Goal: Task Accomplishment & Management: Use online tool/utility

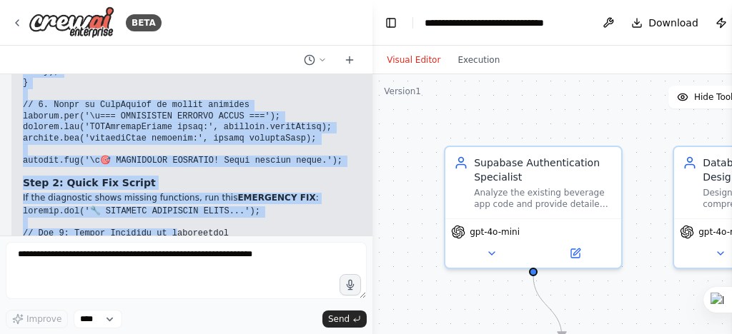
scroll to position [58083, 0]
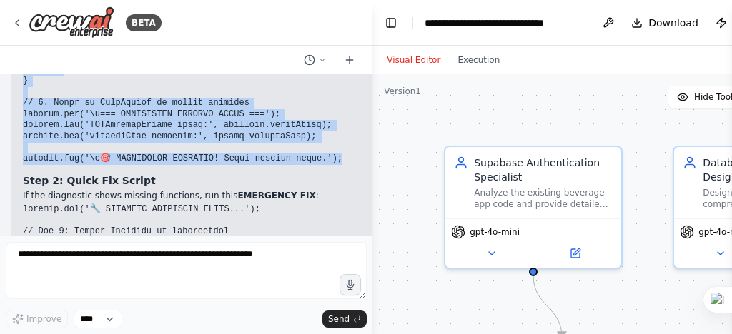
drag, startPoint x: 24, startPoint y: 120, endPoint x: 279, endPoint y: 130, distance: 254.6
copy code "console.log('🔍 EMERGENCY DIAGNOSTIC STARTING...'); // 1. Check if Supabase is l…"
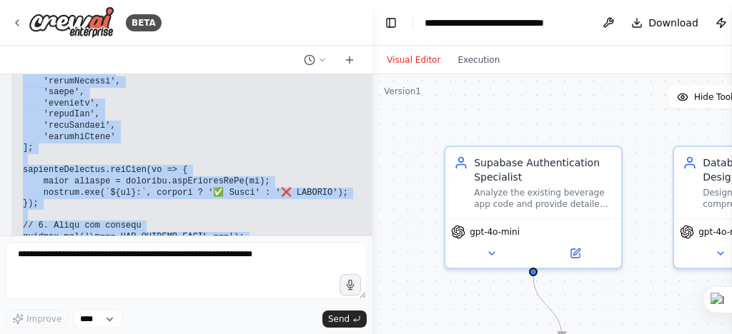
scroll to position [57797, 0]
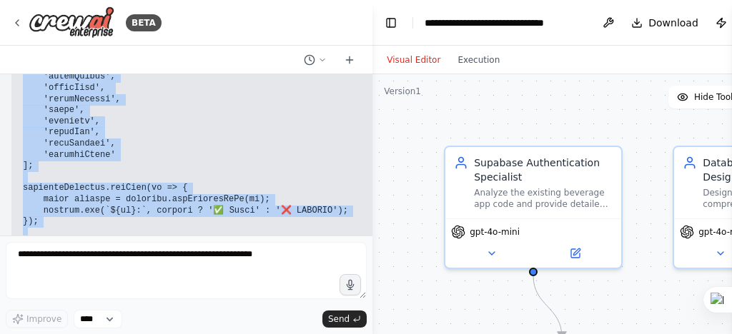
click at [259, 124] on pre at bounding box center [689, 161] width 1333 height 580
click at [253, 129] on pre at bounding box center [689, 161] width 1333 height 580
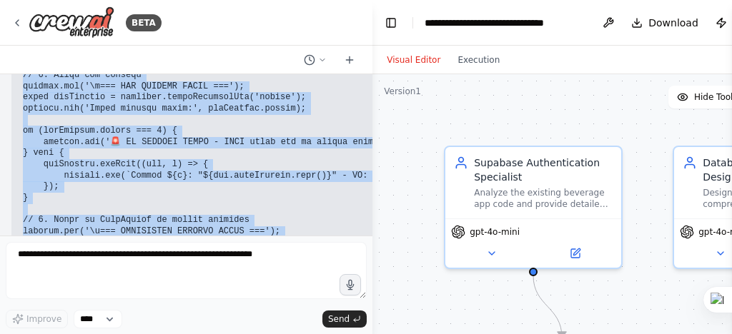
scroll to position [57982, 0]
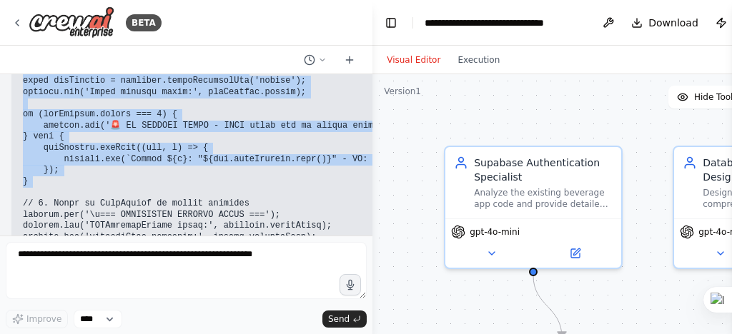
drag, startPoint x: 33, startPoint y: 119, endPoint x: 190, endPoint y: 187, distance: 171.2
copy code "/ 4. Check all buttons console.log('\n=== ALL BUTTONS CHECK ==='); const allBut…"
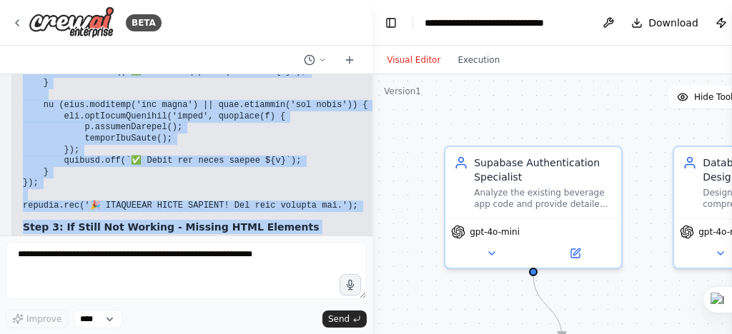
scroll to position [59218, 0]
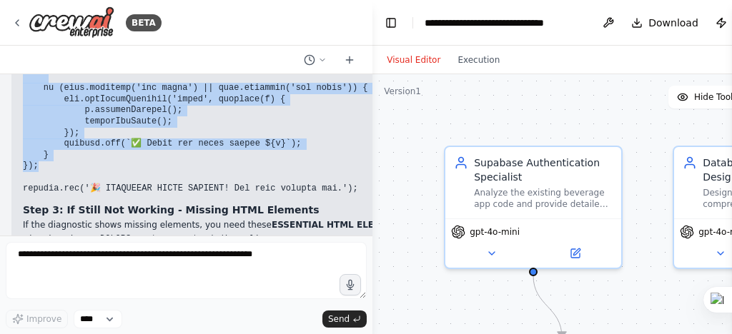
drag, startPoint x: 19, startPoint y: 130, endPoint x: 192, endPoint y: 154, distance: 174.5
copy code "console.log('🔧 APPLYING EMERGENCY FIXES...'); // Fix 1: Ensure Supabase is init…"
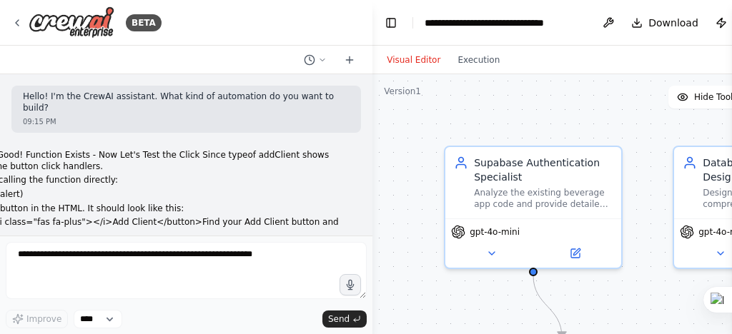
scroll to position [59218, 0]
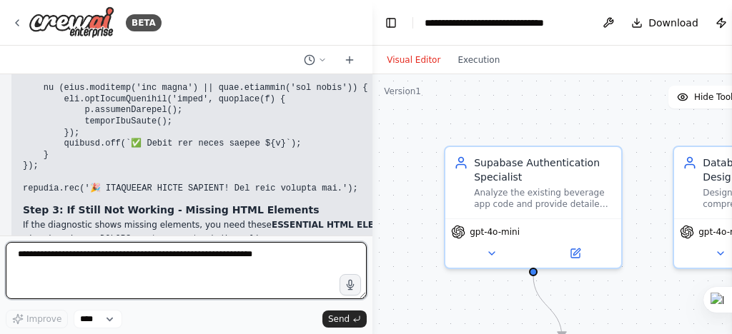
click at [43, 257] on textarea at bounding box center [186, 270] width 361 height 57
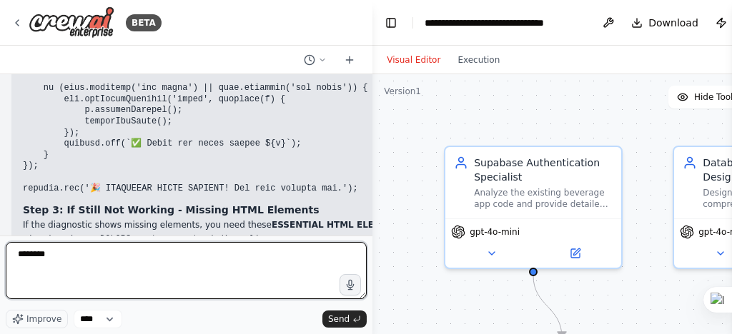
type textarea "*********"
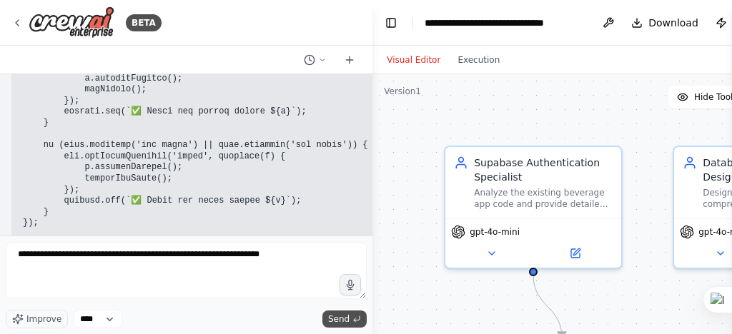
type textarea "**********"
click at [337, 322] on span "Send" at bounding box center [338, 319] width 21 height 11
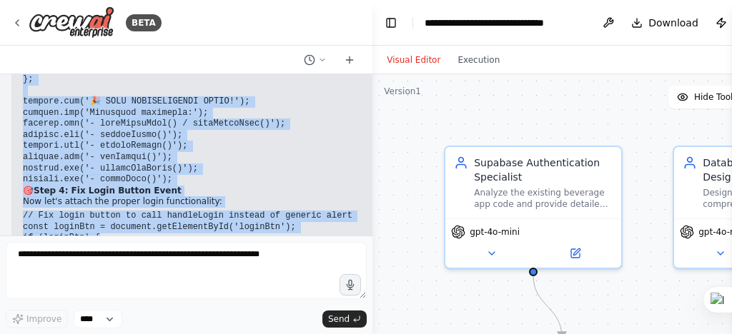
scroll to position [62133, 0]
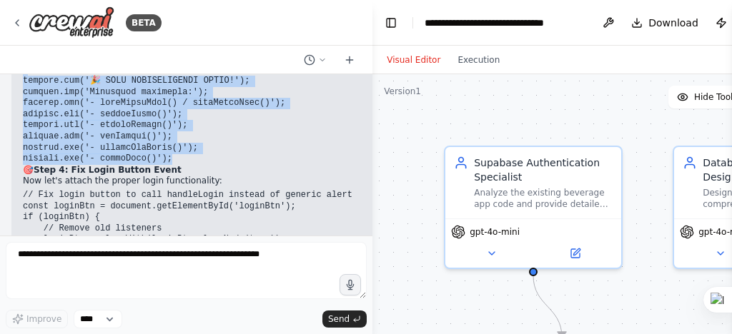
drag, startPoint x: 19, startPoint y: 134, endPoint x: 178, endPoint y: 154, distance: 160.6
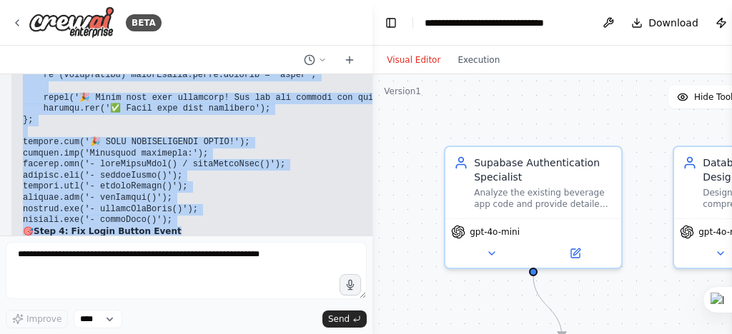
scroll to position [62114, 0]
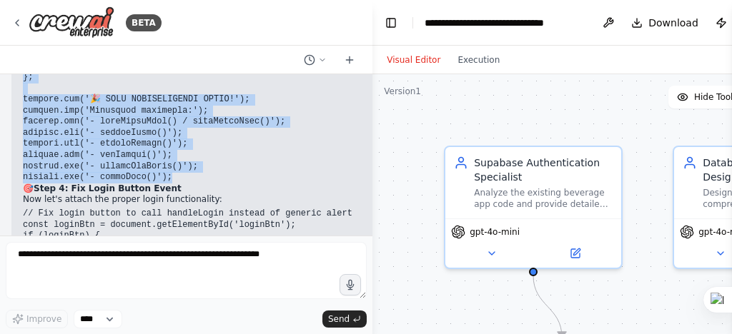
drag, startPoint x: 21, startPoint y: 155, endPoint x: 157, endPoint y: 172, distance: 137.5
copy div "Run this to replace the test functions with real working ones: console.log('🔧 A…"
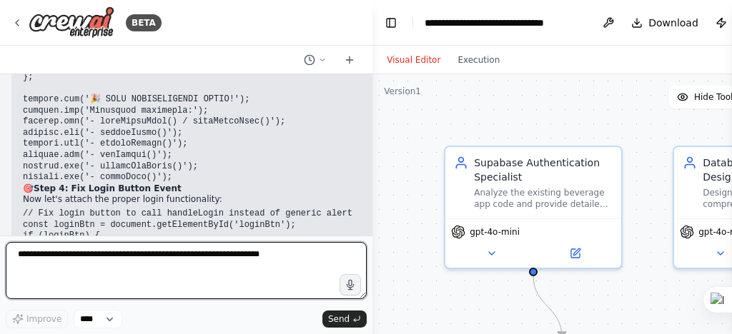
click at [49, 263] on textarea "**********" at bounding box center [186, 270] width 361 height 57
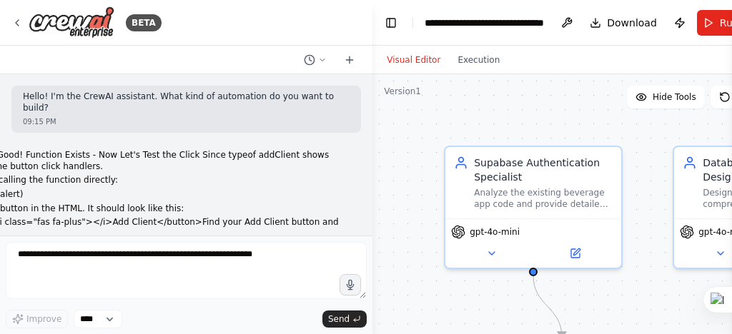
click at [33, 257] on textarea at bounding box center [186, 270] width 361 height 57
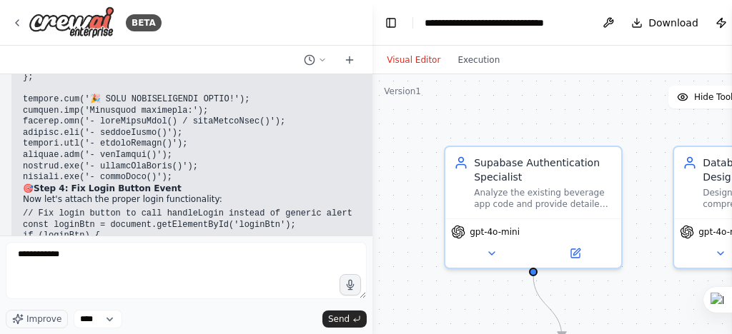
click at [76, 252] on textarea "**********" at bounding box center [186, 270] width 361 height 57
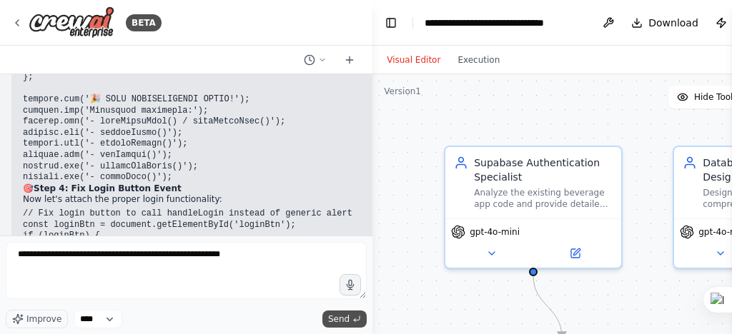
type textarea "**********"
click at [342, 317] on span "Send" at bounding box center [338, 319] width 21 height 11
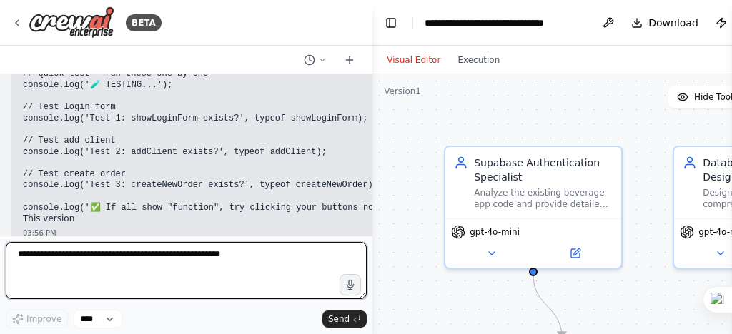
scroll to position [65404, 0]
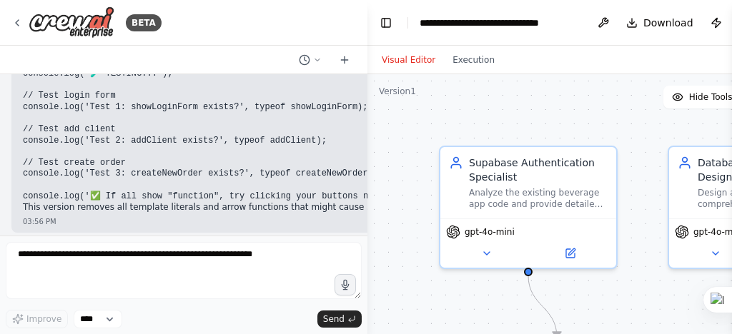
click at [367, 91] on div "BETA Hello! I'm the CrewAI assistant. What kind of automation do you want to bu…" at bounding box center [366, 167] width 732 height 334
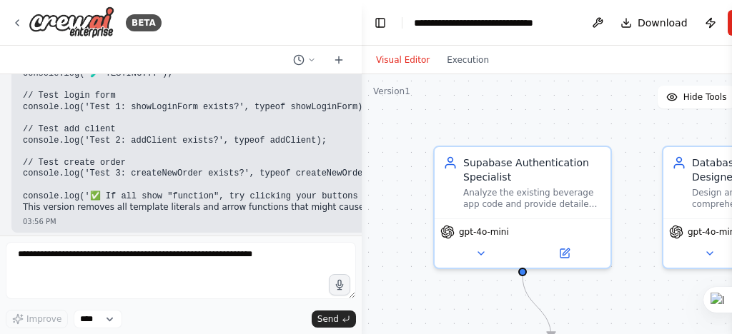
drag, startPoint x: 362, startPoint y: 93, endPoint x: 363, endPoint y: 79, distance: 13.7
click at [363, 79] on div "BETA Hello! I'm the CrewAI assistant. What kind of automation do you want to bu…" at bounding box center [366, 167] width 732 height 334
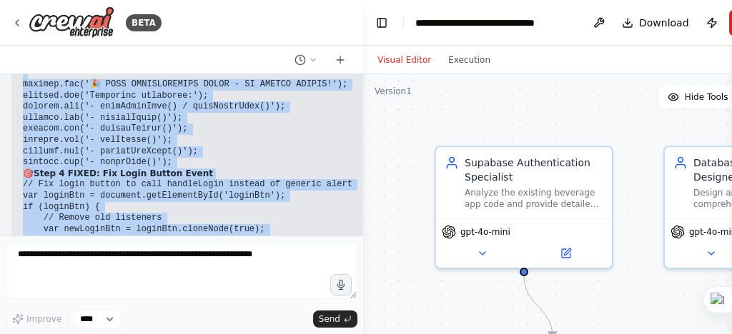
scroll to position [64992, 0]
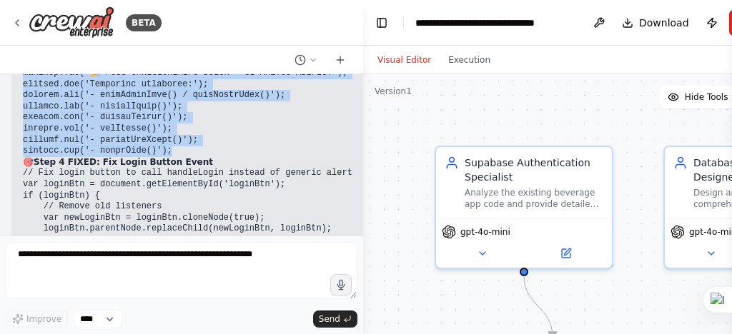
drag, startPoint x: 24, startPoint y: 119, endPoint x: 199, endPoint y: 144, distance: 176.8
copy code "console.log('🔧 ADDING REAL FUNCTIONALITY - FIXED VERSION...'); // Initialize va…"
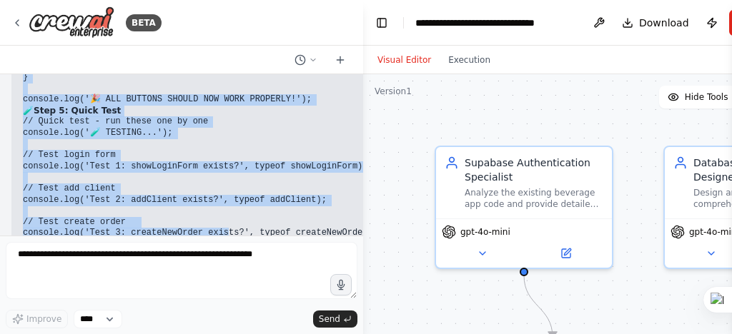
scroll to position [65345, 0]
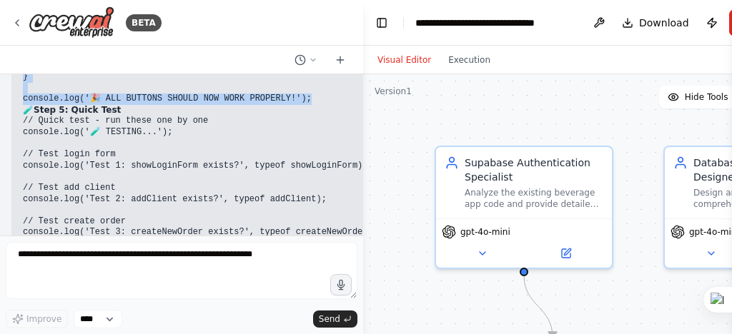
drag, startPoint x: 25, startPoint y: 109, endPoint x: 297, endPoint y: 94, distance: 272.0
copy code "// Fix login button to call handleLogin instead of generic alert var loginBtn =…"
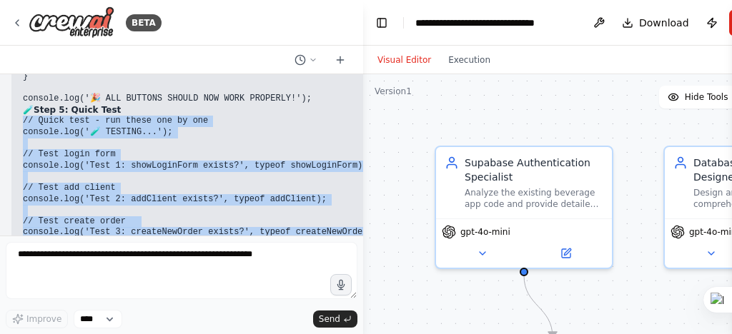
scroll to position [65404, 0]
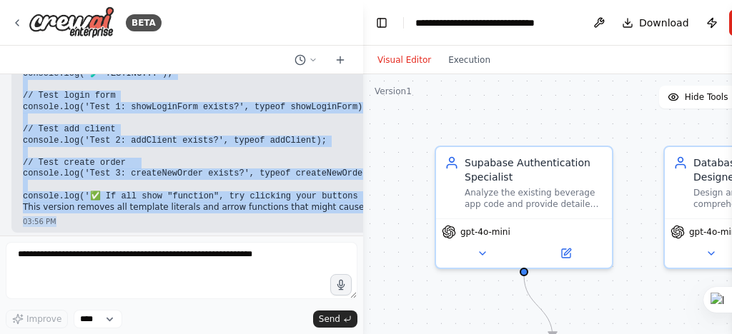
drag, startPoint x: 21, startPoint y: 115, endPoint x: 262, endPoint y: 237, distance: 269.4
click at [276, 257] on div "BETA Hello! I'm the CrewAI assistant. What kind of automation do you want to bu…" at bounding box center [181, 167] width 363 height 334
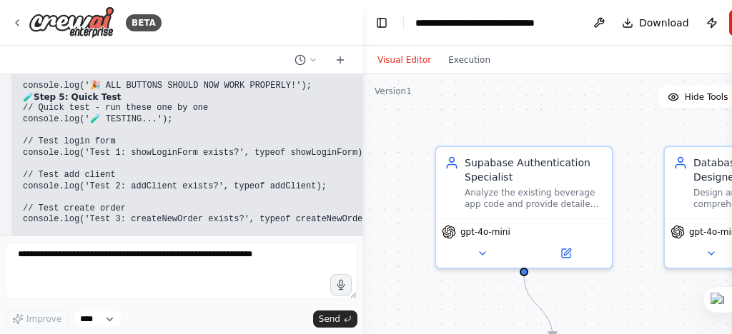
scroll to position [65335, 0]
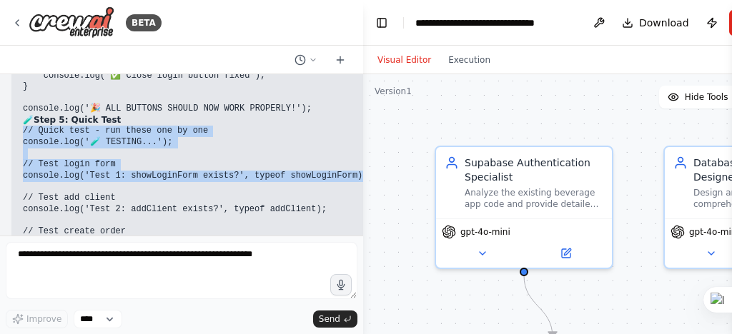
drag, startPoint x: 33, startPoint y: 130, endPoint x: 203, endPoint y: 147, distance: 170.9
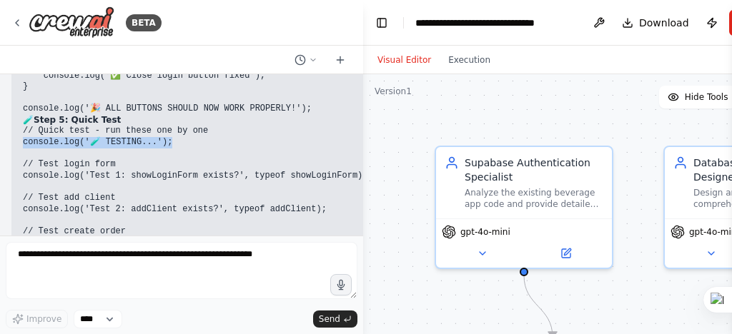
drag, startPoint x: 23, startPoint y: 135, endPoint x: 162, endPoint y: 139, distance: 139.4
copy code "console.log('🧪 TESTING...');"
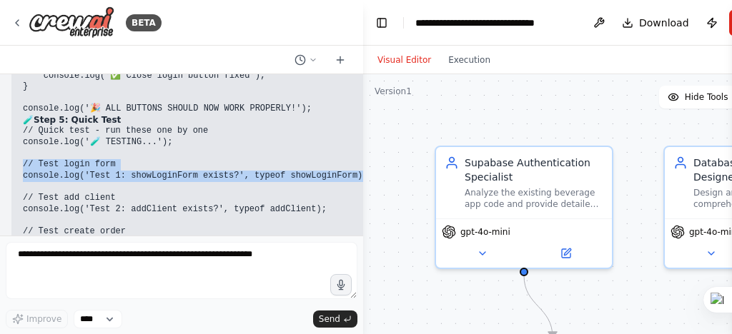
drag, startPoint x: 24, startPoint y: 154, endPoint x: 342, endPoint y: 169, distance: 318.3
copy code "/ Test login form console.log('Test 1: showLoginForm exists?', typeof showLogin…"
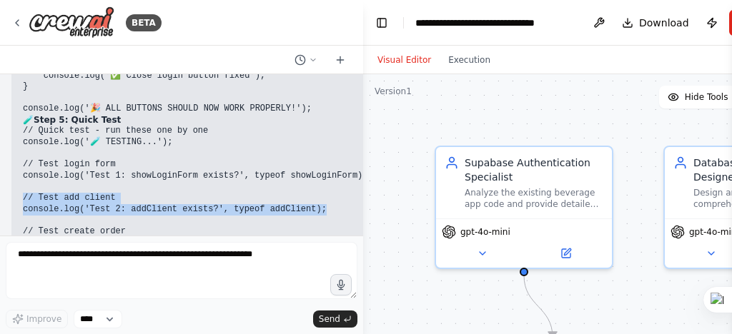
drag, startPoint x: 24, startPoint y: 190, endPoint x: 287, endPoint y: 205, distance: 264.1
copy code "/ Test add client console.log('Test 2: addClient exists?', typeof addClient);"
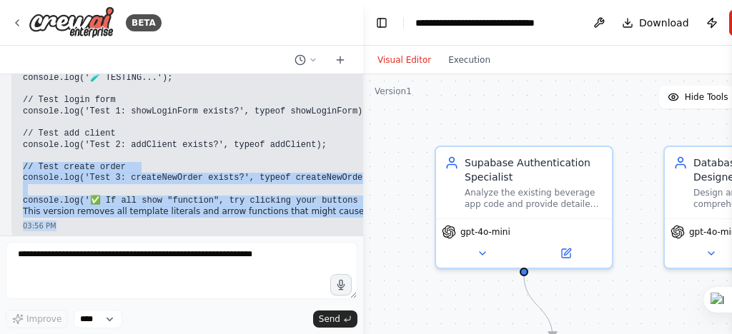
scroll to position [65404, 0]
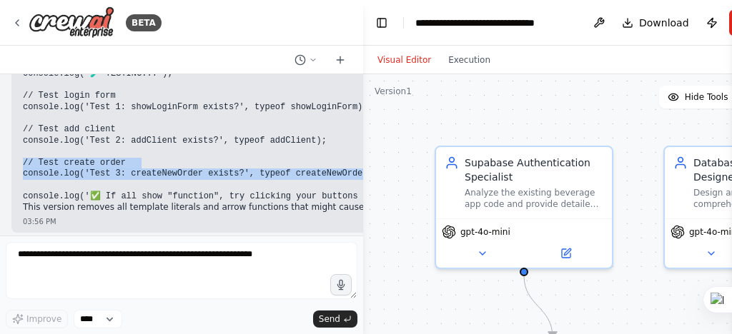
drag, startPoint x: 23, startPoint y: 224, endPoint x: 317, endPoint y: 177, distance: 297.6
copy code "/ Test create order console.log('Test 3: createNewOrder exists?', typeof create…"
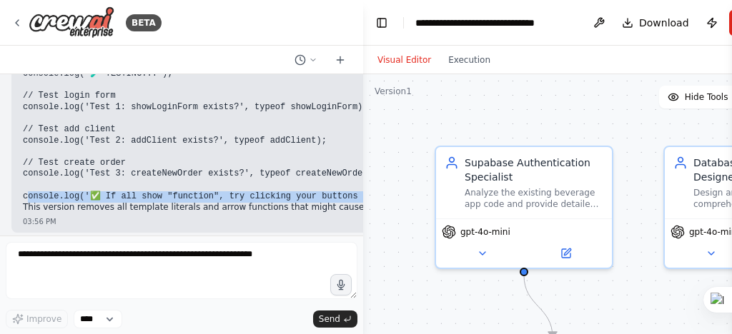
drag, startPoint x: 26, startPoint y: 189, endPoint x: 356, endPoint y: 186, distance: 330.2
click at [356, 186] on div "Hello! I'm the CrewAI assistant. What kind of automation do you want to build? …" at bounding box center [181, 155] width 363 height 162
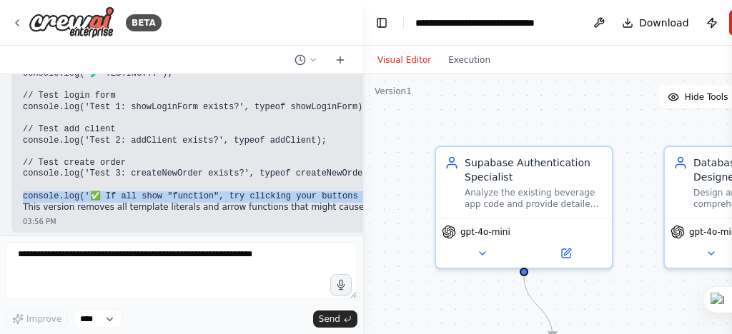
drag, startPoint x: 24, startPoint y: 189, endPoint x: 340, endPoint y: 192, distance: 315.9
click at [352, 192] on code "// Quick test - run these one by one console.log('🧪 TESTING...'); // Test login…" at bounding box center [211, 129] width 376 height 144
copy code "onsole.log('✅ If all show "function", try clicking your buttons now!'"
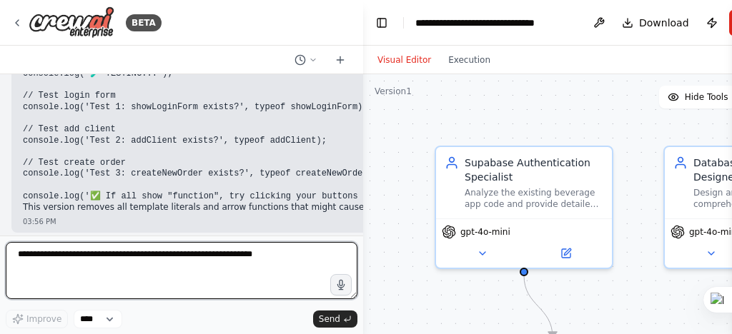
click at [35, 255] on textarea at bounding box center [182, 270] width 352 height 57
paste textarea "**********"
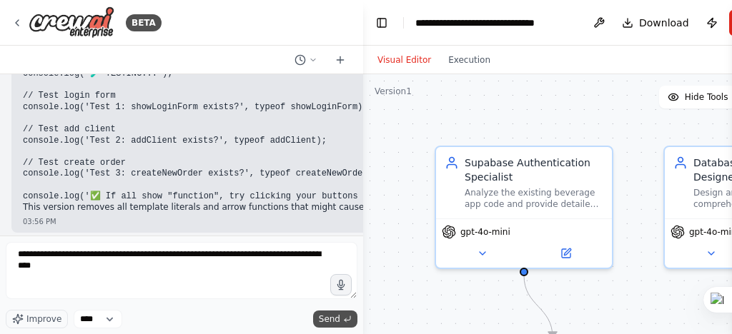
click at [333, 319] on span "Send" at bounding box center [329, 319] width 21 height 11
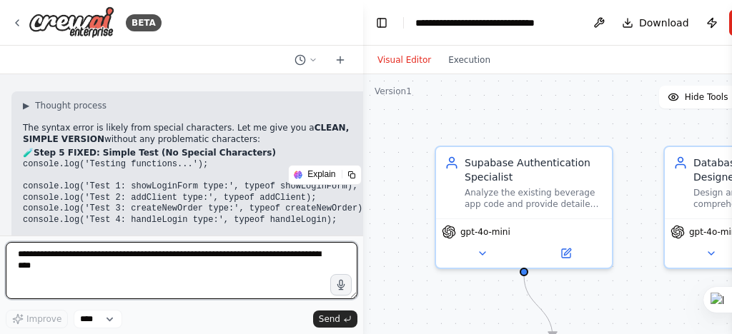
scroll to position [65640, 0]
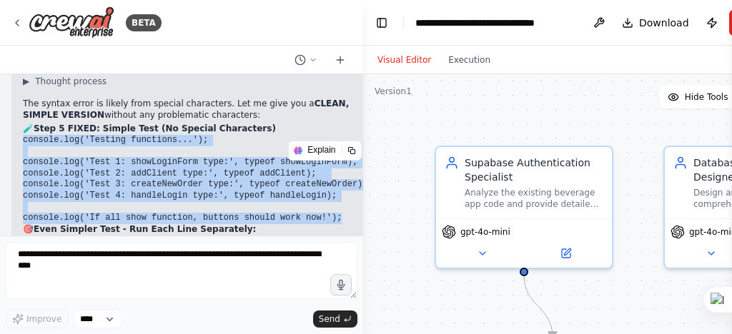
drag, startPoint x: 24, startPoint y: 123, endPoint x: 319, endPoint y: 204, distance: 305.3
click at [319, 204] on pre "console.log('Testing functions...'); console.log('Test 1: showLoginForm type:',…" at bounding box center [195, 179] width 344 height 89
copy code "console.log('Testing functions...'); console.log('Test 1: showLoginForm type:',…"
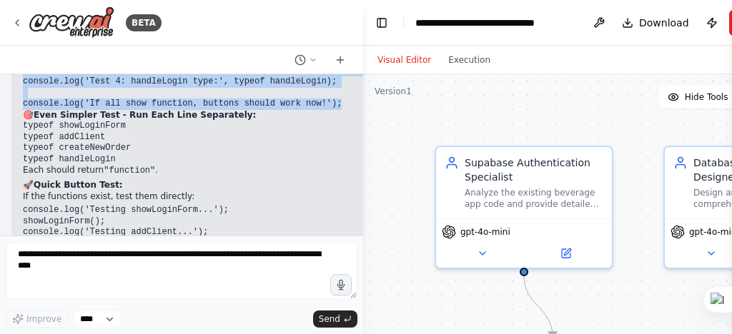
scroll to position [65811, 0]
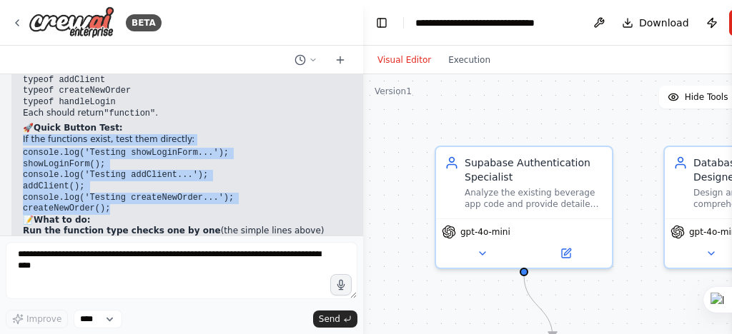
drag, startPoint x: 17, startPoint y: 121, endPoint x: 186, endPoint y: 191, distance: 182.3
click at [186, 191] on div "▶ Thought process The syntax error is likely from special characters. Let me gi…" at bounding box center [194, 98] width 367 height 405
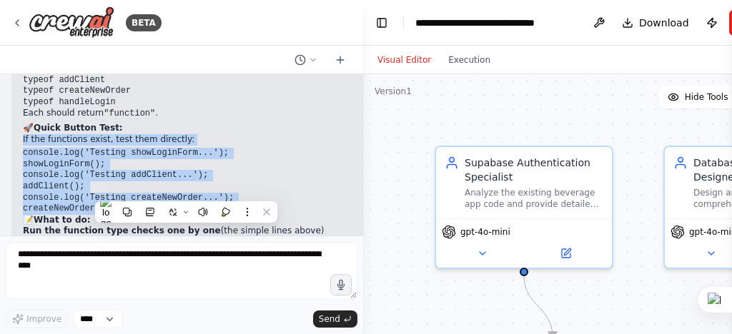
click at [239, 148] on pre "console.log('Testing showLoginForm...'); showLoginForm();" at bounding box center [195, 159] width 344 height 22
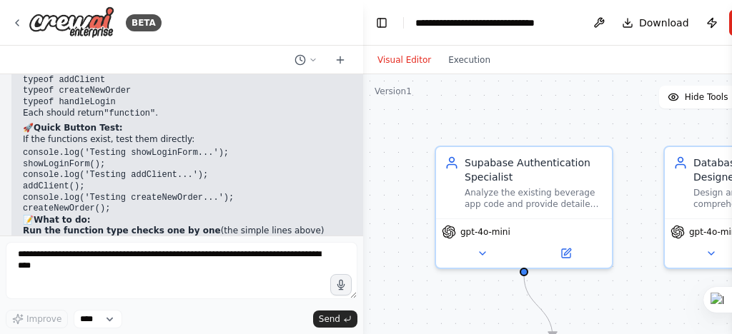
click at [242, 134] on p "If the functions exist, test them directly:" at bounding box center [195, 139] width 344 height 11
drag, startPoint x: 21, startPoint y: 135, endPoint x: 212, endPoint y: 136, distance: 190.1
click at [212, 136] on div "▶ Thought process The syntax error is likely from special characters. Let me gi…" at bounding box center [194, 98] width 367 height 405
copy code "console.log('Testing showLoginForm...');"
click at [21, 144] on div "▶ Thought process The syntax error is likely from special characters. Let me gi…" at bounding box center [194, 98] width 367 height 405
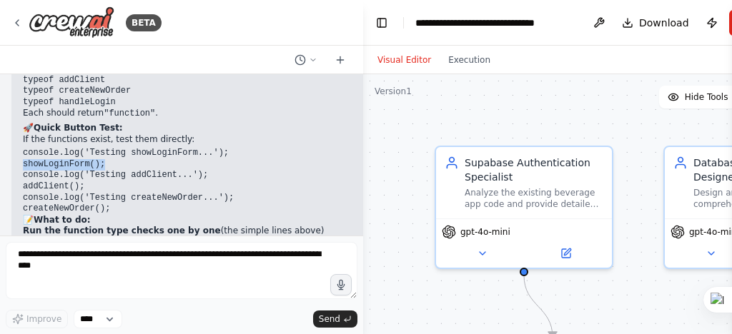
drag, startPoint x: 24, startPoint y: 146, endPoint x: 99, endPoint y: 145, distance: 75.8
click at [99, 148] on pre "console.log('Testing showLoginForm...'); showLoginForm();" at bounding box center [195, 159] width 344 height 22
copy code "showLoginForm();"
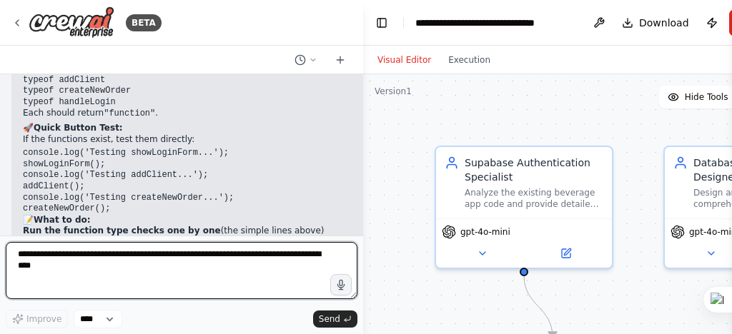
click at [23, 256] on textarea "**********" at bounding box center [182, 270] width 352 height 57
paste textarea
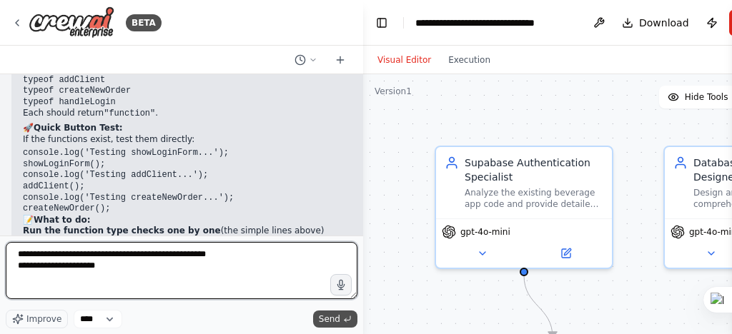
type textarea "**********"
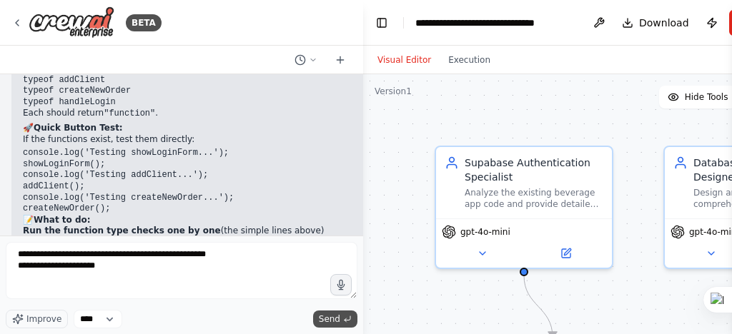
click at [336, 318] on span "Send" at bounding box center [329, 319] width 21 height 11
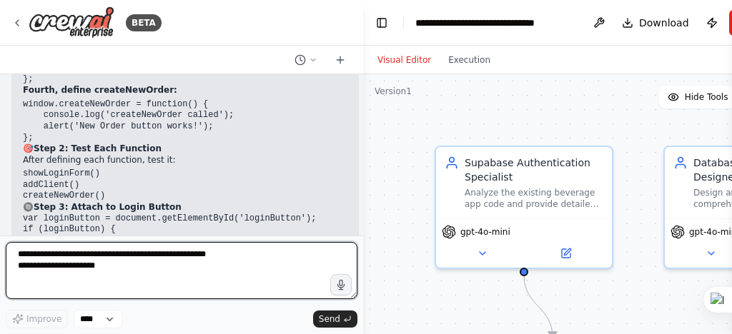
scroll to position [66589, 0]
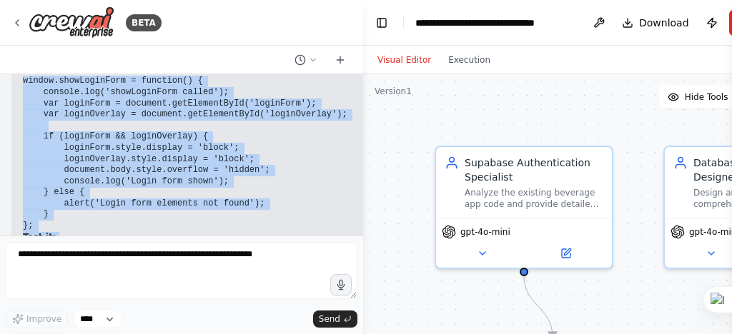
scroll to position [66203, 0]
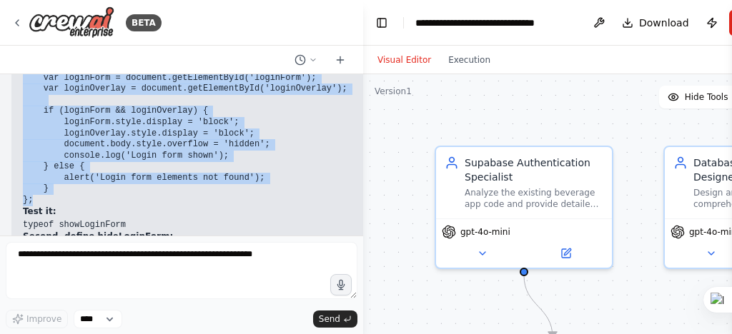
drag, startPoint x: 24, startPoint y: 165, endPoint x: 169, endPoint y: 167, distance: 145.1
click at [169, 167] on pre "window.showLoginForm = function() { console.log('showLoginForm called'); var lo…" at bounding box center [270, 128] width 494 height 156
copy code "window.showLoginForm = function() { console.log('showLoginForm called'); var lo…"
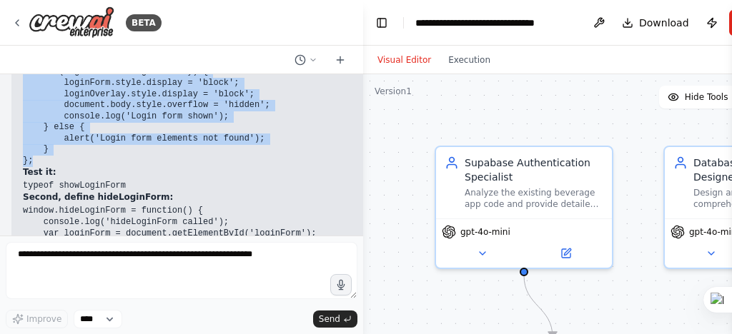
scroll to position [66260, 0]
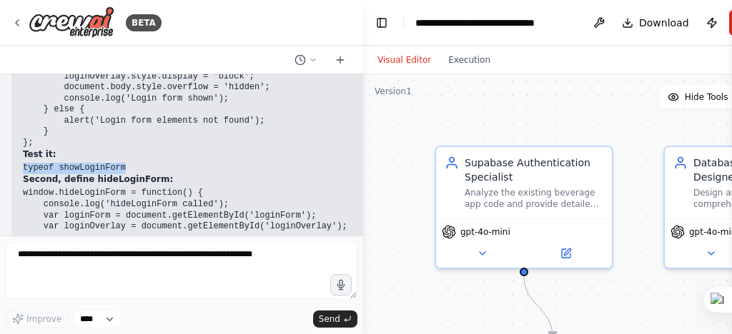
drag, startPoint x: 23, startPoint y: 139, endPoint x: 119, endPoint y: 138, distance: 95.8
click at [119, 163] on pre "typeof showLoginForm" at bounding box center [270, 168] width 494 height 11
copy code "typeof showLoginForm"
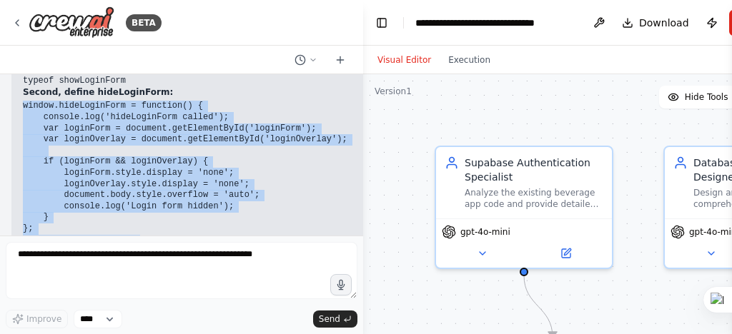
scroll to position [66397, 0]
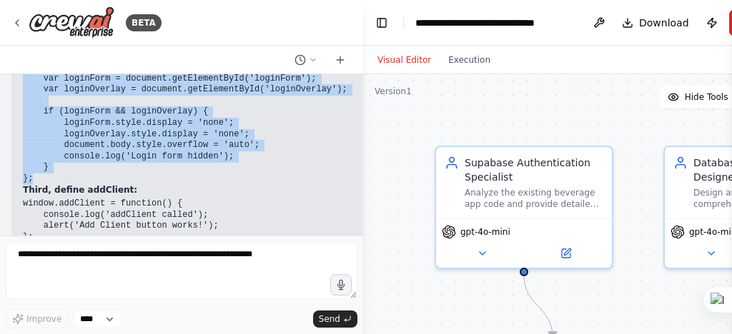
drag, startPoint x: 23, startPoint y: 106, endPoint x: 174, endPoint y: 147, distance: 157.1
click at [174, 147] on pre "window.hideLoginForm = function() { console.log('hideLoginForm called'); var lo…" at bounding box center [270, 118] width 494 height 134
copy code "window.hideLoginForm = function() { console.log('hideLoginForm called'); var lo…"
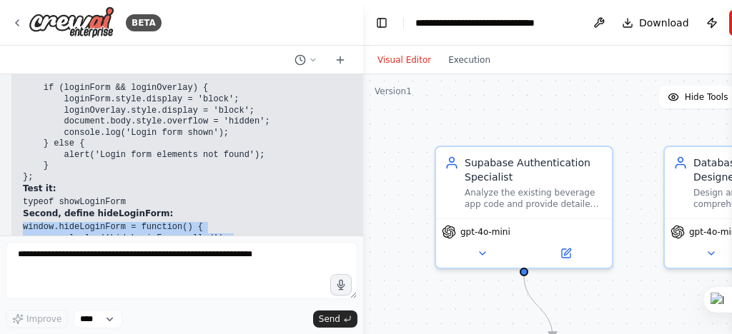
scroll to position [66283, 0]
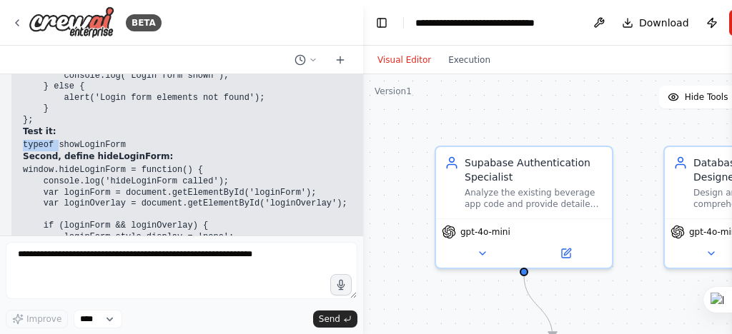
drag, startPoint x: 54, startPoint y: 117, endPoint x: 21, endPoint y: 117, distance: 32.2
click at [21, 117] on div "▶ Thought process Ah! The functions aren't defined yet. Let's define them step …" at bounding box center [269, 311] width 517 height 822
copy code "typeof"
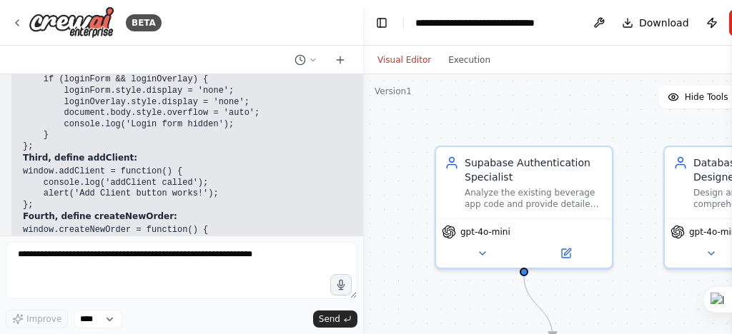
scroll to position [66454, 0]
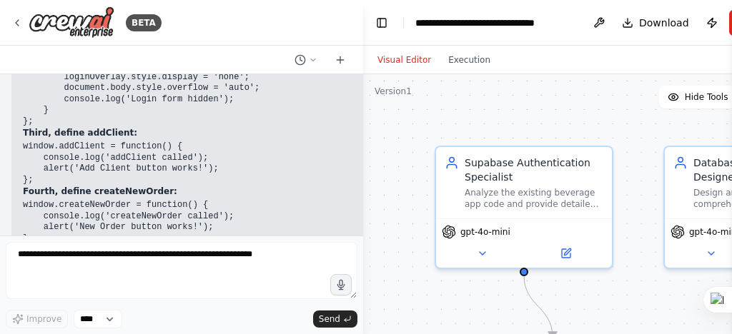
click at [21, 115] on div "▶ Thought process Ah! The functions aren't defined yet. Let's define them step …" at bounding box center [269, 139] width 517 height 822
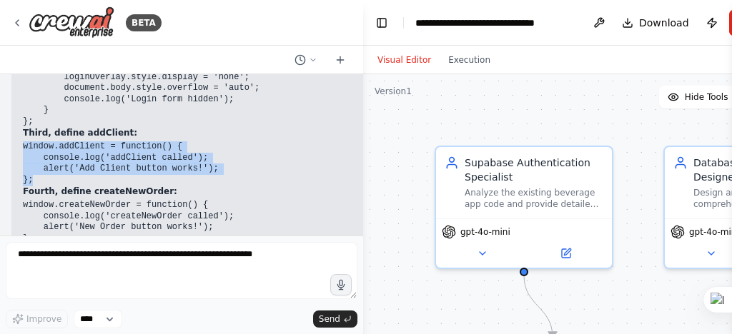
drag, startPoint x: 23, startPoint y: 118, endPoint x: 116, endPoint y: 149, distance: 98.8
click at [116, 149] on pre "window.addClient = function() { console.log('addClient called'); alert('Add Cli…" at bounding box center [270, 163] width 494 height 44
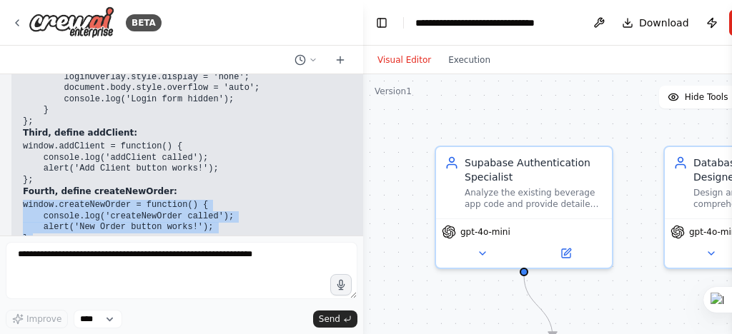
drag, startPoint x: 24, startPoint y: 175, endPoint x: 199, endPoint y: 209, distance: 178.3
click at [199, 209] on pre "window.createNewOrder = function() { console.log('createNewOrder called'); aler…" at bounding box center [270, 222] width 494 height 44
copy code "window.createNewOrder = function() { console.log('createNewOrder called'); aler…"
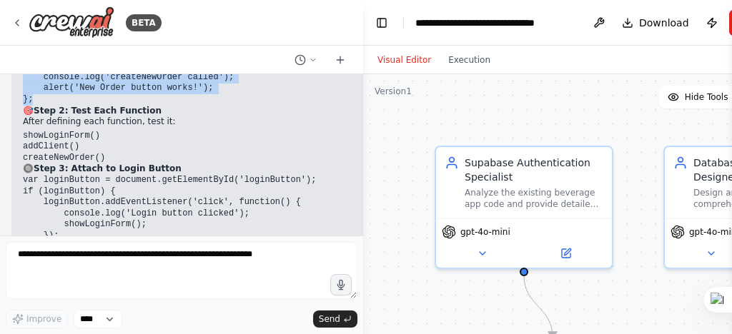
scroll to position [66569, 0]
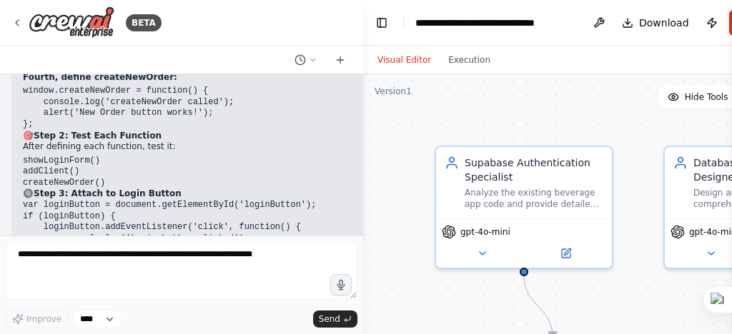
click at [27, 156] on code "showLoginForm()" at bounding box center [61, 161] width 77 height 10
drag, startPoint x: 23, startPoint y: 131, endPoint x: 94, endPoint y: 128, distance: 70.8
click at [94, 156] on pre "showLoginForm()" at bounding box center [270, 161] width 494 height 11
copy code "showLoginForm()"
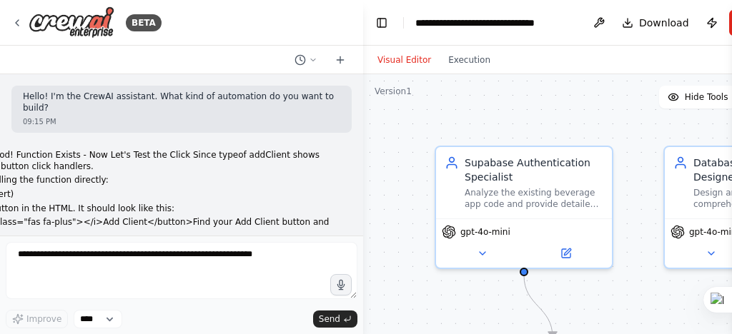
scroll to position [66569, 0]
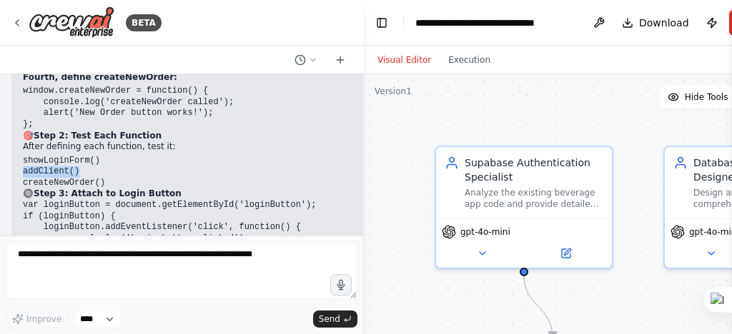
drag, startPoint x: 24, startPoint y: 142, endPoint x: 78, endPoint y: 141, distance: 54.3
click at [78, 167] on pre "addClient()" at bounding box center [270, 172] width 494 height 11
copy code "addClient()"
drag, startPoint x: 24, startPoint y: 154, endPoint x: 99, endPoint y: 159, distance: 75.2
click at [99, 178] on pre "createNewOrder()" at bounding box center [270, 183] width 494 height 11
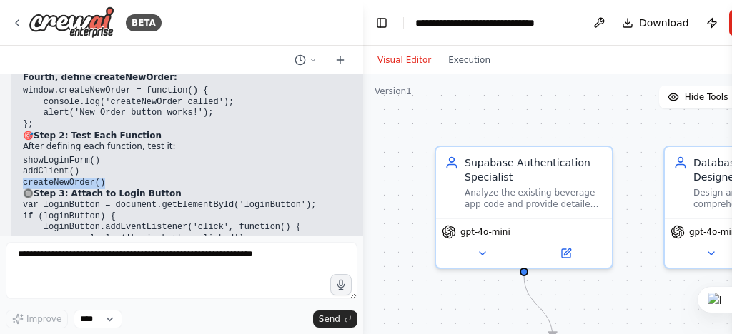
copy code "createNewOrder()"
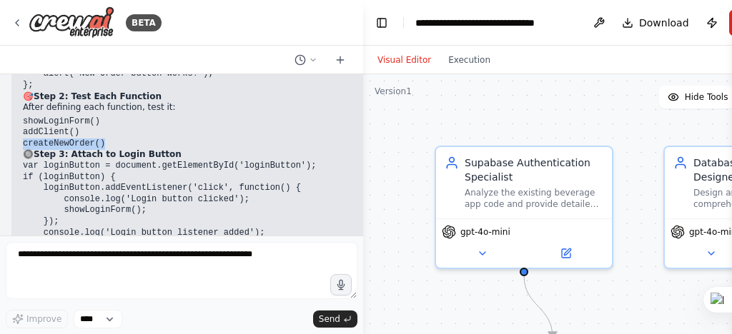
scroll to position [66626, 0]
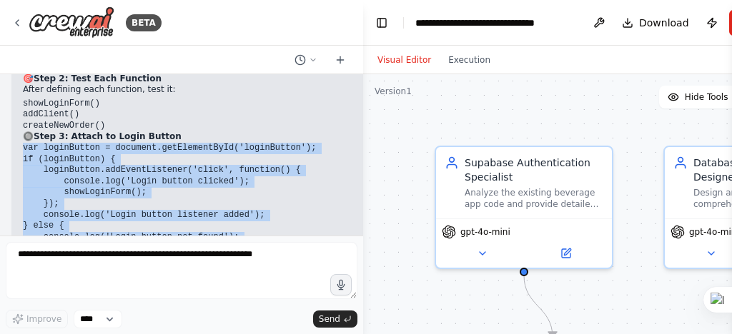
drag, startPoint x: 24, startPoint y: 118, endPoint x: 174, endPoint y: 217, distance: 180.6
click at [174, 217] on pre "var loginButton = document.getElementById('loginButton'); if (loginButton) { lo…" at bounding box center [270, 198] width 494 height 111
copy code "var loginButton = document.getElementById('loginButton'); if (loginButton) { lo…"
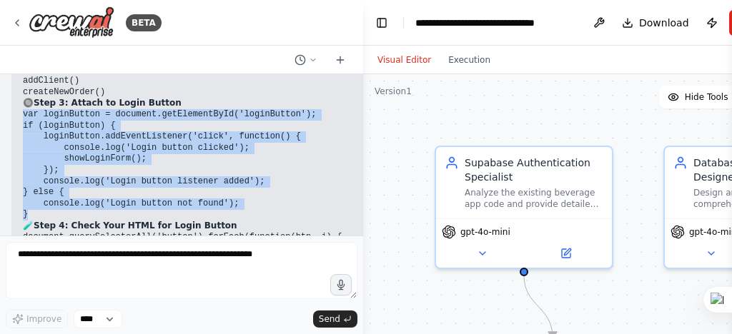
scroll to position [66683, 0]
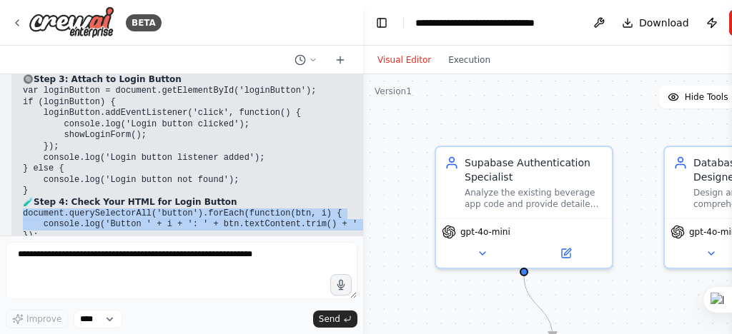
drag, startPoint x: 24, startPoint y: 187, endPoint x: 177, endPoint y: 205, distance: 154.0
click at [177, 209] on pre "document.querySelectorAll('button').forEach(function(btn, i) { console.log('But…" at bounding box center [270, 226] width 494 height 34
copy code "document.querySelectorAll('button').forEach(function(btn, i) { console.log('But…"
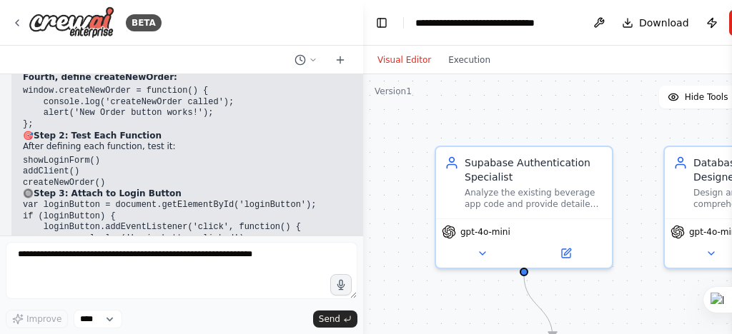
scroll to position [66511, 0]
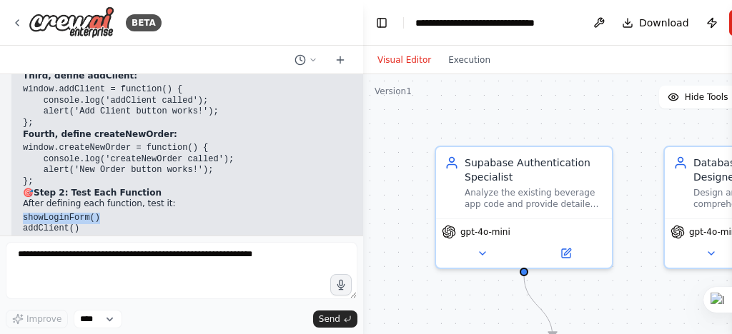
drag, startPoint x: 19, startPoint y: 189, endPoint x: 93, endPoint y: 189, distance: 73.6
click at [98, 189] on div "▶ Thought process Ah! The functions aren't defined yet. Let's define them step …" at bounding box center [269, 82] width 517 height 822
copy code "showLoginForm()"
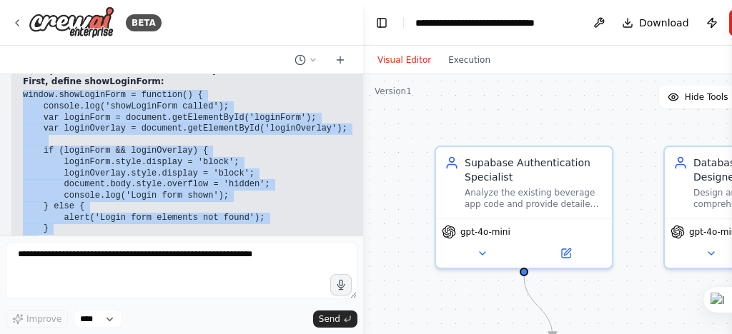
scroll to position [66222, 0]
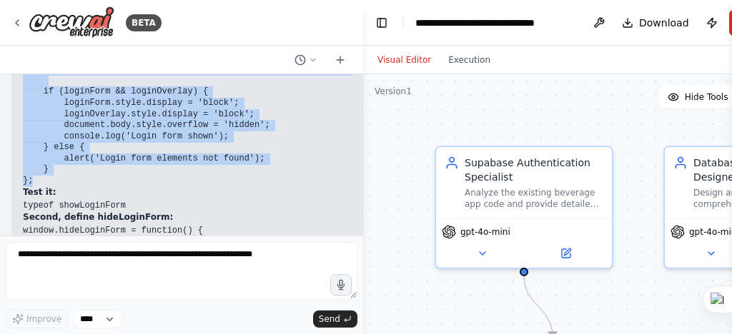
drag, startPoint x: 24, startPoint y: 117, endPoint x: 239, endPoint y: 148, distance: 218.0
click at [239, 148] on pre "window.showLoginForm = function() { console.log('showLoginForm called'); var lo…" at bounding box center [270, 109] width 494 height 156
copy code "window.showLoginForm = function() { console.log('showLoginForm called'); var lo…"
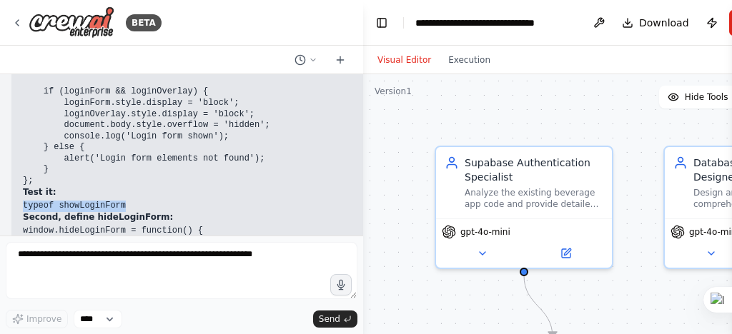
drag, startPoint x: 29, startPoint y: 175, endPoint x: 119, endPoint y: 177, distance: 90.1
click at [119, 201] on pre "typeof showLoginForm" at bounding box center [270, 206] width 494 height 11
copy code "typeof showLoginForm"
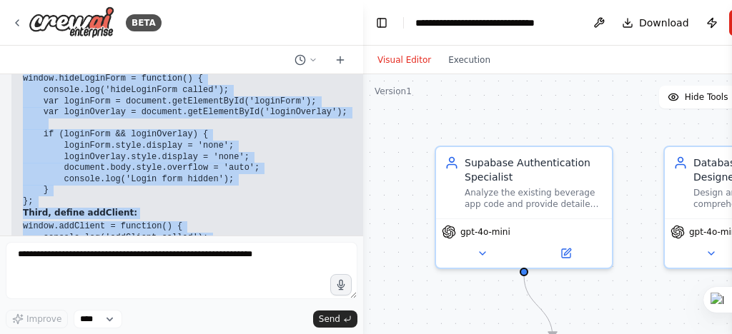
scroll to position [66403, 0]
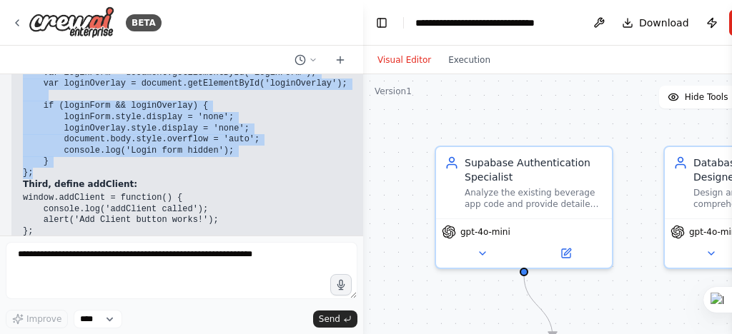
drag, startPoint x: 24, startPoint y: 143, endPoint x: 217, endPoint y: 143, distance: 192.9
click at [217, 143] on pre "window.hideLoginForm = function() { console.log('hideLoginForm called'); var lo…" at bounding box center [270, 112] width 494 height 134
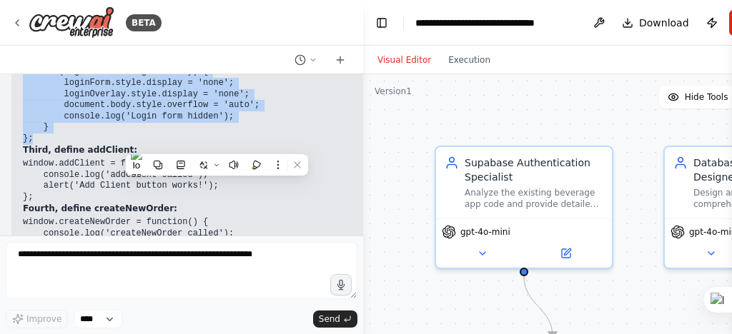
scroll to position [66460, 0]
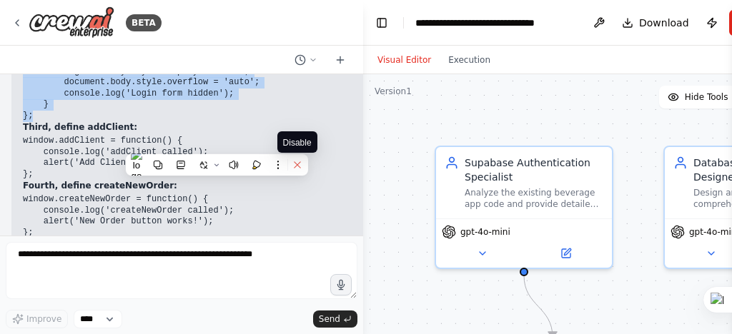
click at [296, 167] on icon at bounding box center [297, 165] width 6 height 6
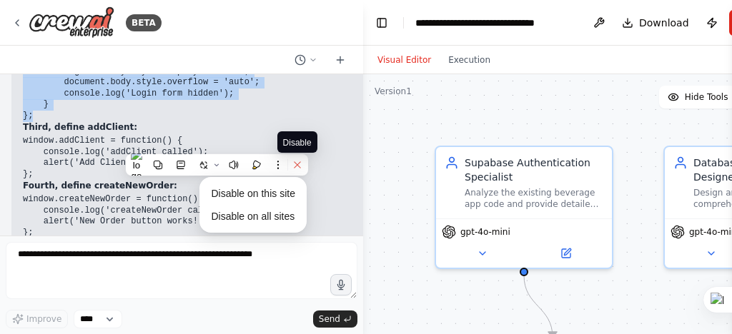
click at [294, 162] on icon at bounding box center [297, 165] width 10 height 10
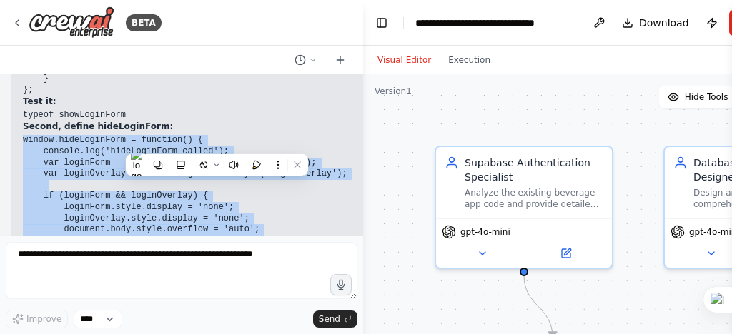
scroll to position [66288, 0]
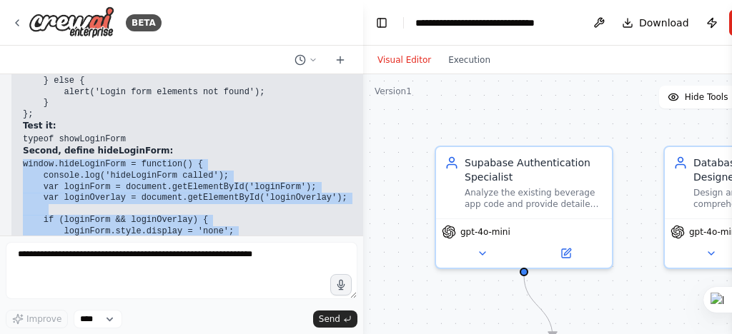
copy code "window.hideLoginForm = function() { console.log('hideLoginForm called'); var lo…"
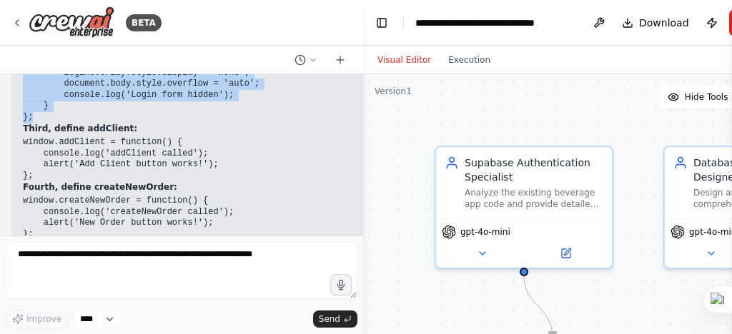
scroll to position [66460, 0]
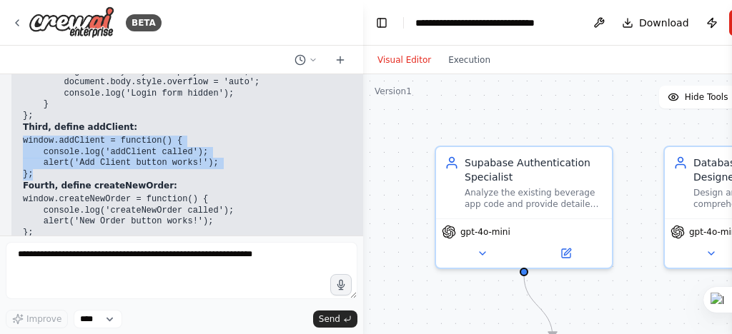
drag, startPoint x: 23, startPoint y: 112, endPoint x: 162, endPoint y: 144, distance: 143.0
click at [162, 144] on pre "window.addClient = function() { console.log('addClient called'); alert('Add Cli…" at bounding box center [270, 158] width 494 height 44
copy code "window.addClient = function() { console.log('addClient called'); alert('Add Cli…"
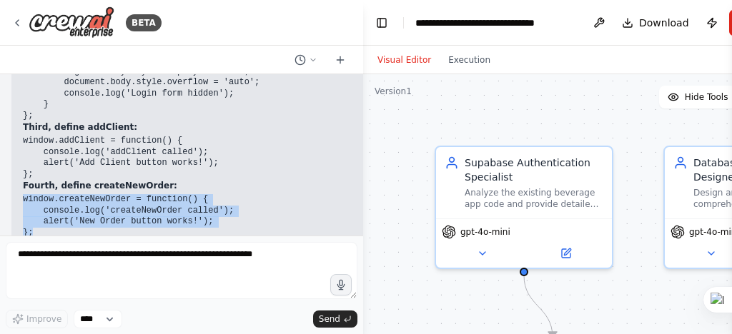
drag, startPoint x: 24, startPoint y: 171, endPoint x: 173, endPoint y: 207, distance: 153.6
click at [173, 207] on pre "window.createNewOrder = function() { console.log('createNewOrder called'); aler…" at bounding box center [270, 216] width 494 height 44
copy code "window.createNewOrder = function() { console.log('createNewOrder called'); aler…"
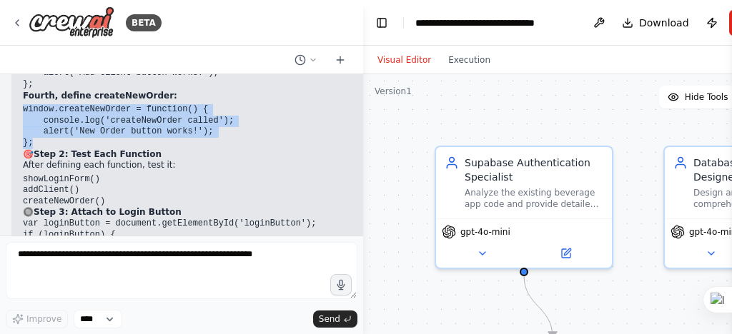
scroll to position [66574, 0]
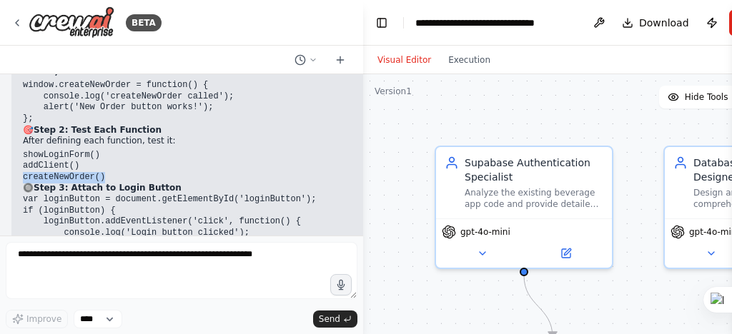
drag, startPoint x: 20, startPoint y: 149, endPoint x: 99, endPoint y: 153, distance: 78.7
click at [99, 153] on div "▶ Thought process Ah! The functions aren't defined yet. Let's define them step …" at bounding box center [269, 19] width 517 height 822
copy code "createNewOrder()"
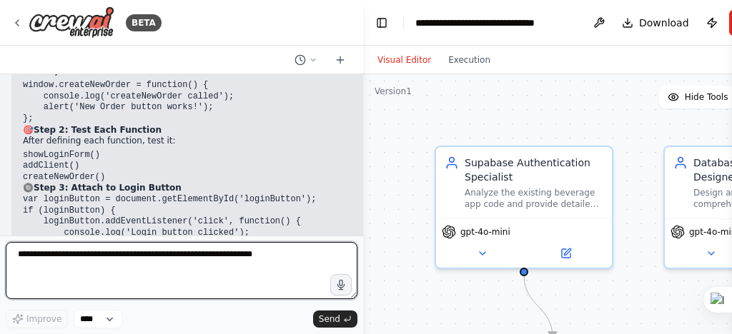
click at [19, 252] on textarea at bounding box center [182, 270] width 352 height 57
paste textarea "**********"
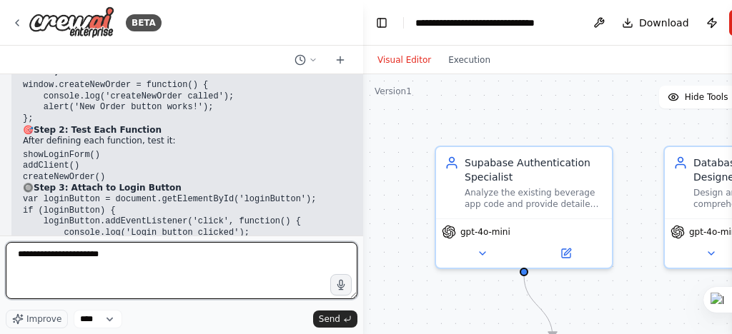
type textarea "**********"
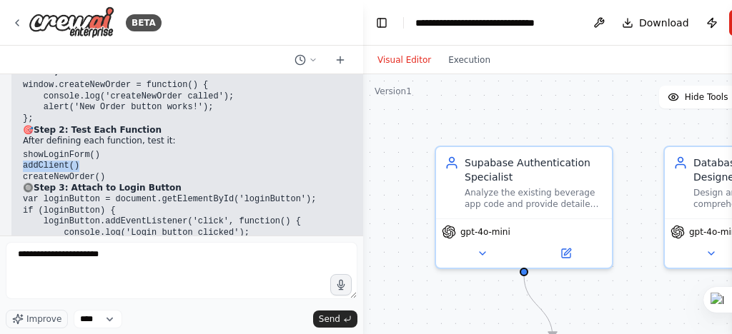
drag, startPoint x: 23, startPoint y: 139, endPoint x: 74, endPoint y: 136, distance: 50.8
click at [74, 161] on code "addClient()" at bounding box center [51, 166] width 56 height 10
copy code "addClient()"
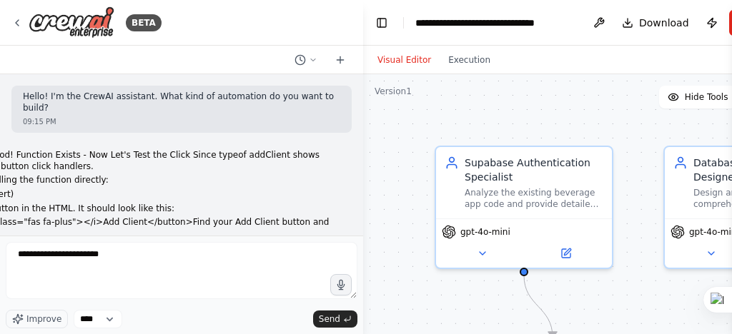
scroll to position [66574, 0]
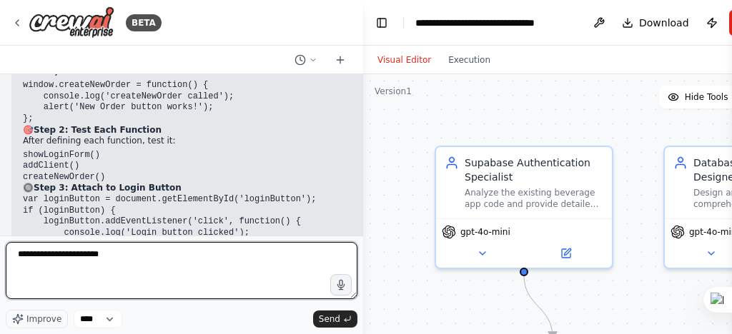
click at [144, 257] on textarea "**********" at bounding box center [182, 270] width 352 height 57
click at [19, 267] on textarea "**********" at bounding box center [182, 270] width 352 height 57
click at [25, 269] on textarea "**********" at bounding box center [182, 270] width 352 height 57
click at [117, 254] on textarea "**********" at bounding box center [182, 270] width 352 height 57
paste textarea "**********"
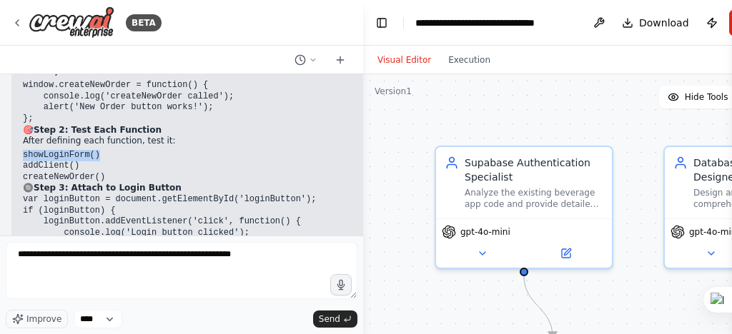
drag, startPoint x: 24, startPoint y: 125, endPoint x: 95, endPoint y: 129, distance: 70.8
click at [95, 150] on pre "showLoginForm()" at bounding box center [270, 155] width 494 height 11
copy code "showLoginForm()"
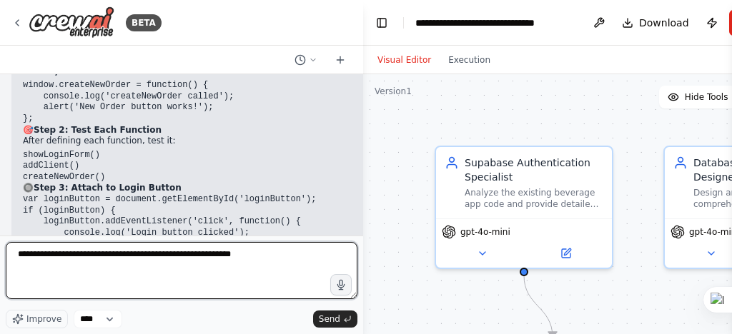
click at [234, 252] on textarea "**********" at bounding box center [182, 270] width 352 height 57
click at [228, 255] on textarea "**********" at bounding box center [182, 270] width 352 height 57
paste textarea "**********"
type textarea "**********"
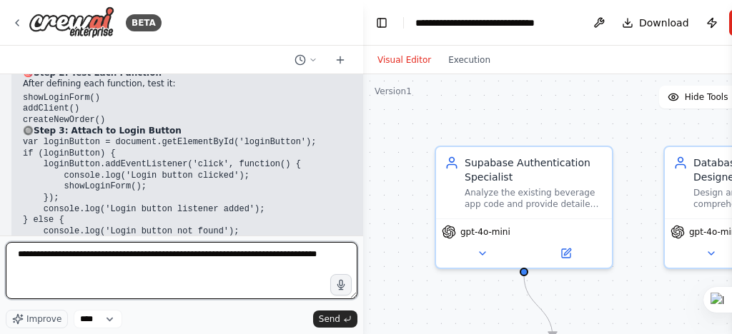
scroll to position [66689, 0]
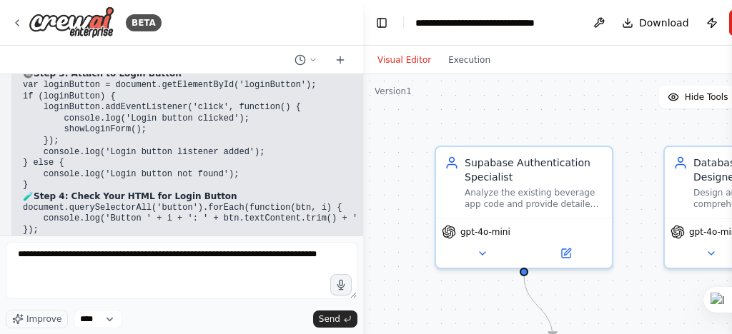
drag, startPoint x: 46, startPoint y: 227, endPoint x: 256, endPoint y: 228, distance: 210.1
click at [256, 250] on li "Does typeof showLoginForm return "function" after defining it?" at bounding box center [270, 256] width 494 height 12
copy li "typeof showLoginForm return "function" after defining"
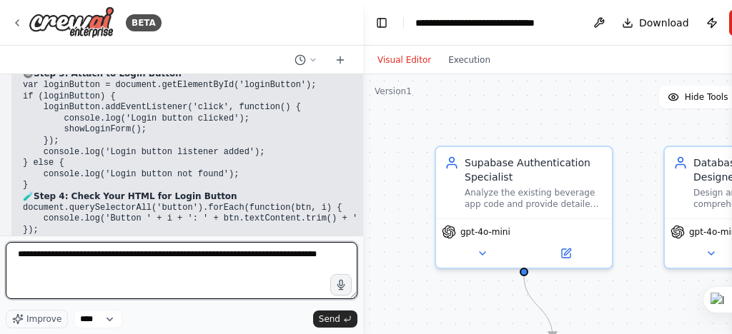
click at [108, 272] on textarea "**********" at bounding box center [182, 270] width 352 height 57
click at [110, 269] on textarea "**********" at bounding box center [182, 270] width 352 height 57
paste textarea "**********"
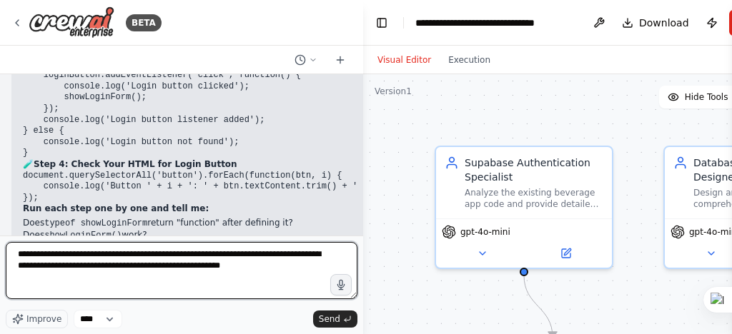
scroll to position [66746, 0]
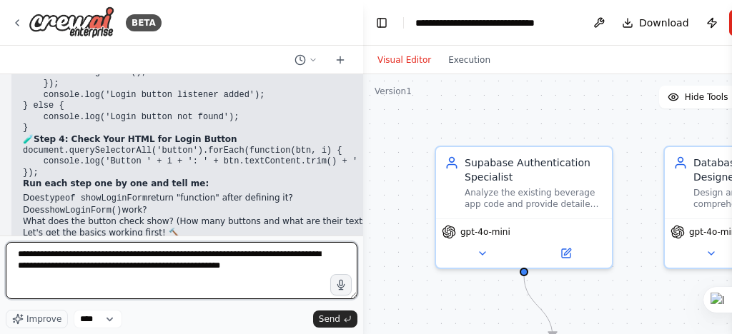
click at [17, 256] on textarea "**********" at bounding box center [182, 270] width 352 height 57
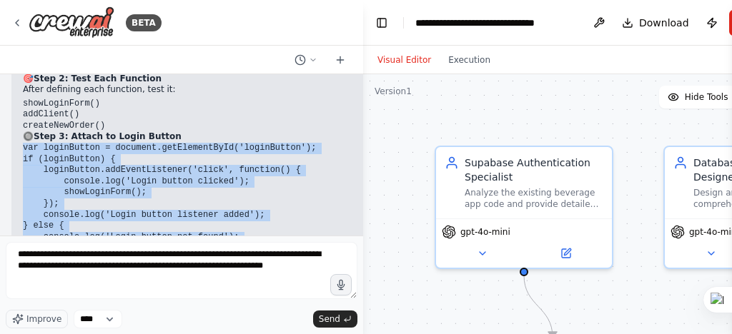
scroll to position [66647, 0]
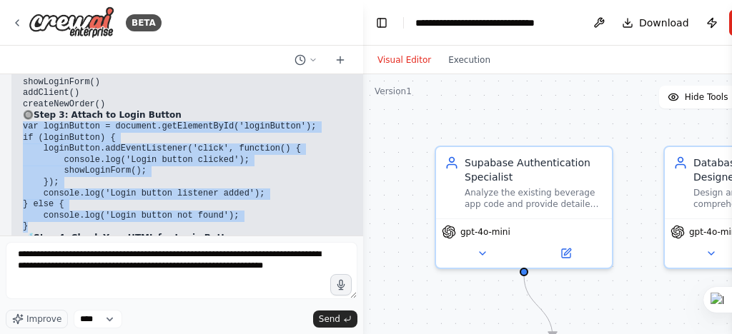
drag, startPoint x: 21, startPoint y: 172, endPoint x: 237, endPoint y: 203, distance: 217.3
copy code "var loginButton = document.getElementById('loginButton'); if (loginButton) { lo…"
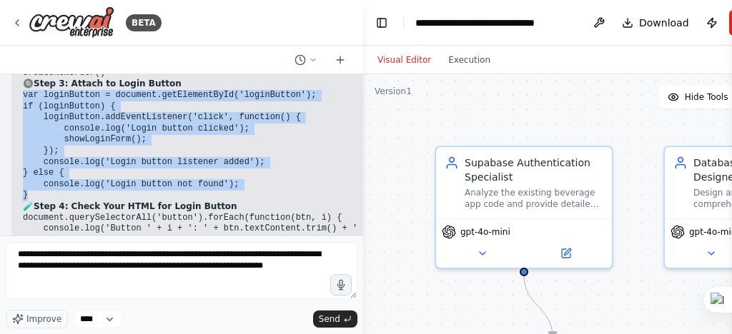
scroll to position [66704, 0]
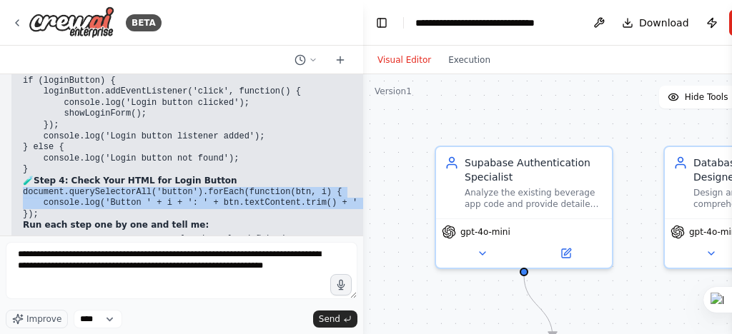
drag, startPoint x: 24, startPoint y: 164, endPoint x: 347, endPoint y: 183, distance: 323.5
click at [347, 187] on pre "document.querySelectorAll('button').forEach(function(btn, i) { console.log('But…" at bounding box center [270, 204] width 494 height 34
copy code "document.querySelectorAll('button').forEach(function(btn, i) { console.log('But…"
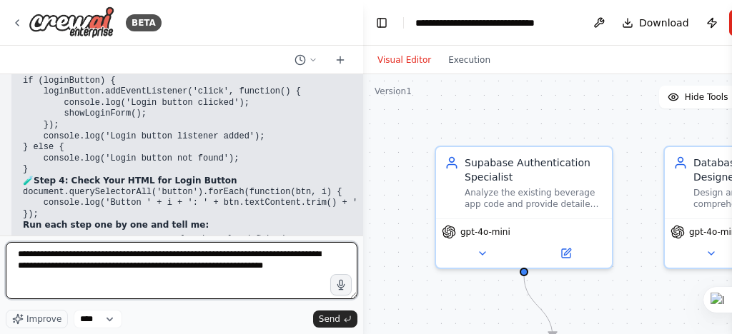
click at [325, 267] on textarea "**********" at bounding box center [182, 270] width 352 height 57
click at [154, 279] on textarea "**********" at bounding box center [182, 270] width 352 height 57
paste textarea "**********"
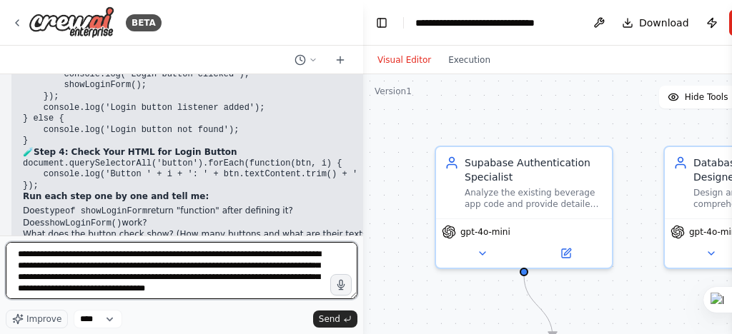
scroll to position [66749, 0]
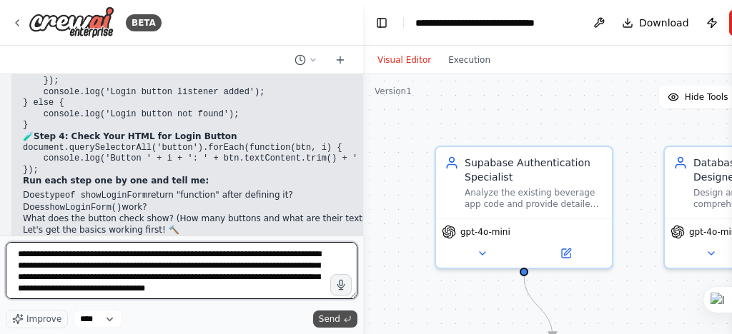
type textarea "**********"
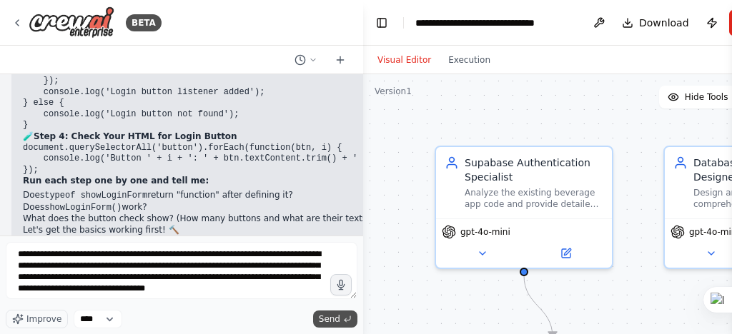
click at [328, 319] on span "Send" at bounding box center [329, 319] width 21 height 11
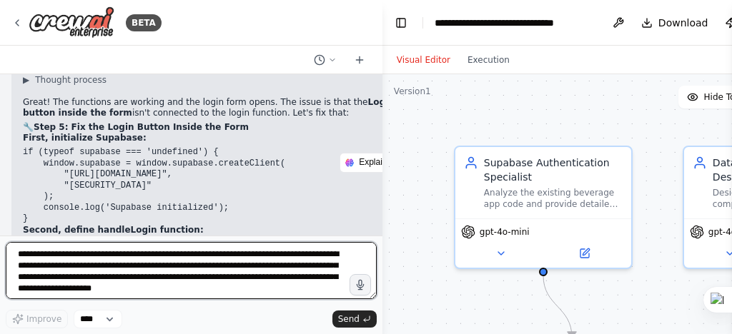
scroll to position [66998, 0]
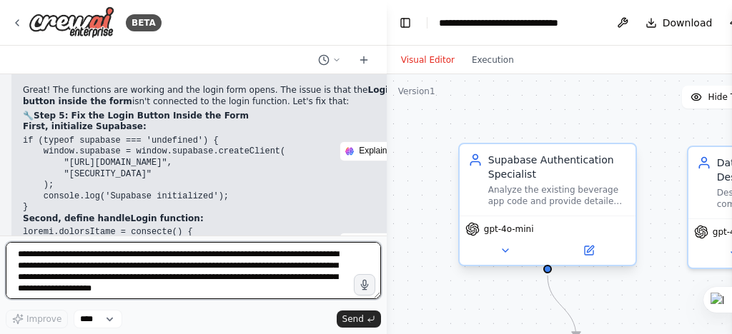
drag, startPoint x: 358, startPoint y: 145, endPoint x: 471, endPoint y: 159, distance: 113.7
click at [471, 159] on div "BETA Hello! I'm the CrewAI assistant. What kind of automation do you want to bu…" at bounding box center [366, 167] width 732 height 334
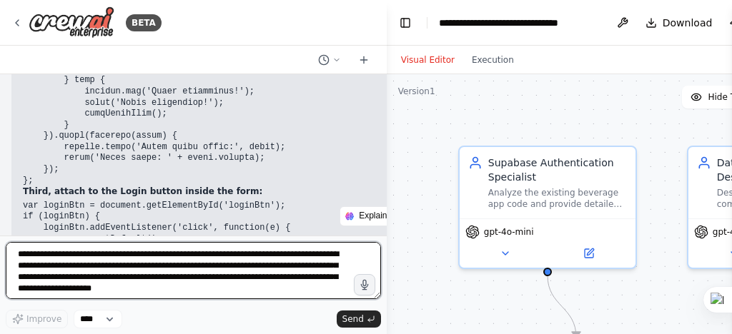
scroll to position [67455, 0]
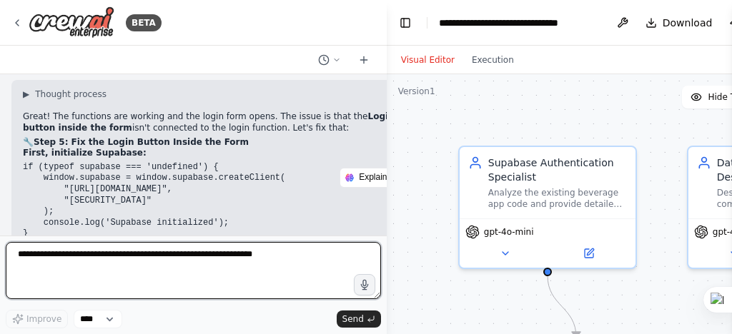
scroll to position [66998, 0]
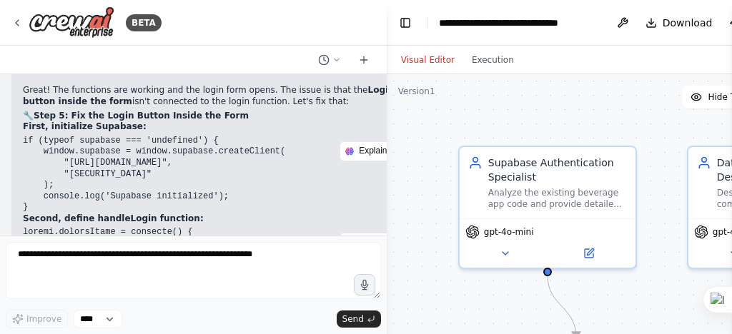
drag, startPoint x: 23, startPoint y: 134, endPoint x: 143, endPoint y: 201, distance: 137.6
click at [143, 201] on pre "if (typeof supabase === 'undefined') { window.supabase = window.supabase.create…" at bounding box center [221, 175] width 397 height 78
copy code "if (typeof supabase === 'undefined') { window.supabase = window.supabase.create…"
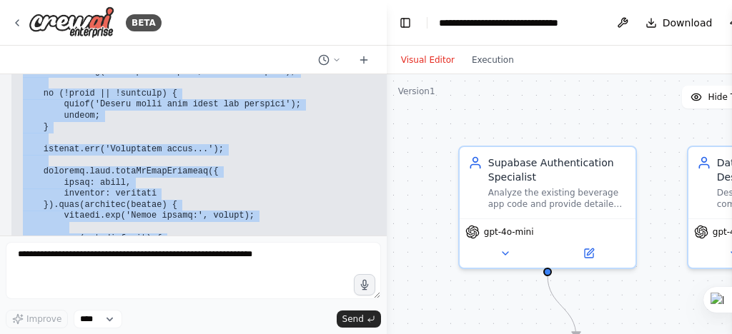
scroll to position [67389, 0]
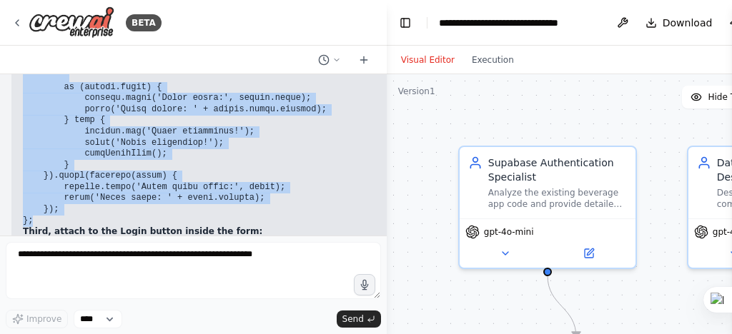
drag, startPoint x: 24, startPoint y: 113, endPoint x: 161, endPoint y: 214, distance: 170.2
click at [161, 214] on pre at bounding box center [221, 31] width 397 height 390
copy code "window.handleLogin = function() { console.log('handleLogin called'); var email …"
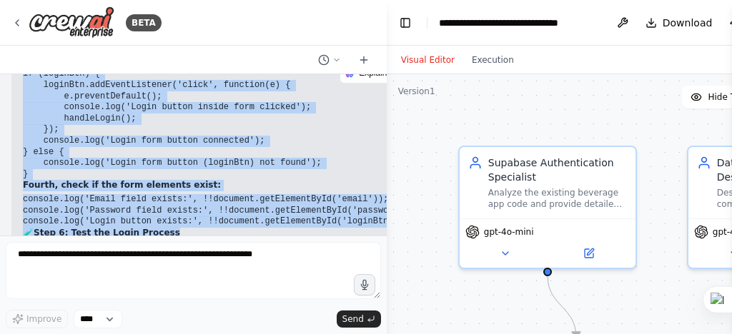
scroll to position [67576, 0]
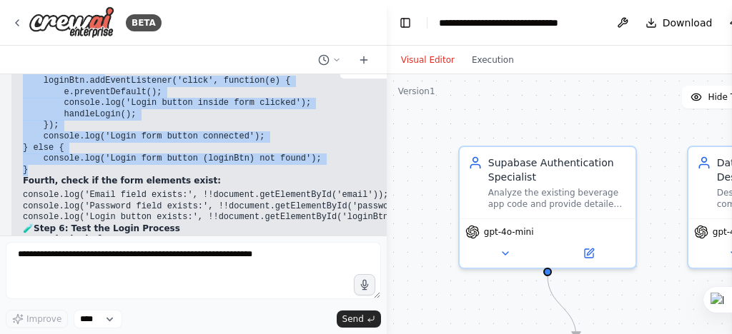
drag, startPoint x: 24, startPoint y: 126, endPoint x: 162, endPoint y: 166, distance: 142.9
click at [162, 166] on pre "var loginBtn = document.getElementById('loginBtn'); if (loginBtn) { loginBtn.ad…" at bounding box center [221, 115] width 397 height 123
copy code "var loginBtn = document.getElementById('loginBtn'); if (loginBtn) { loginBtn.ad…"
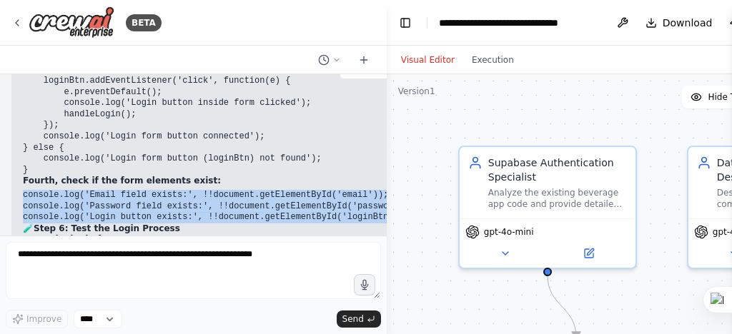
drag, startPoint x: 26, startPoint y: 187, endPoint x: 351, endPoint y: 206, distance: 325.0
click at [375, 213] on code "console.log('Email field exists:', !!document.getElementById('email')); console…" at bounding box center [221, 206] width 397 height 32
copy code "console.log('Email field exists:', !!document.getElementById('email')); console…"
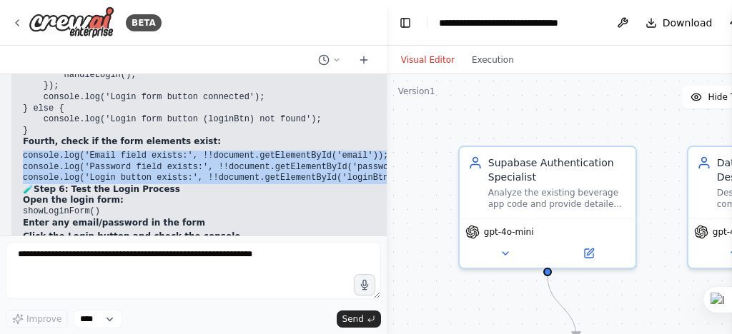
scroll to position [67633, 0]
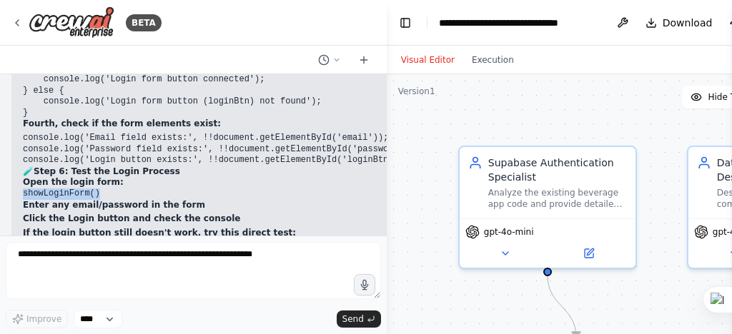
drag, startPoint x: 24, startPoint y: 187, endPoint x: 99, endPoint y: 192, distance: 74.4
click at [99, 192] on pre "showLoginForm()" at bounding box center [221, 194] width 397 height 11
copy code "showLoginForm()"
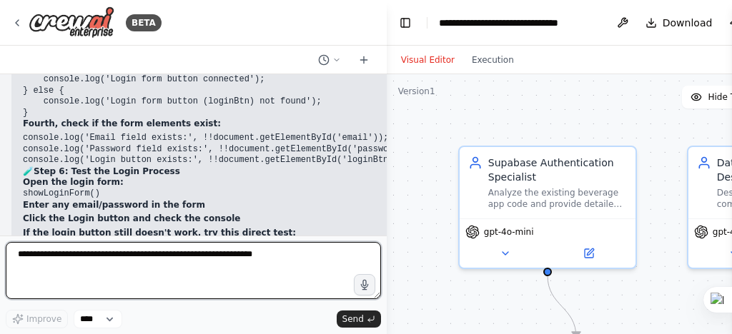
click at [36, 259] on textarea at bounding box center [193, 270] width 375 height 57
paste textarea "**********"
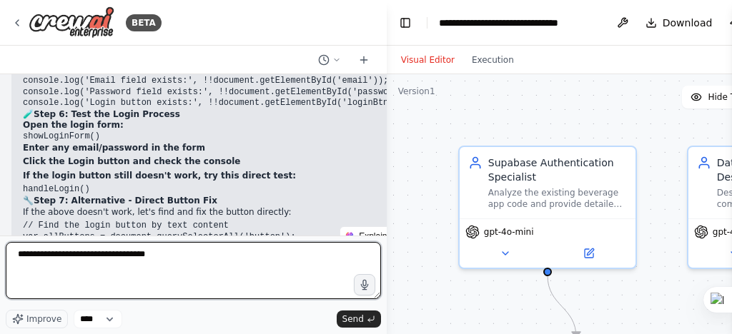
scroll to position [67748, 0]
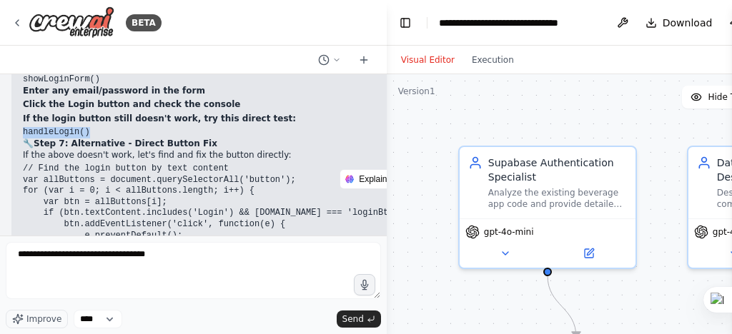
drag, startPoint x: 21, startPoint y: 124, endPoint x: 84, endPoint y: 129, distance: 62.4
copy code "handleLogin()"
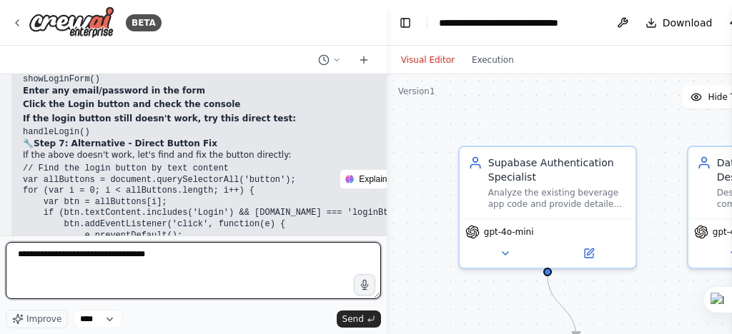
click at [186, 255] on textarea "**********" at bounding box center [193, 270] width 375 height 57
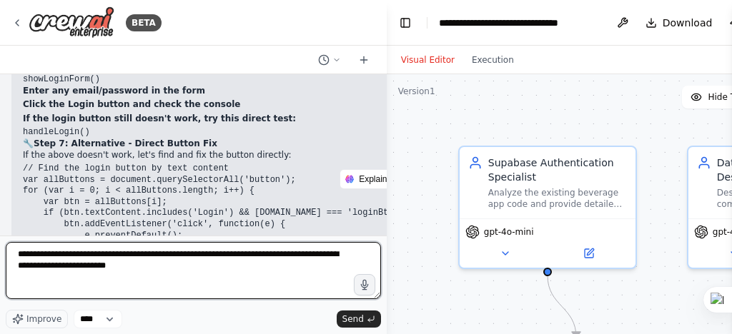
click at [130, 269] on textarea "**********" at bounding box center [193, 270] width 375 height 57
paste textarea "**********"
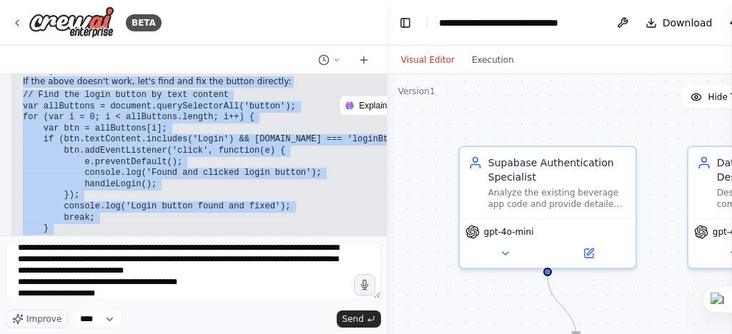
scroll to position [67838, 0]
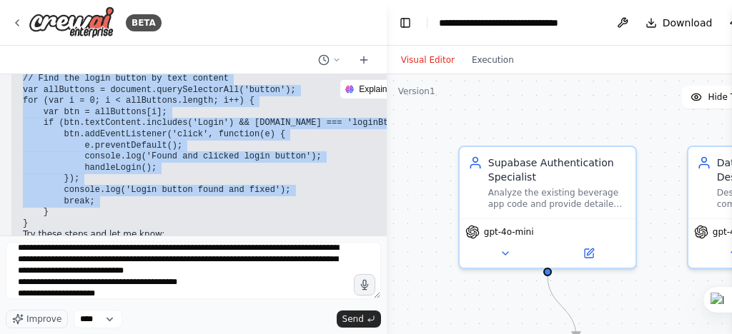
drag, startPoint x: 24, startPoint y: 146, endPoint x: 217, endPoint y: 217, distance: 205.5
copy div "If the above doesn't work, let's find and fix the button directly: // Find the …"
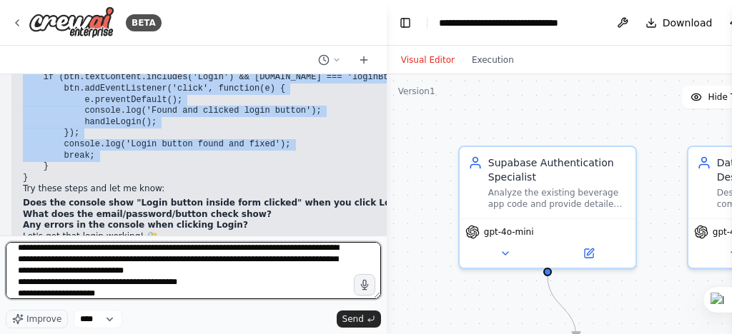
scroll to position [12, 0]
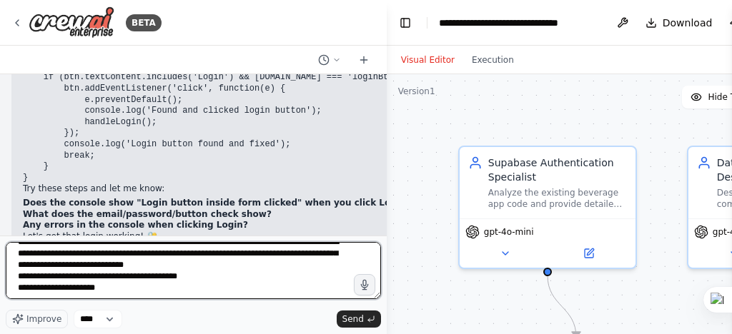
click at [123, 289] on textarea "**********" at bounding box center [193, 270] width 375 height 57
paste textarea "**********"
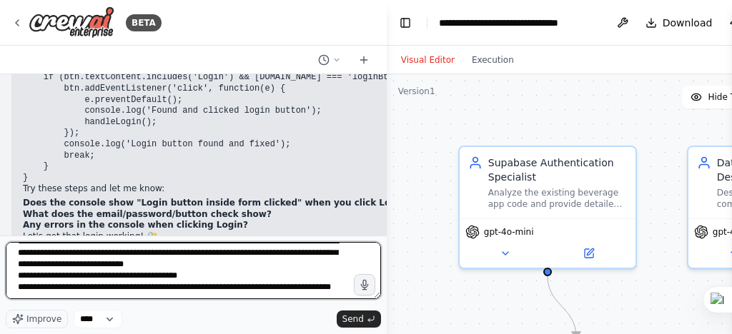
scroll to position [24, 0]
type textarea "**********"
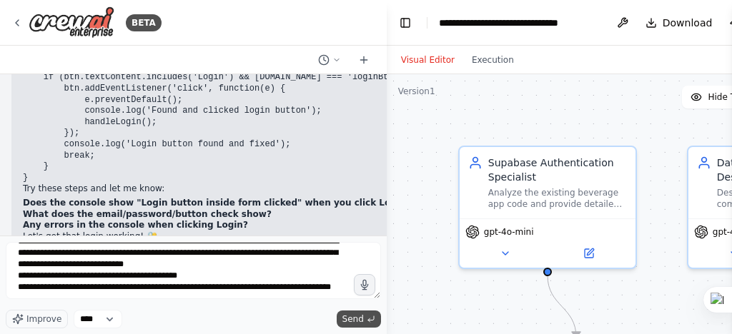
click at [353, 319] on span "Send" at bounding box center [352, 319] width 21 height 11
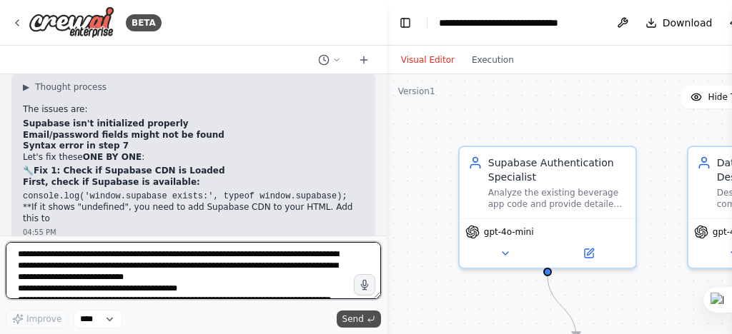
scroll to position [68187, 0]
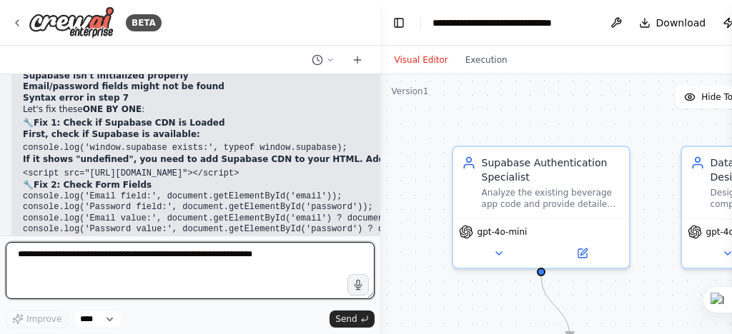
scroll to position [68257, 0]
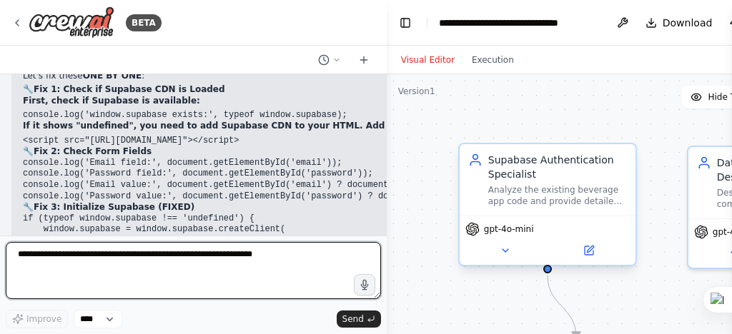
drag, startPoint x: 383, startPoint y: 144, endPoint x: 479, endPoint y: 163, distance: 97.7
click at [479, 163] on div "BETA Hello! I'm the CrewAI assistant. What kind of automation do you want to bu…" at bounding box center [366, 167] width 732 height 334
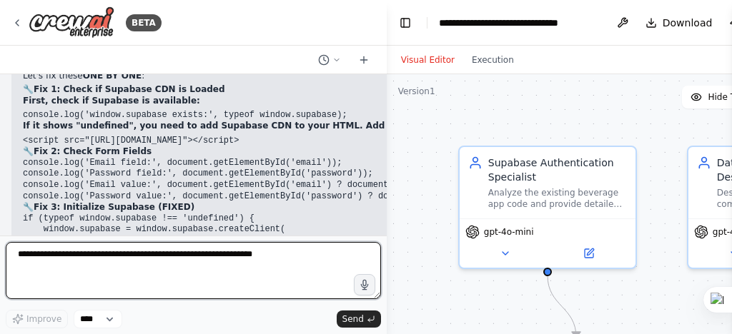
drag, startPoint x: 382, startPoint y: 156, endPoint x: 447, endPoint y: 162, distance: 65.3
click at [447, 162] on div "BETA Hello! I'm the CrewAI assistant. What kind of automation do you want to bu…" at bounding box center [366, 167] width 732 height 334
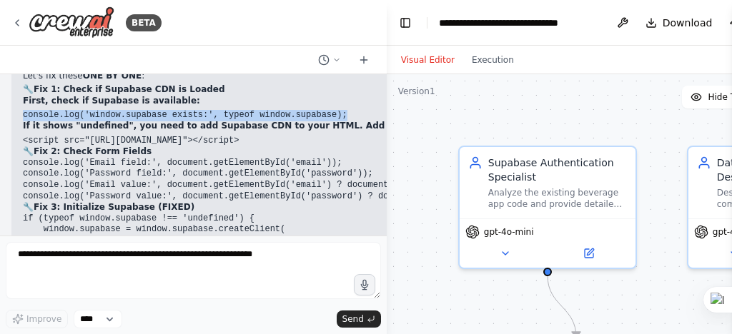
drag, startPoint x: 24, startPoint y: 107, endPoint x: 264, endPoint y: 149, distance: 244.4
click at [332, 112] on pre "console.log('window.supabase exists:', typeof window.supabase);" at bounding box center [363, 115] width 680 height 11
copy code "console.log('window.supabase exists:', typeof window.supabase);"
drag, startPoint x: 385, startPoint y: 138, endPoint x: 485, endPoint y: 132, distance: 99.5
click at [485, 132] on div "BETA Hello! I'm the CrewAI assistant. What kind of automation do you want to bu…" at bounding box center [366, 167] width 732 height 334
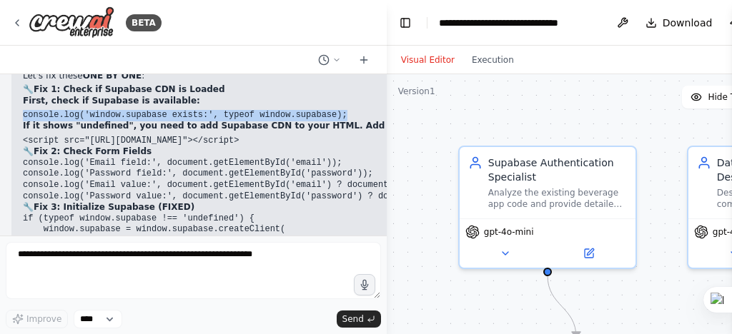
drag, startPoint x: 382, startPoint y: 139, endPoint x: 458, endPoint y: 144, distance: 76.7
click at [458, 144] on div "BETA Hello! I'm the CrewAI assistant. What kind of automation do you want to bu…" at bounding box center [366, 167] width 732 height 334
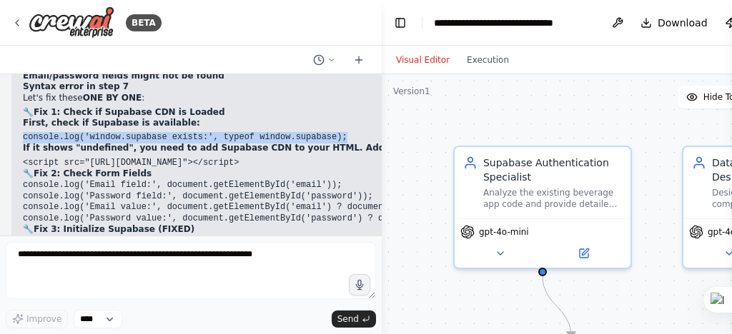
drag, startPoint x: 384, startPoint y: 161, endPoint x: 414, endPoint y: 155, distance: 30.6
click at [415, 155] on div "BETA Hello! I'm the CrewAI assistant. What kind of automation do you want to bu…" at bounding box center [366, 167] width 732 height 334
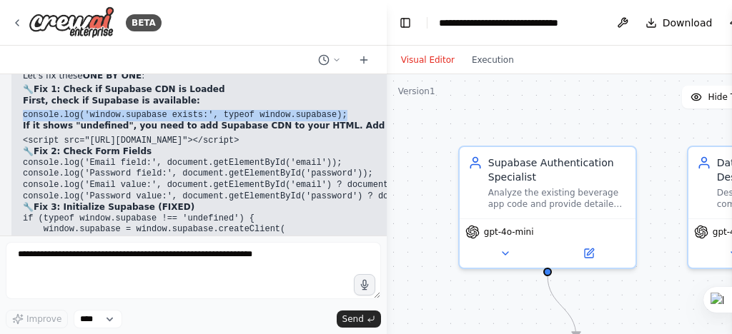
drag, startPoint x: 379, startPoint y: 39, endPoint x: 491, endPoint y: 31, distance: 112.5
click at [491, 31] on div "BETA Hello! I'm the CrewAI assistant. What kind of automation do you want to bu…" at bounding box center [366, 167] width 732 height 334
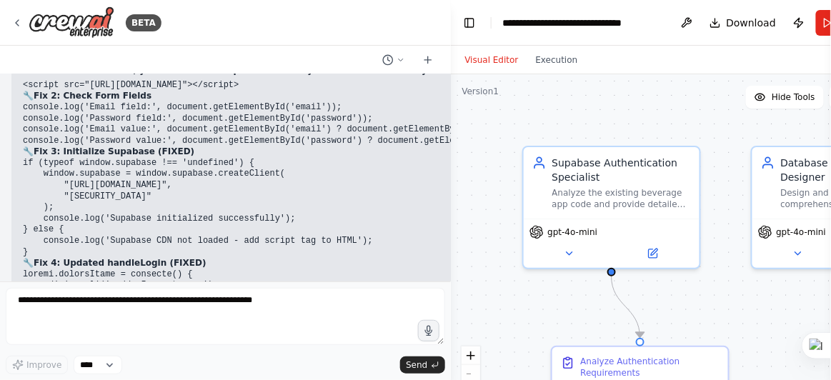
scroll to position [68124, 0]
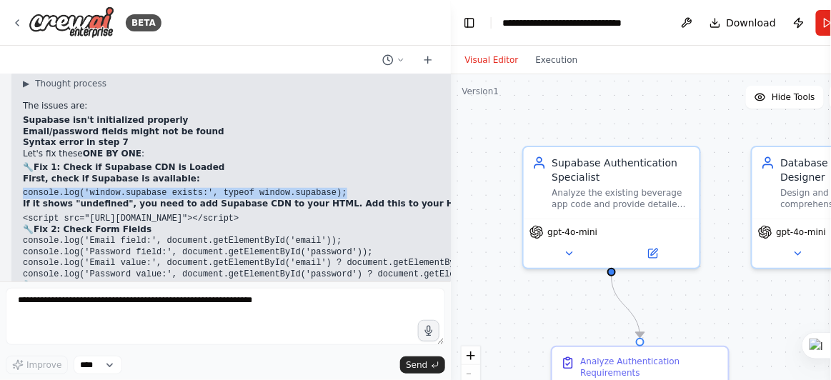
drag, startPoint x: 22, startPoint y: 119, endPoint x: 385, endPoint y: 121, distance: 363.0
click at [395, 214] on pre "<script src="[URL][DOMAIN_NAME]"></script>" at bounding box center [363, 219] width 680 height 11
copy code "<script src="[URL][DOMAIN_NAME]"></script>"
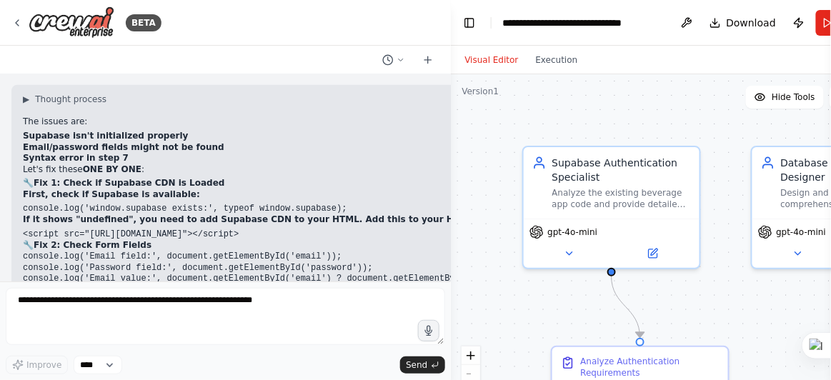
scroll to position [68134, 0]
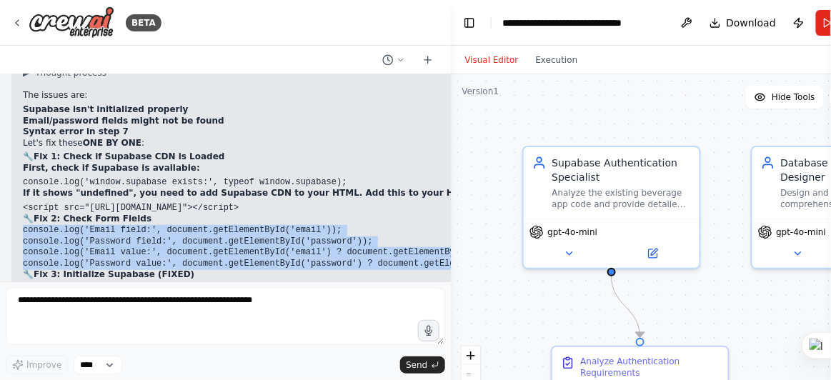
drag, startPoint x: 25, startPoint y: 133, endPoint x: 440, endPoint y: 164, distance: 416.4
click at [440, 164] on div "Hello! I'm the CrewAI assistant. What kind of automation do you want to build? …" at bounding box center [225, 177] width 451 height 207
copy code "console.log('Email field:', document.getElementById('email')); console.log('Pas…"
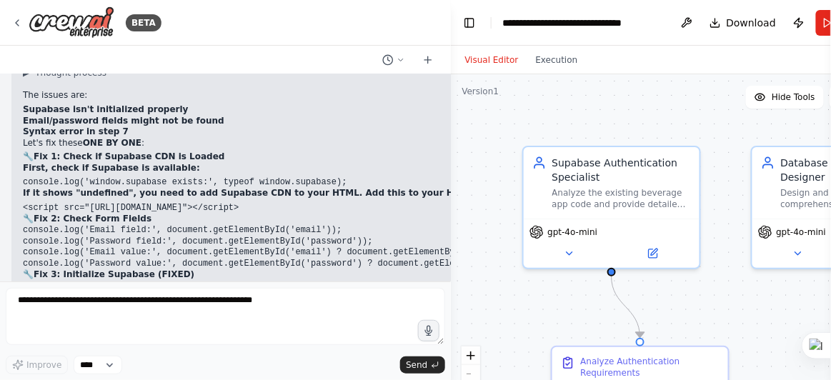
drag, startPoint x: 419, startPoint y: 185, endPoint x: 433, endPoint y: 183, distance: 14.5
click at [418, 281] on pre "if (typeof window.supabase !== 'undefined') { window.supabase = window.supabase…" at bounding box center [363, 331] width 680 height 100
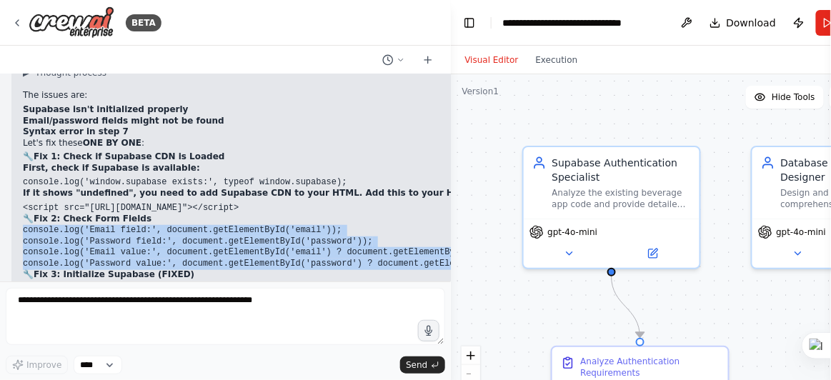
drag, startPoint x: 28, startPoint y: 133, endPoint x: 438, endPoint y: 167, distance: 411.6
copy code "console.log('Email field:', document.getElementById('email')); console.log('Pas…"
click at [232, 225] on code "console.log('Email field:', document.getElementById('email')); console.log('Pas…" at bounding box center [363, 247] width 680 height 44
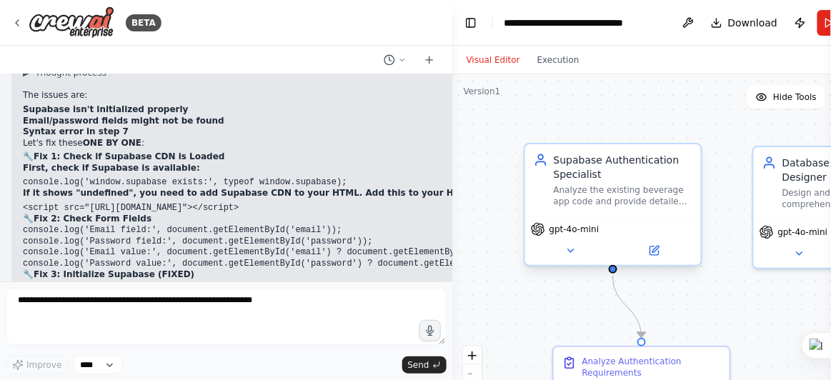
drag, startPoint x: 448, startPoint y: 177, endPoint x: 552, endPoint y: 191, distance: 104.6
click at [554, 193] on div "BETA Hello! I'm the CrewAI assistant. What kind of automation do you want to bu…" at bounding box center [415, 190] width 831 height 380
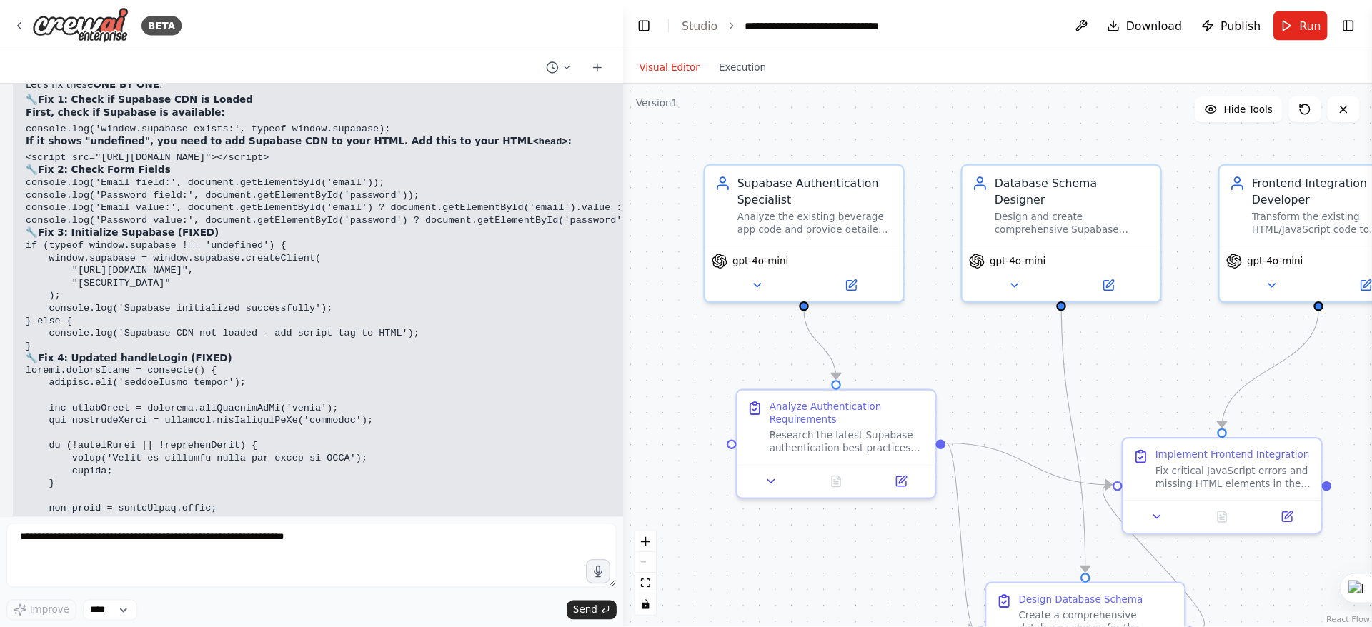
scroll to position [68091, 0]
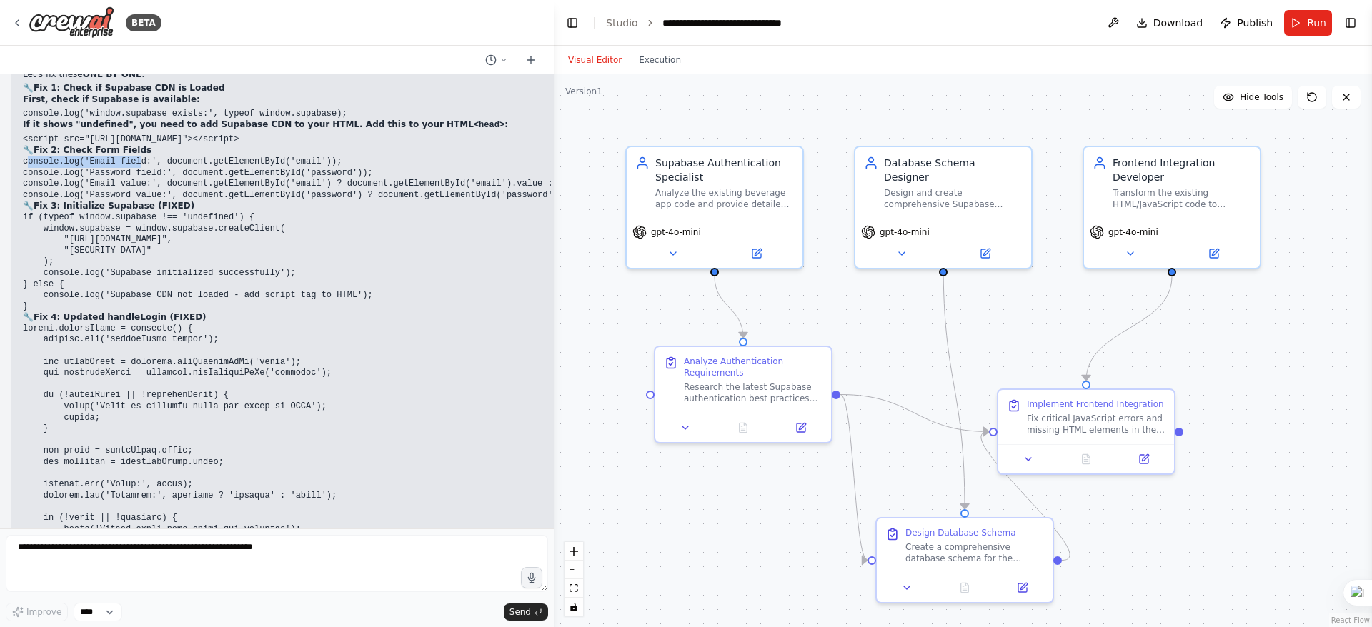
drag, startPoint x: 30, startPoint y: 131, endPoint x: 131, endPoint y: 131, distance: 100.8
click at [131, 156] on code "console.log('Email field:', document.getElementById('email')); console.log('Pas…" at bounding box center [363, 178] width 680 height 44
click at [340, 145] on h2 "🔧 Fix 2: Check Form Fields" at bounding box center [363, 150] width 680 height 11
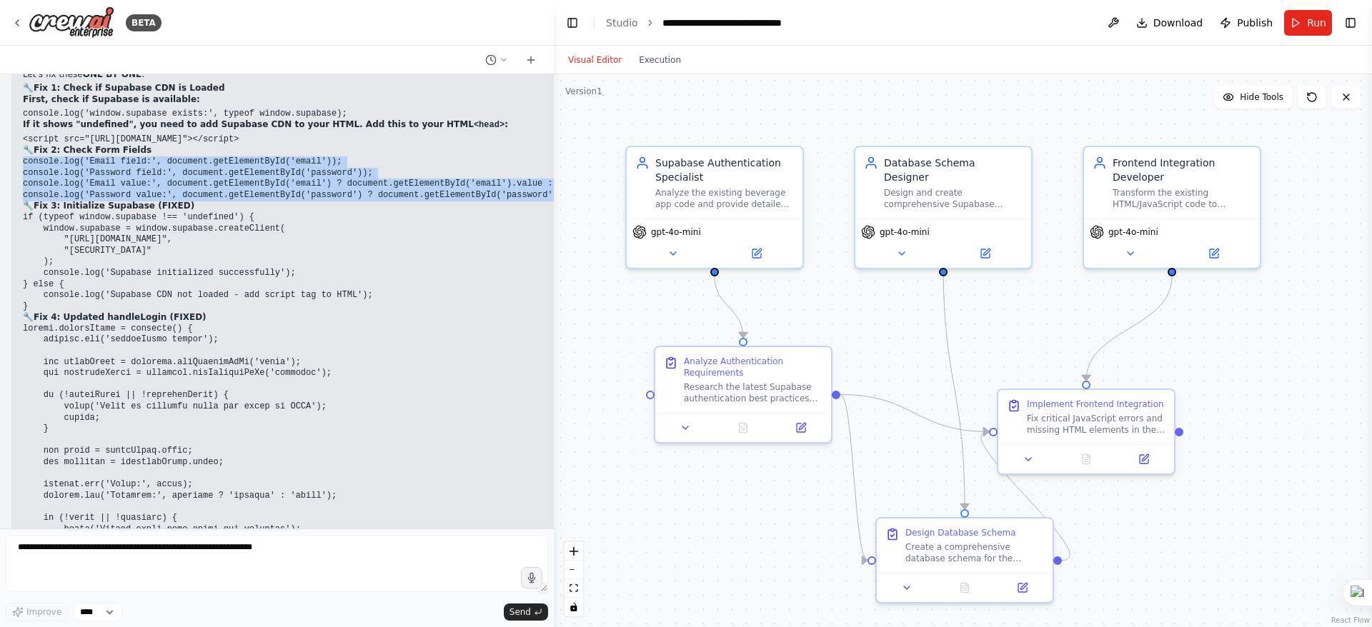
drag, startPoint x: 22, startPoint y: 131, endPoint x: 535, endPoint y: 159, distance: 513.8
click at [541, 159] on div "Hello! I'm the CrewAI assistant. What kind of automation do you want to build? …" at bounding box center [277, 301] width 554 height 454
copy code "console.log('Email field:', document.getElementById('email')); console.log('Pas…"
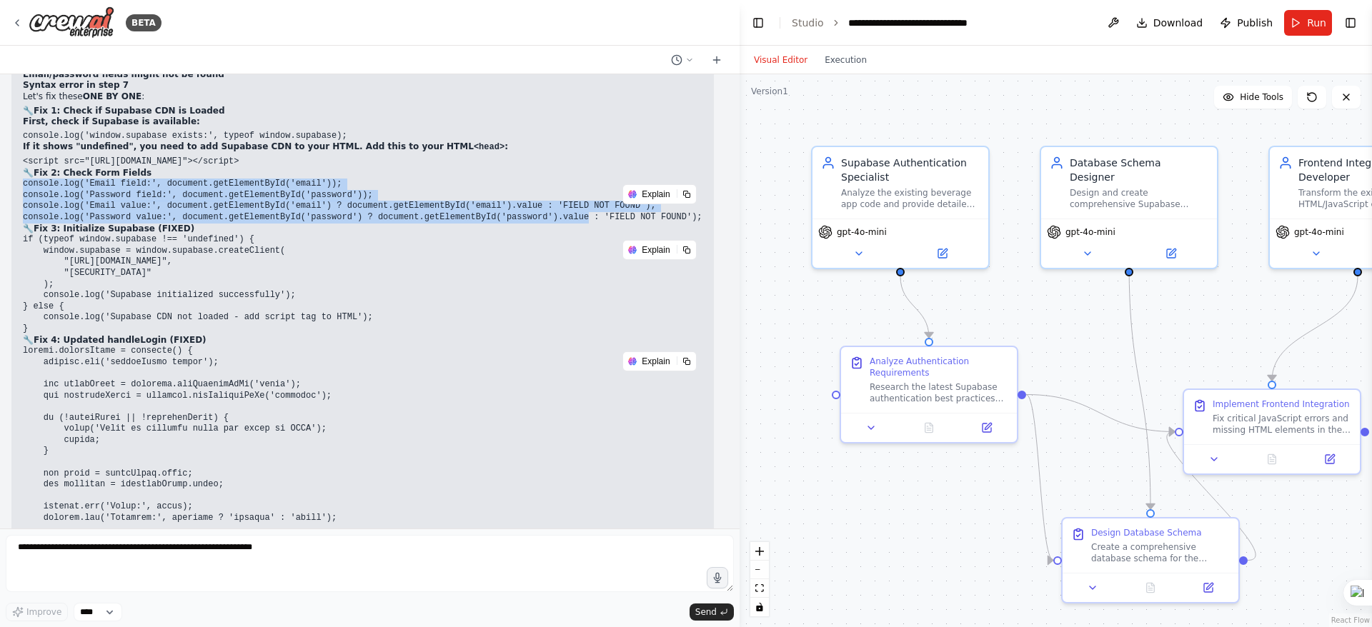
scroll to position [67968, 0]
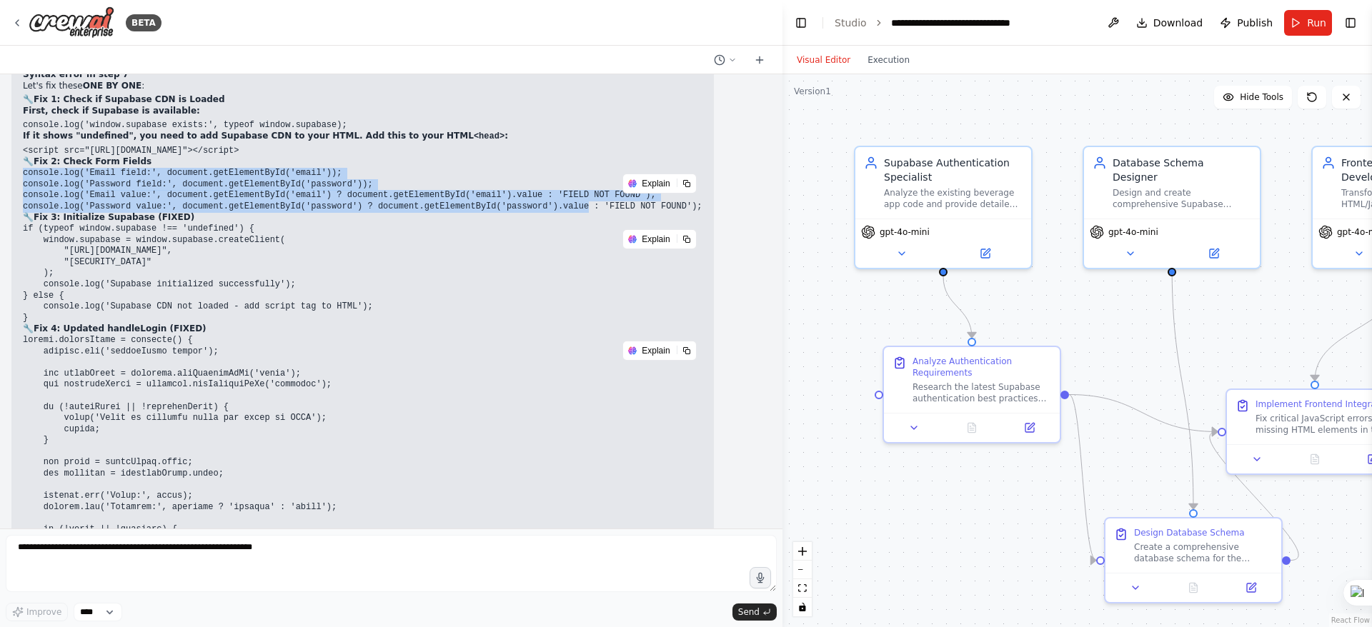
drag, startPoint x: 550, startPoint y: 257, endPoint x: 782, endPoint y: 297, distance: 235.7
click at [782, 297] on div "BETA Hello! I'm the CrewAI assistant. What kind of automation do you want to bu…" at bounding box center [686, 313] width 1372 height 627
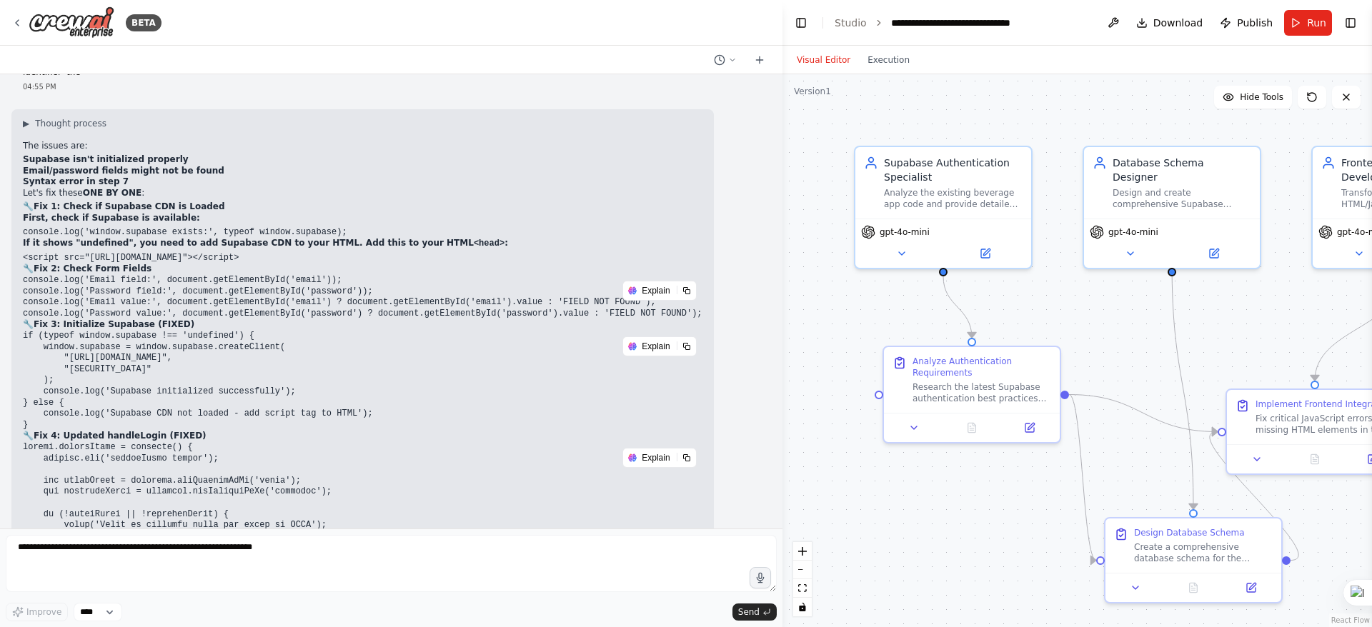
click at [453, 379] on h2 "🔧 Fix 4: Updated handleLogin (FIXED)" at bounding box center [363, 436] width 680 height 11
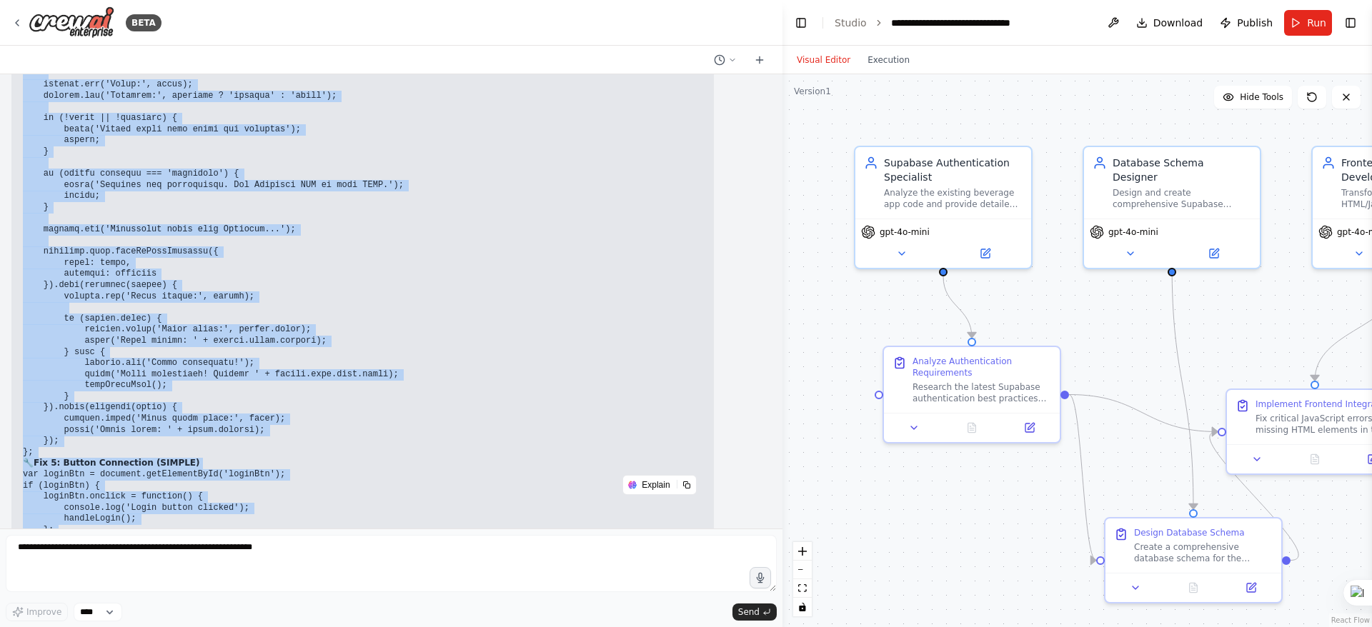
scroll to position [68524, 0]
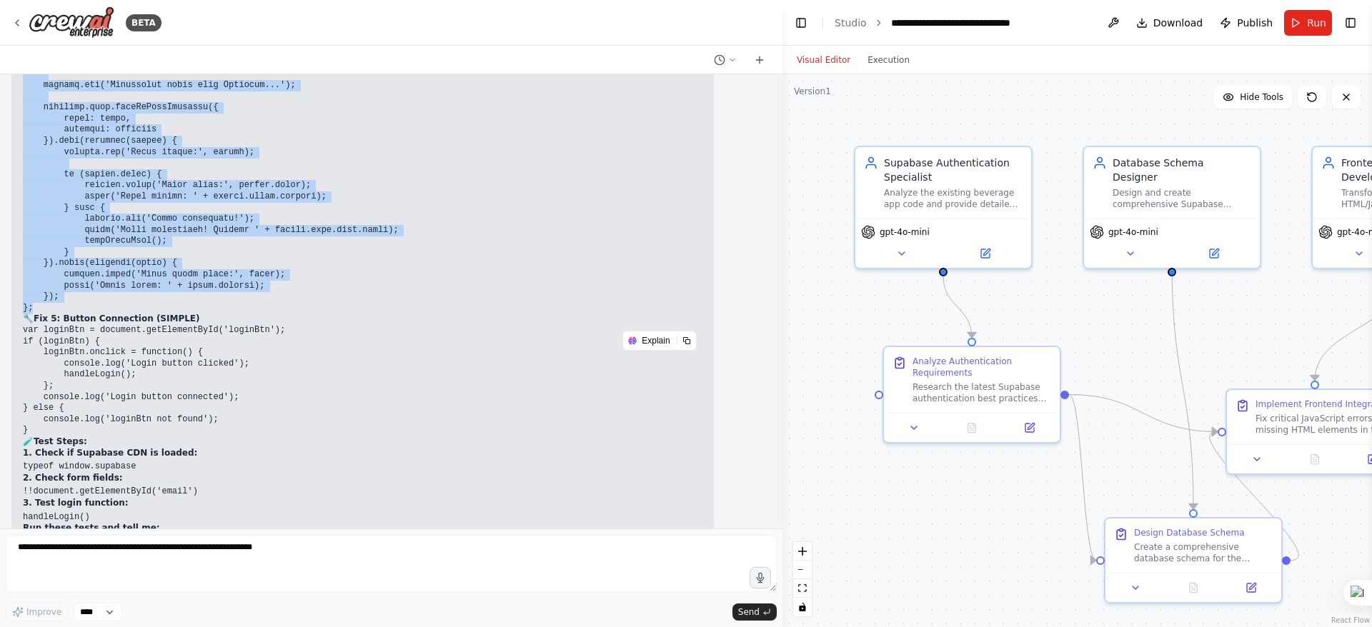
drag, startPoint x: 37, startPoint y: 301, endPoint x: 340, endPoint y: 262, distance: 305.5
click at [340, 262] on div "▶ Thought process The issues are: Supabase isn't initialized properly Email/pas…" at bounding box center [363, 19] width 680 height 1129
copy div "if (typeof window.supabase !== 'undefined') { window.supabase = window.supabase…"
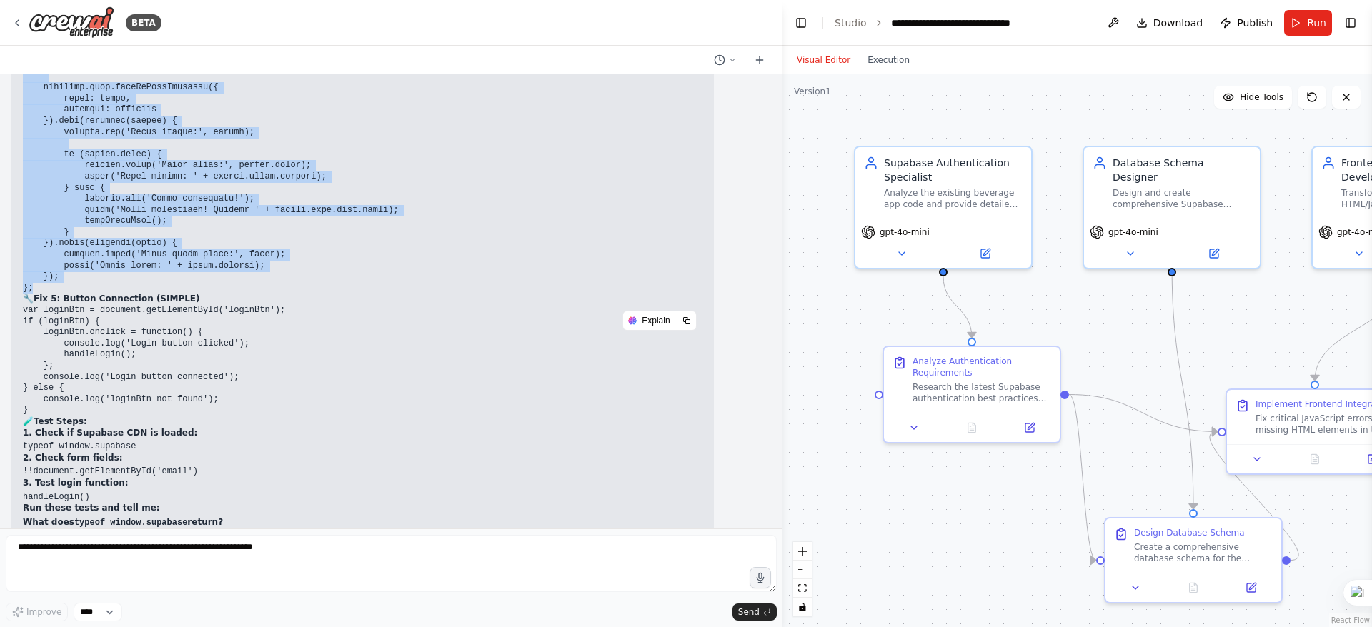
scroll to position [68564, 0]
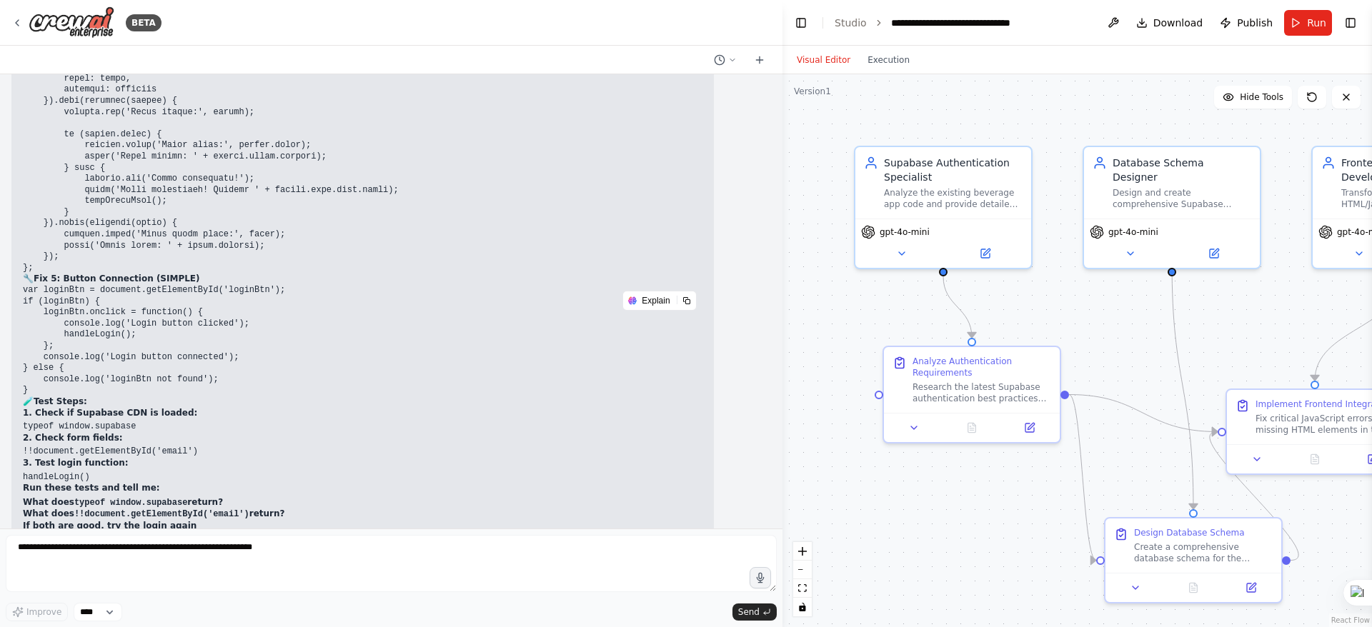
click at [58, 379] on form "Improve **** Send" at bounding box center [391, 578] width 782 height 99
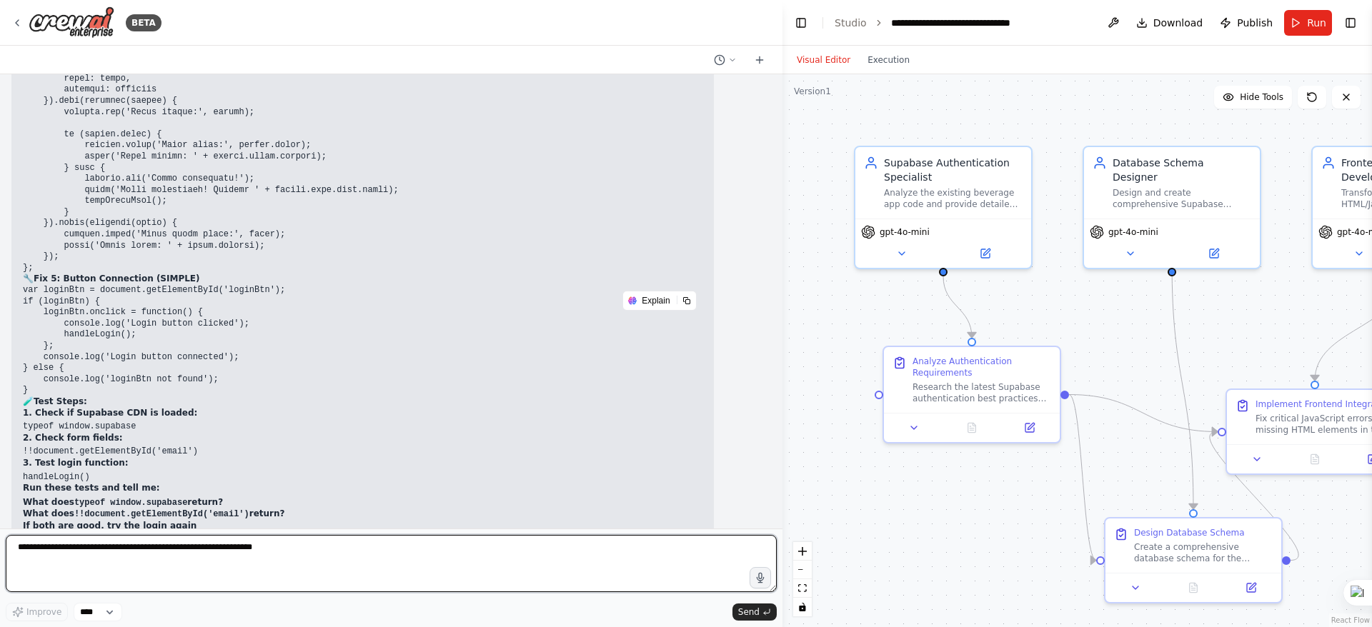
click at [59, 379] on textarea at bounding box center [391, 563] width 771 height 57
drag, startPoint x: 48, startPoint y: 545, endPoint x: 38, endPoint y: 545, distance: 10.0
paste textarea "**********"
type textarea "**********"
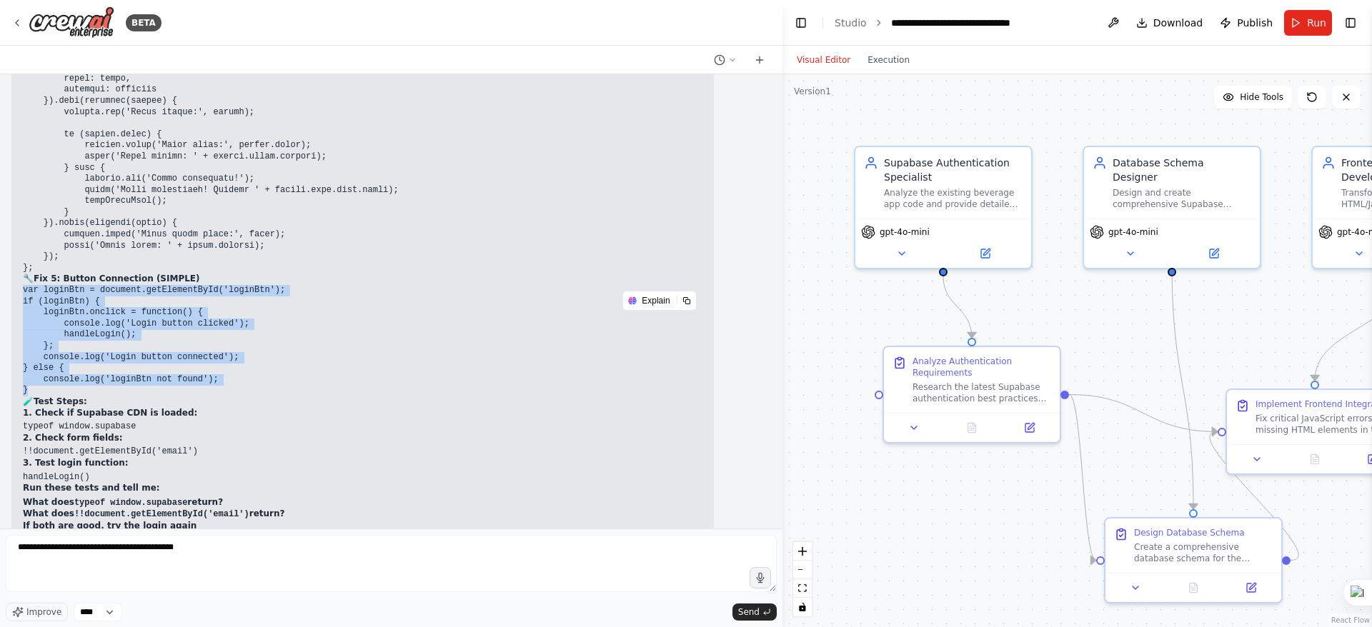
drag, startPoint x: 19, startPoint y: 244, endPoint x: 181, endPoint y: 343, distance: 189.2
copy code "var loginBtn = document.getElementById('loginBtn'); if (loginBtn) { loginBtn.on…"
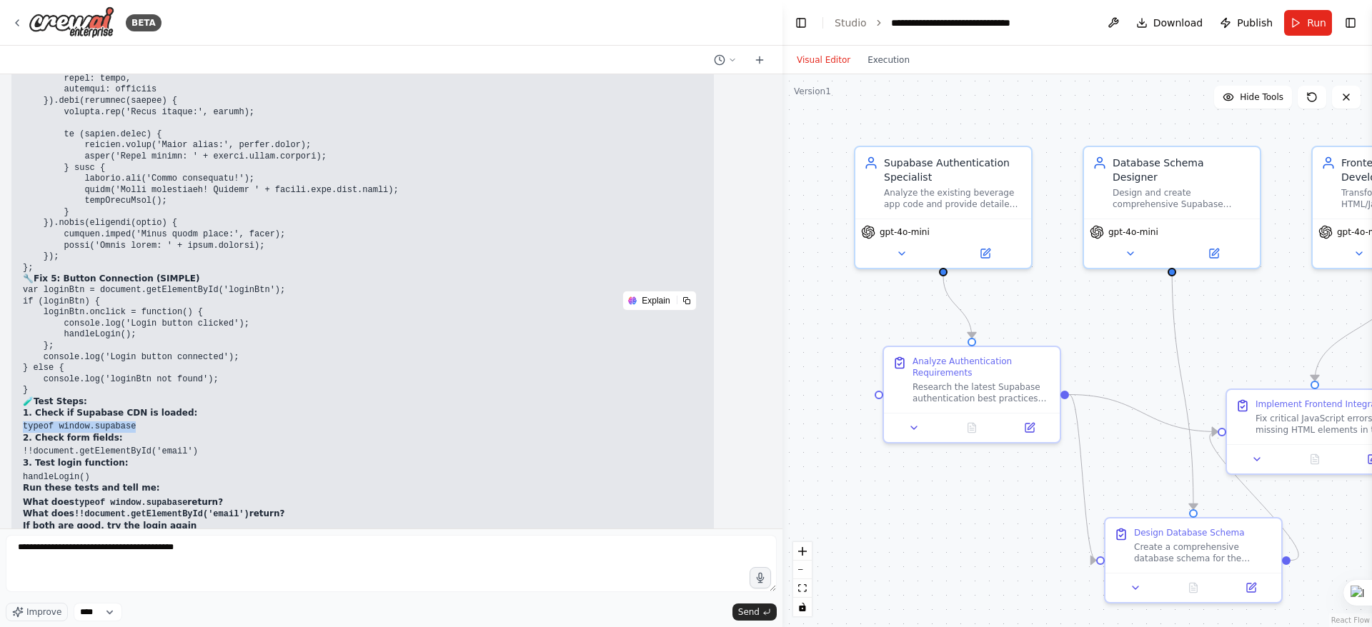
drag, startPoint x: 21, startPoint y: 382, endPoint x: 134, endPoint y: 379, distance: 113.7
copy code "typeof window.supabase"
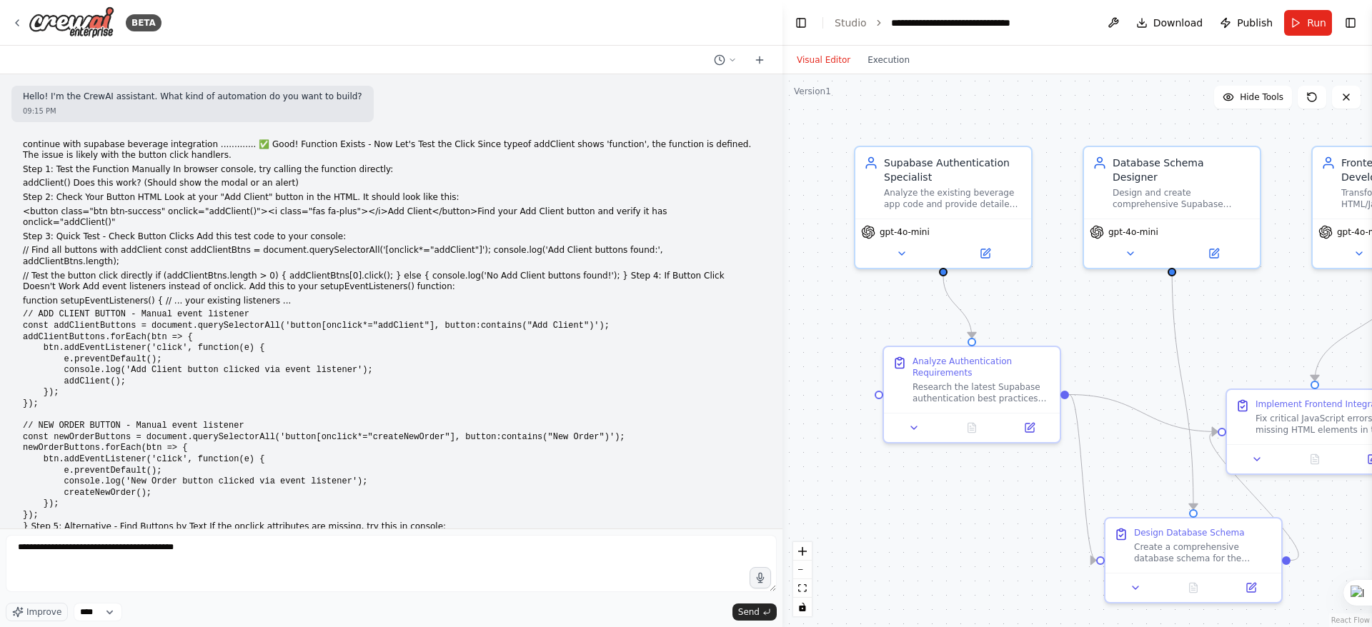
scroll to position [68564, 0]
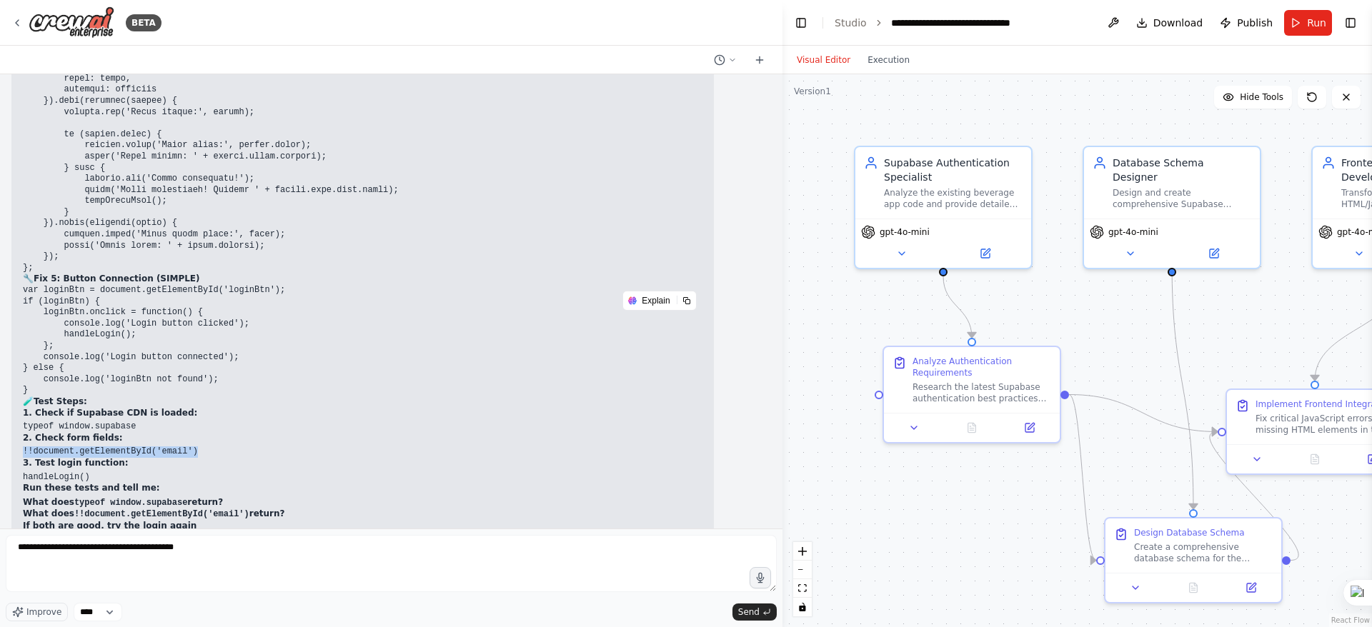
drag, startPoint x: 25, startPoint y: 407, endPoint x: 186, endPoint y: 404, distance: 160.8
click at [186, 447] on pre "!!document.getElementById('email')" at bounding box center [363, 452] width 680 height 11
copy code "!!document.getElementById('email')"
drag, startPoint x: 92, startPoint y: 429, endPoint x: 24, endPoint y: 425, distance: 68.7
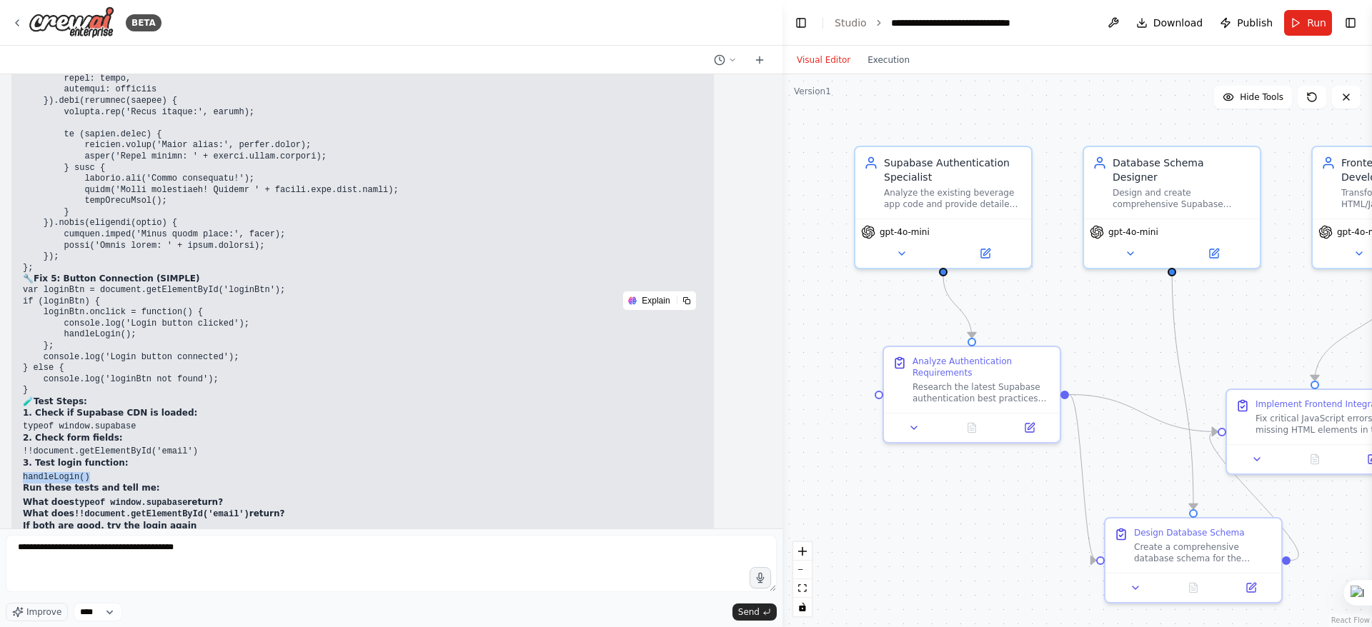
copy code "handleLogin()"
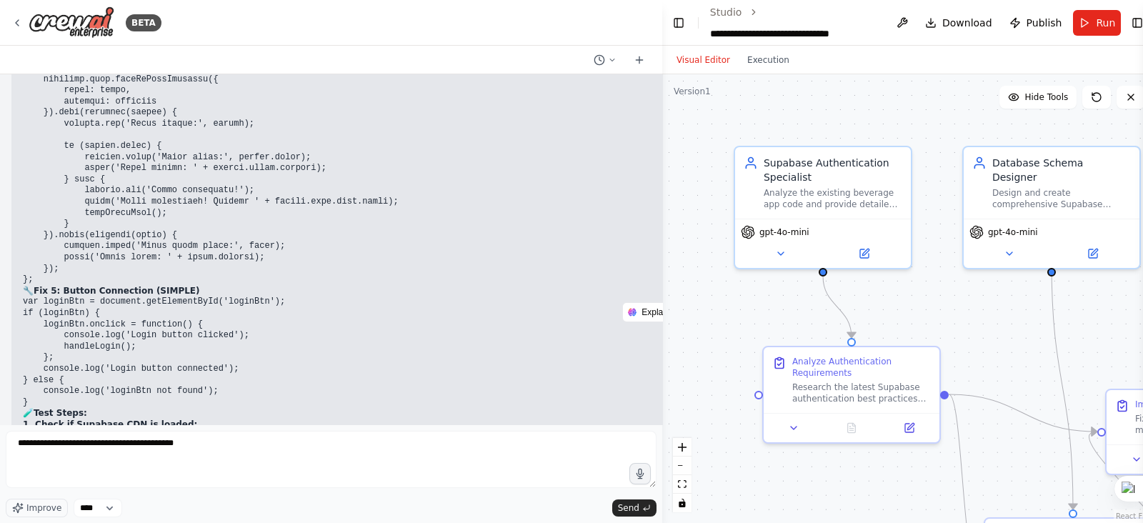
scroll to position [68652, 0]
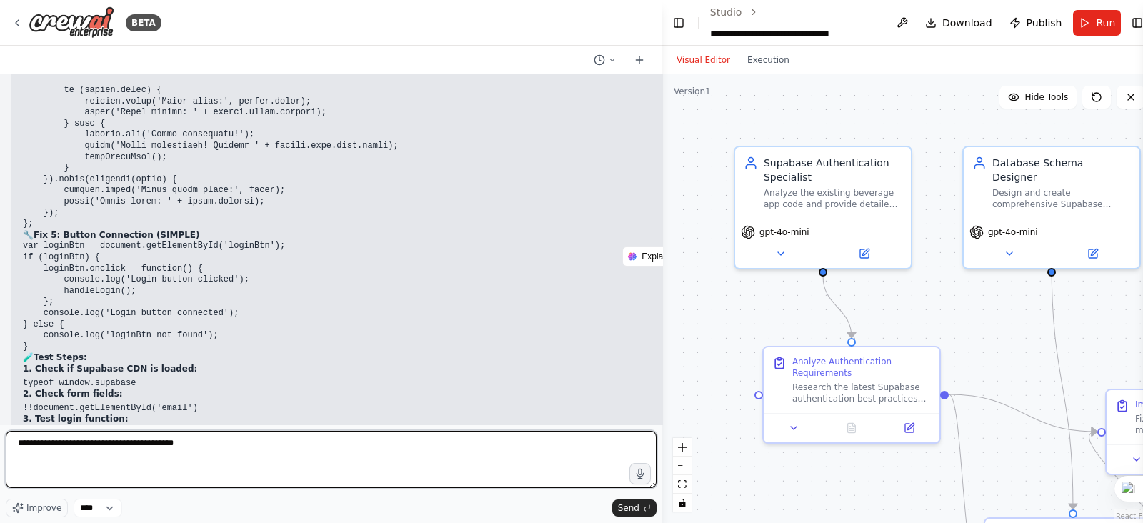
drag, startPoint x: 1371, startPoint y: 4, endPoint x: 157, endPoint y: 441, distance: 1290.5
click at [156, 440] on textarea "**********" at bounding box center [331, 459] width 651 height 57
click at [14, 442] on textarea "**********" at bounding box center [331, 459] width 651 height 57
paste textarea "**********"
click at [289, 439] on textarea "**********" at bounding box center [331, 459] width 651 height 57
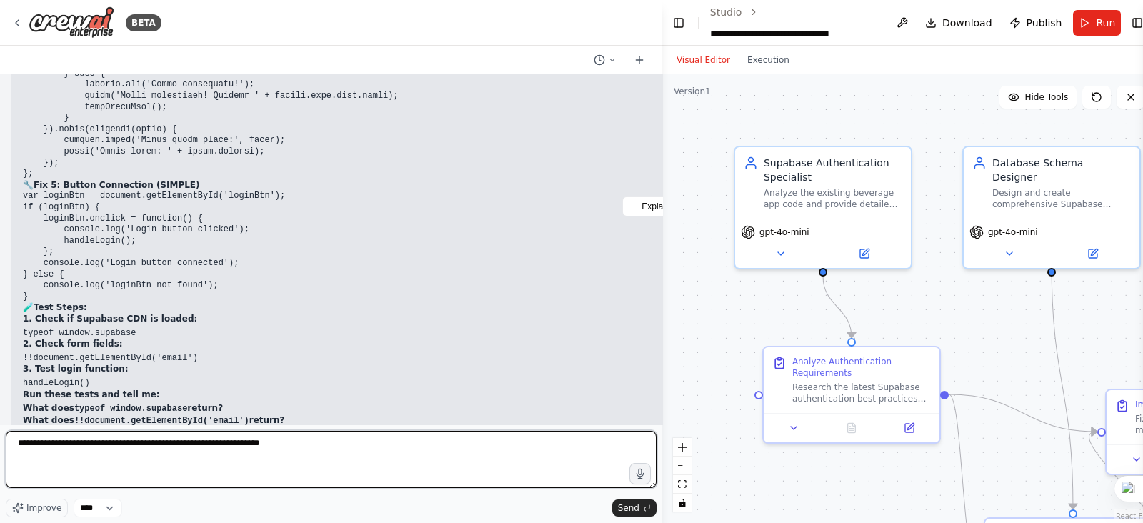
scroll to position [68742, 0]
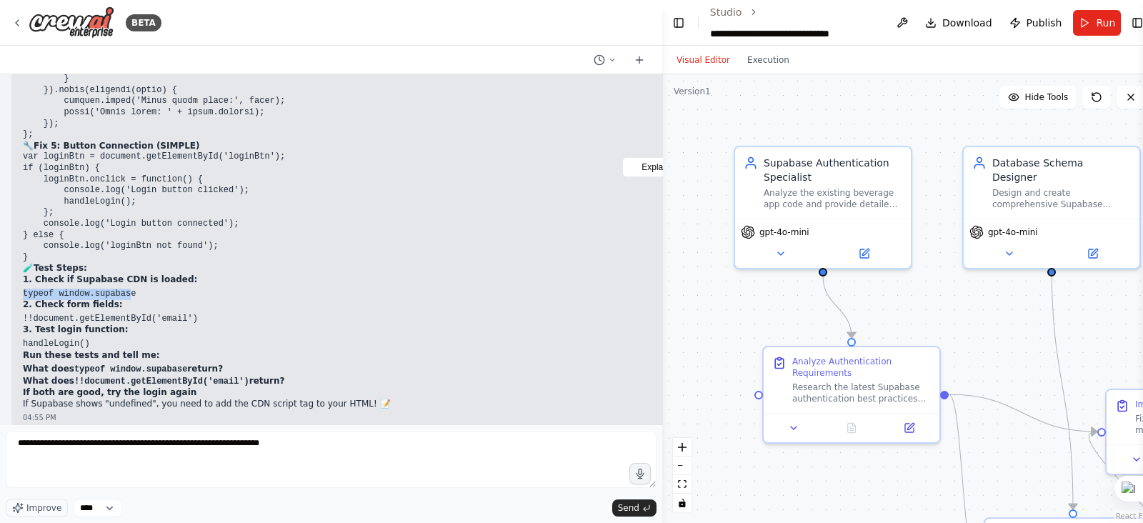
drag, startPoint x: 22, startPoint y: 316, endPoint x: 121, endPoint y: 312, distance: 99.4
click at [121, 299] on code "typeof window.supabase" at bounding box center [79, 294] width 113 height 10
click at [186, 286] on p "1. Check if Supabase CDN is loaded:" at bounding box center [363, 279] width 680 height 11
drag, startPoint x: 134, startPoint y: 317, endPoint x: 20, endPoint y: 312, distance: 113.7
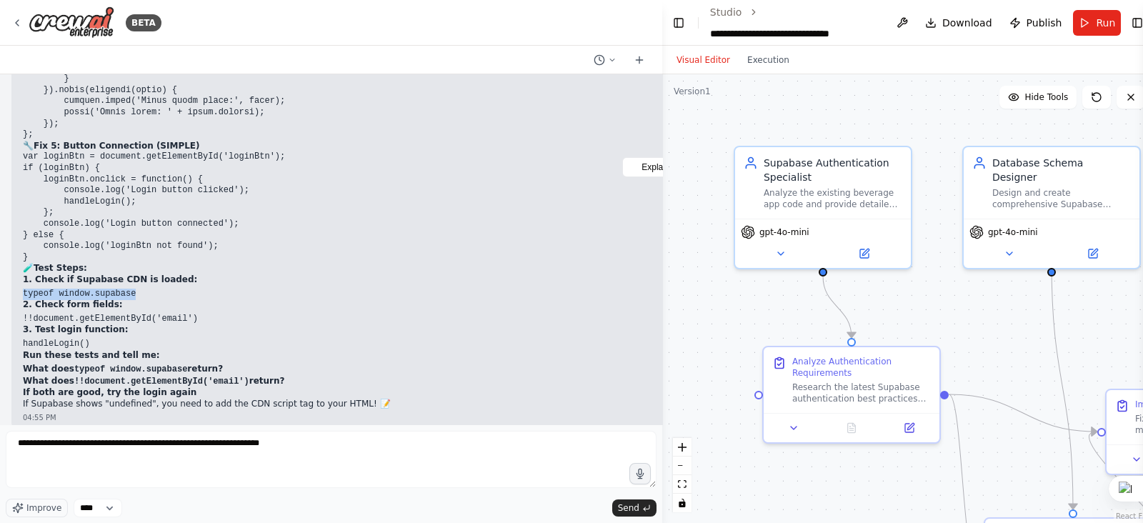
copy code "typeof window.supabase"
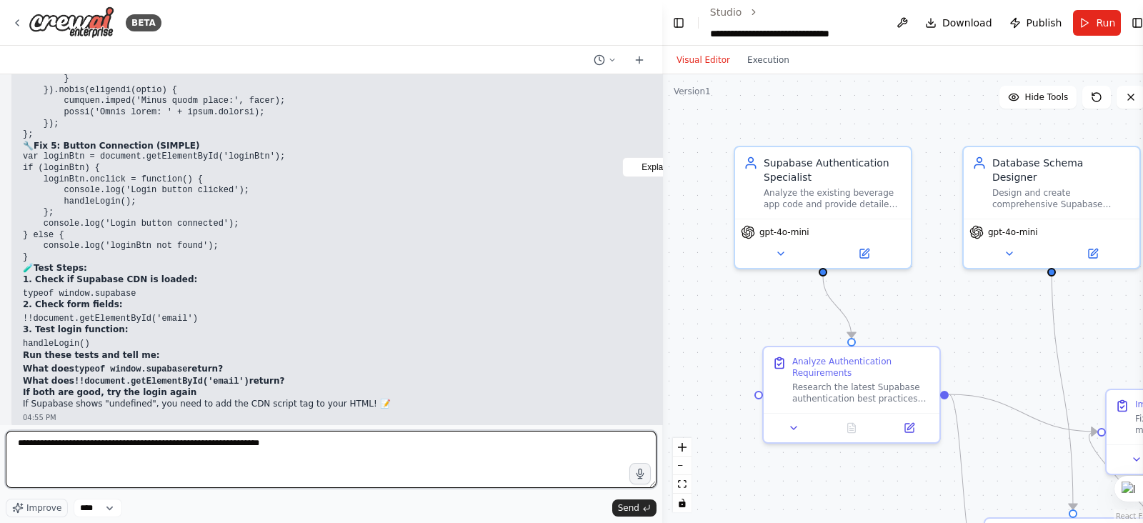
click at [301, 445] on textarea "**********" at bounding box center [331, 459] width 651 height 57
paste textarea "**********"
click at [413, 444] on textarea "**********" at bounding box center [331, 459] width 651 height 57
type textarea "**********"
click at [594, 448] on textarea "**********" at bounding box center [331, 459] width 651 height 57
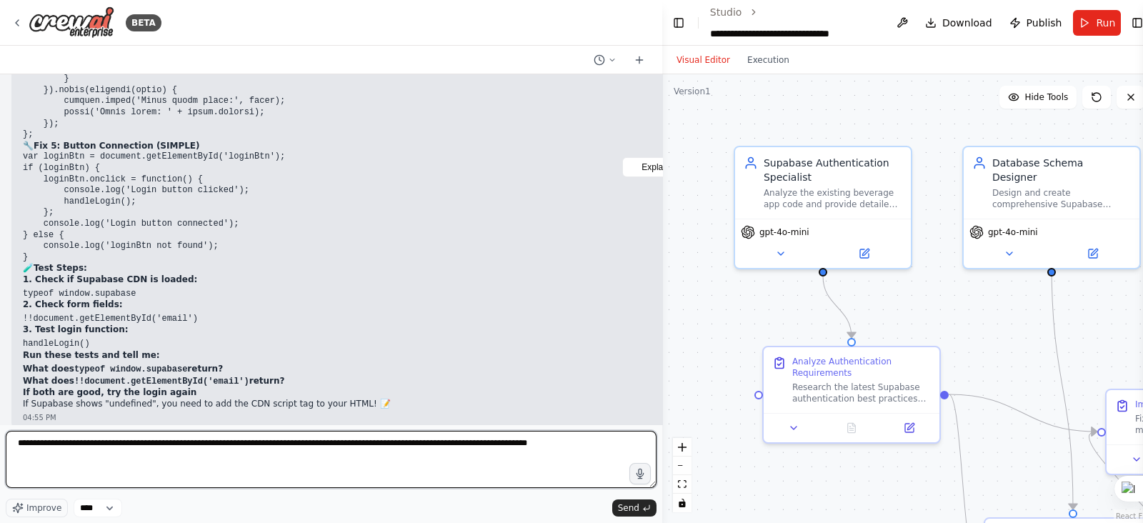
paste textarea "******"
type textarea "**********"
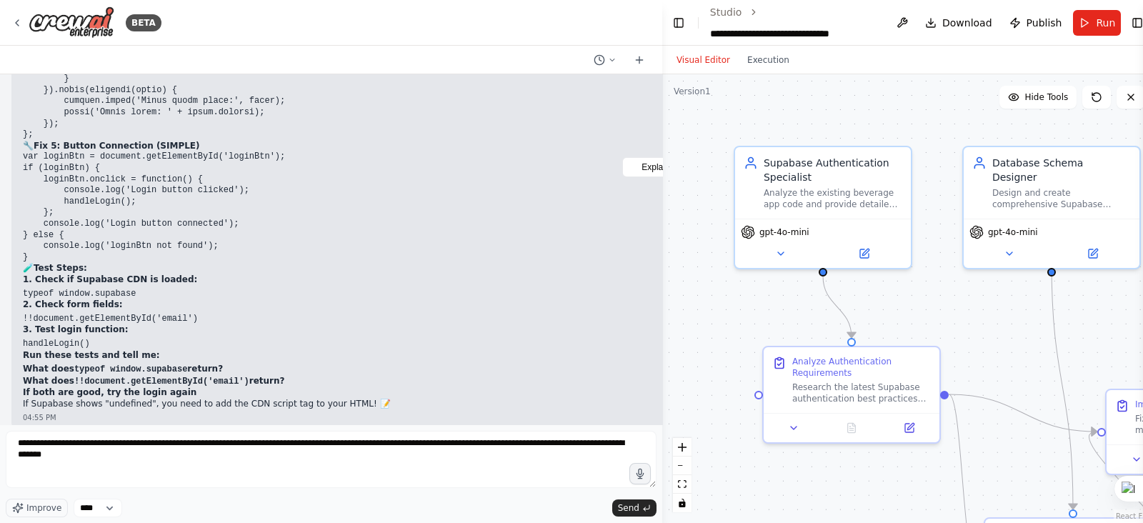
type textarea "**********"
click at [632, 507] on span "Send" at bounding box center [628, 507] width 21 height 11
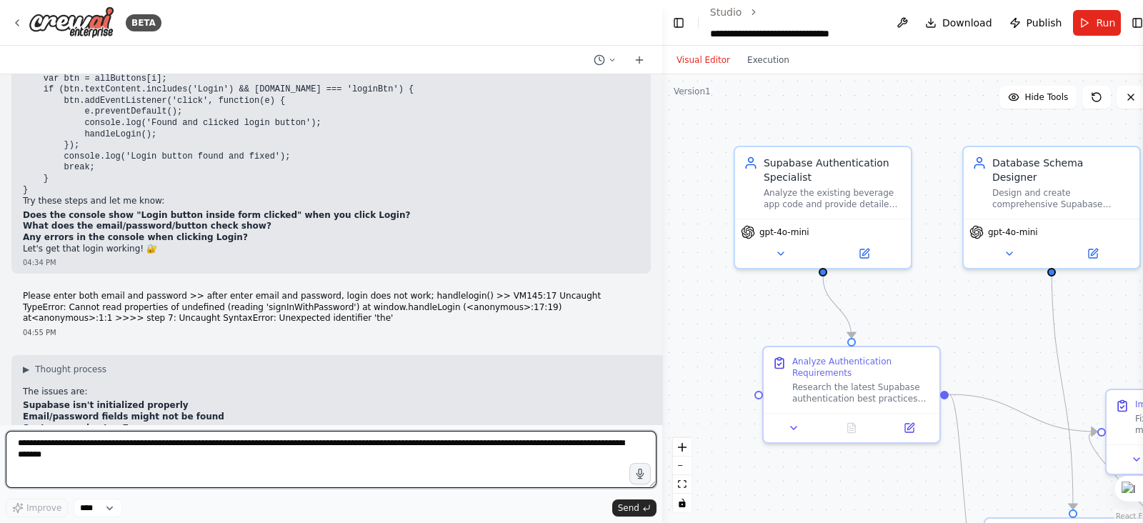
scroll to position [67723, 0]
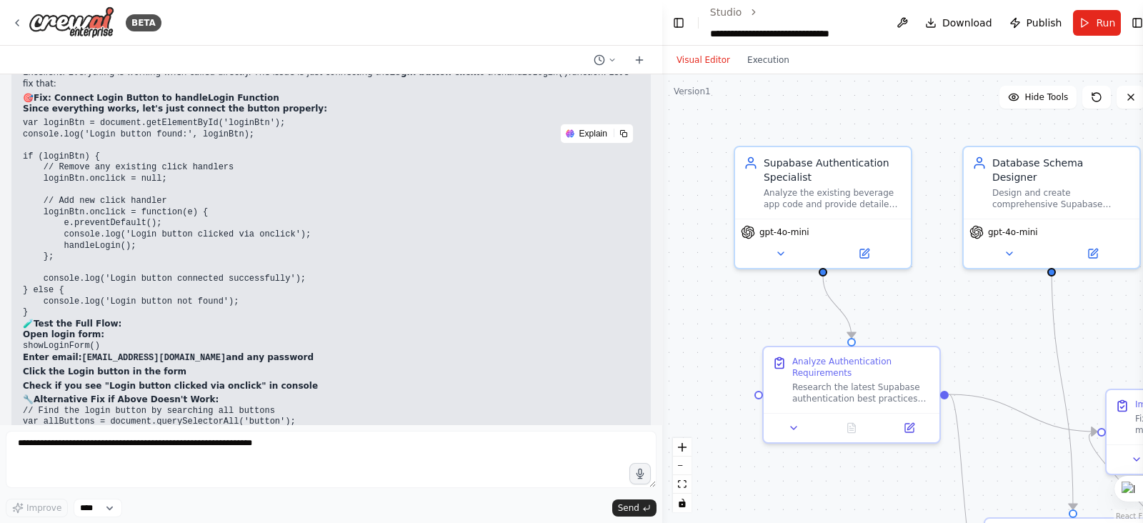
scroll to position [69178, 0]
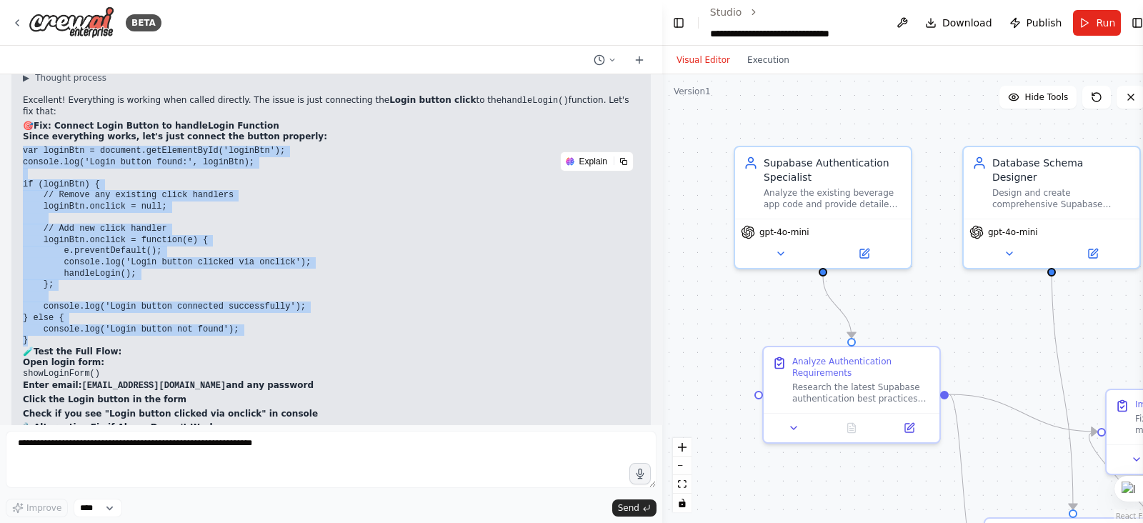
drag, startPoint x: 21, startPoint y: 164, endPoint x: 141, endPoint y: 279, distance: 166.3
click at [172, 355] on div "▶ Thought process Excellent! Everything is working when called directly. The is…" at bounding box center [331, 501] width 640 height 875
copy code "var loginBtn = document.getElementById('loginBtn'); console.log('Login button f…"
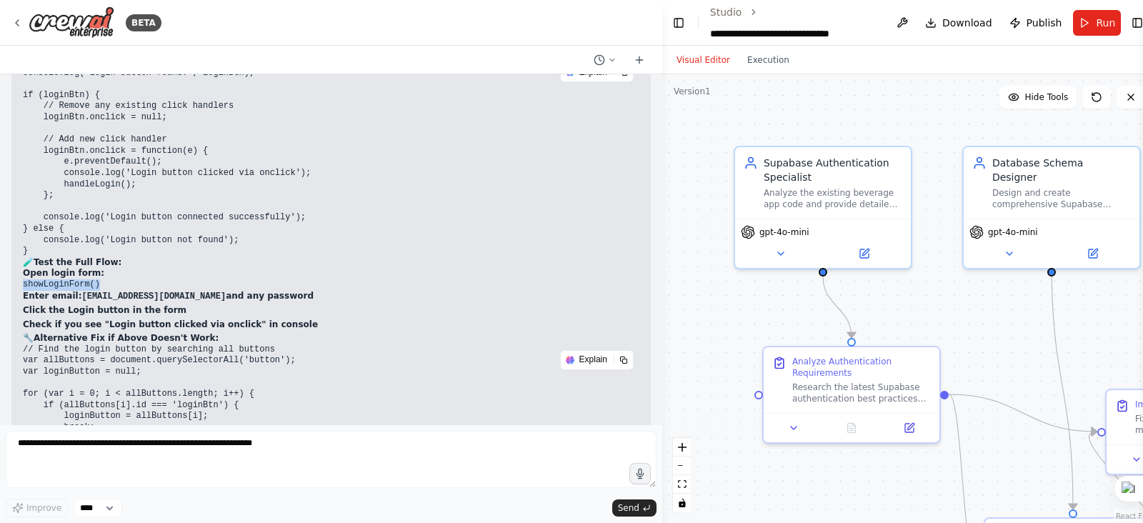
drag, startPoint x: 100, startPoint y: 296, endPoint x: 24, endPoint y: 294, distance: 75.8
click at [24, 291] on pre "showLoginForm()" at bounding box center [331, 284] width 617 height 11
copy code "showLoginForm()"
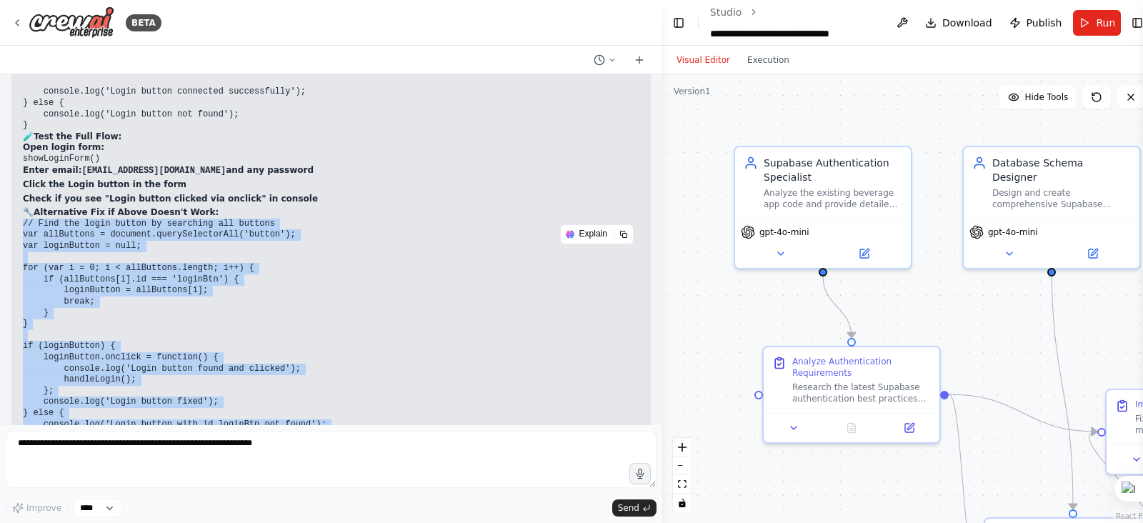
scroll to position [69518, 0]
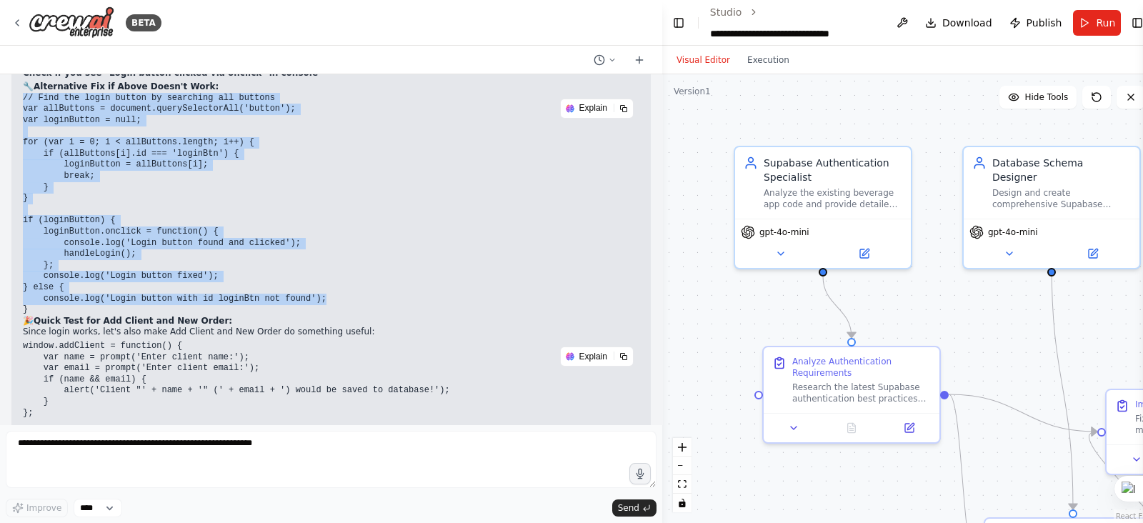
drag, startPoint x: 24, startPoint y: 269, endPoint x: 201, endPoint y: 247, distance: 177.8
click at [319, 309] on pre "// Find the login button by searching all buttons var allButtons = document.que…" at bounding box center [331, 204] width 617 height 223
copy code "// Find the login button by searching all buttons var allButtons = document.que…"
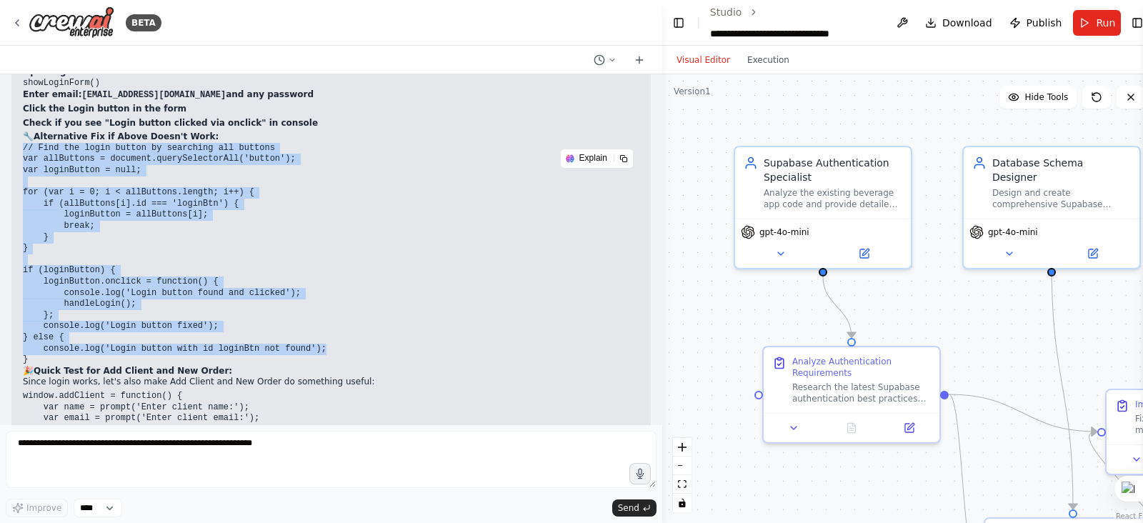
scroll to position [69429, 0]
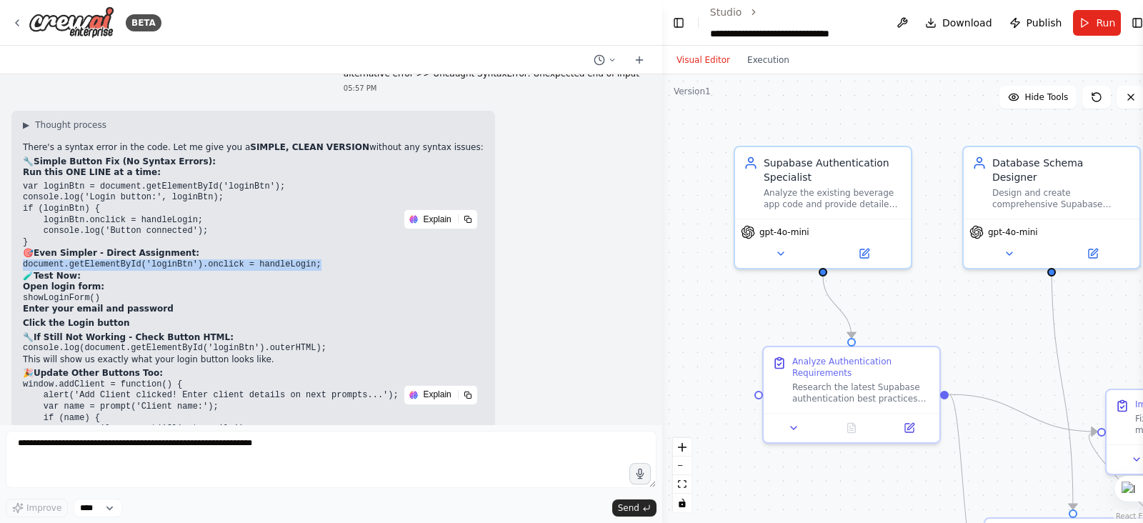
drag, startPoint x: 16, startPoint y: 274, endPoint x: 304, endPoint y: 274, distance: 288.0
click at [304, 274] on div "▶ Thought process There's a syntax error in the code. Let me give you a SIMPLE,…" at bounding box center [253, 390] width 484 height 559
copy code "document.getElementById('loginBtn').onclick = handleLogin;"
drag, startPoint x: 24, startPoint y: 309, endPoint x: 95, endPoint y: 304, distance: 70.9
click at [96, 304] on pre "showLoginForm()" at bounding box center [253, 298] width 461 height 11
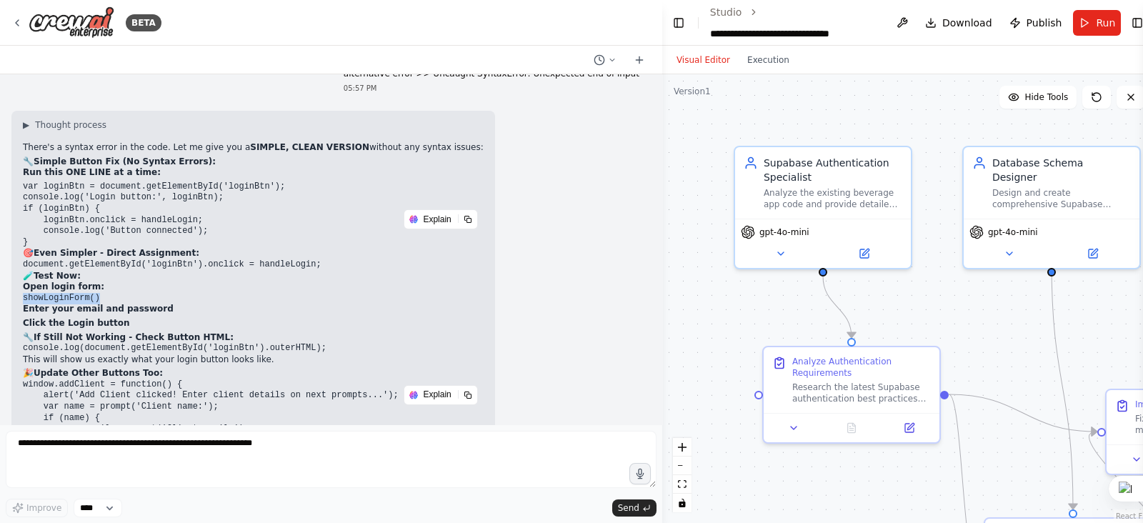
copy code "showLoginForm()"
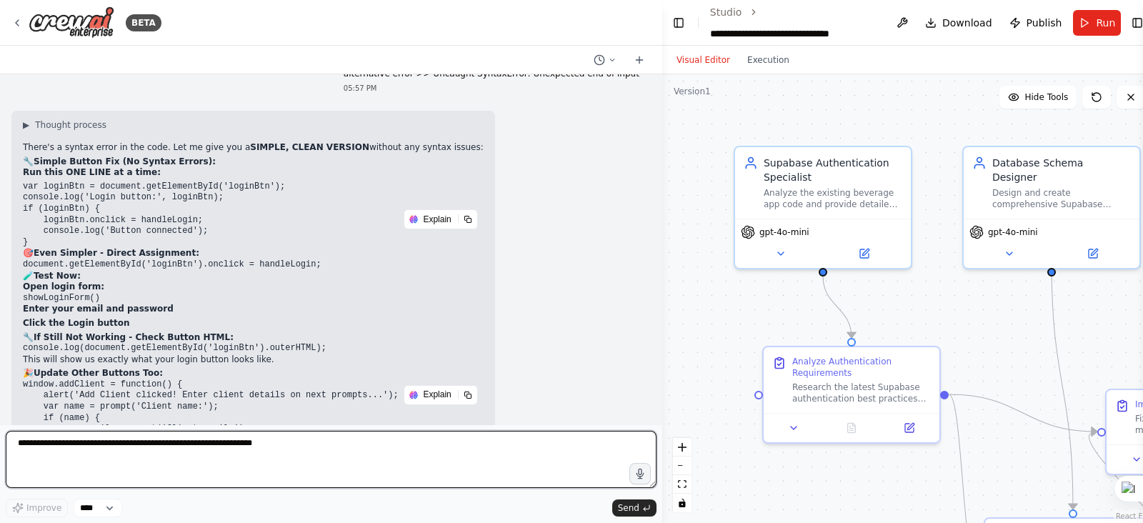
click at [117, 459] on textarea at bounding box center [331, 459] width 651 height 57
type textarea "**********"
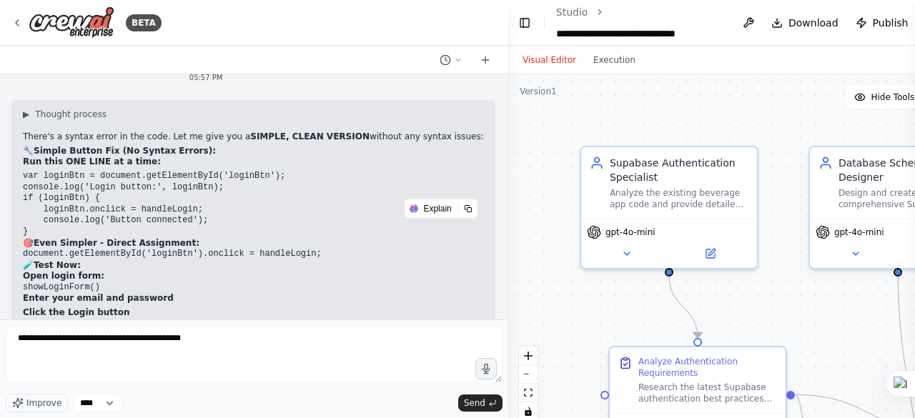
drag, startPoint x: 190, startPoint y: 339, endPoint x: 197, endPoint y: 351, distance: 14.1
click at [191, 339] on textarea "**********" at bounding box center [254, 354] width 497 height 57
click at [236, 343] on textarea "**********" at bounding box center [254, 354] width 497 height 57
click at [205, 339] on textarea "**********" at bounding box center [254, 354] width 497 height 57
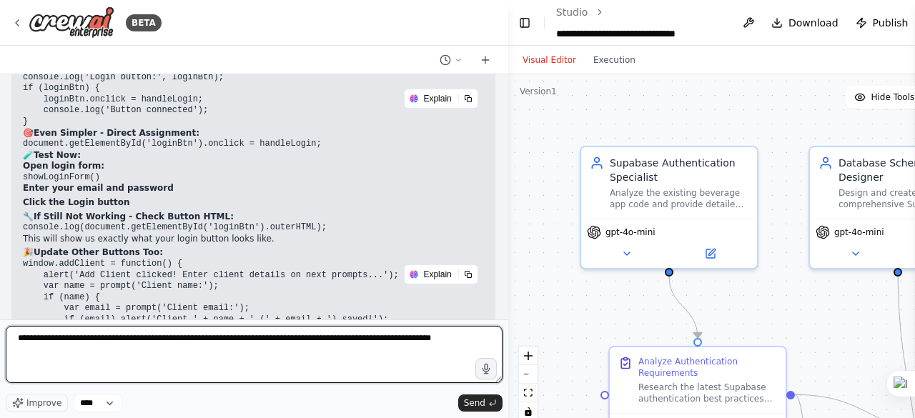
scroll to position [70296, 0]
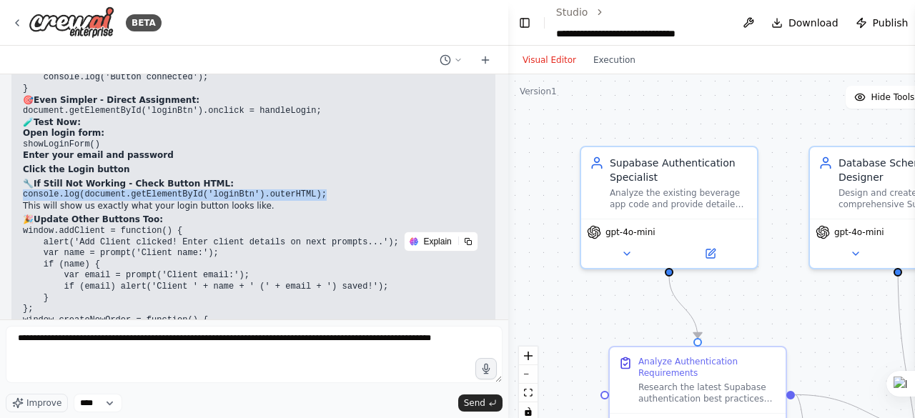
drag, startPoint x: 22, startPoint y: 174, endPoint x: 304, endPoint y: 169, distance: 281.6
click at [304, 169] on div "▶ Thought process There's a syntax error in the code. Let me give you a SIMPLE,…" at bounding box center [253, 236] width 484 height 559
copy code "console.log(document.getElementById('loginBtn').outerHTML);"
click at [234, 150] on p "Enter your email and password" at bounding box center [253, 155] width 461 height 11
drag, startPoint x: 23, startPoint y: 174, endPoint x: 307, endPoint y: 174, distance: 283.7
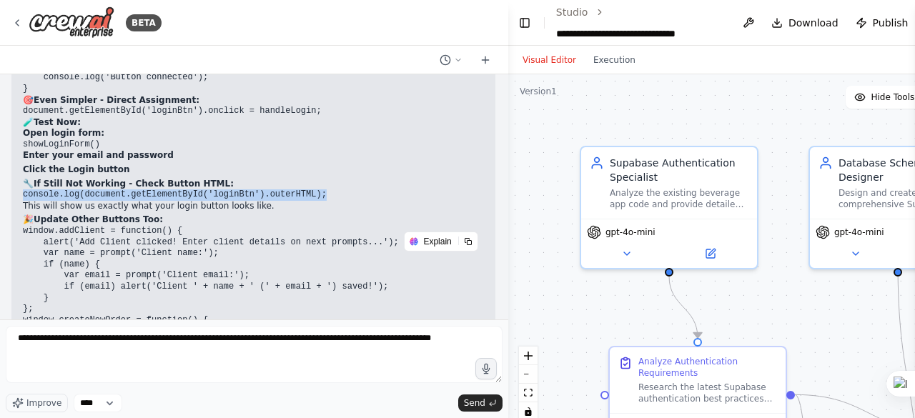
click at [307, 189] on pre "console.log(document.getElementById('loginBtn').outerHTML);" at bounding box center [253, 194] width 461 height 11
copy code "console.log(document.getElementById('loginBtn').outerHTML);"
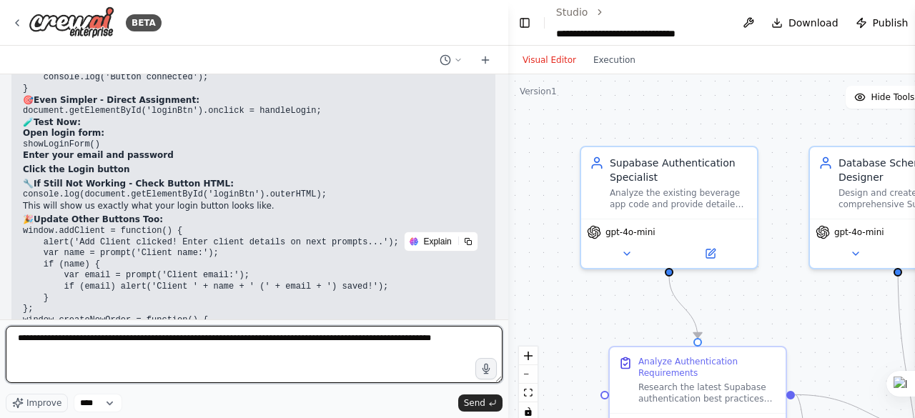
click at [473, 337] on textarea "**********" at bounding box center [254, 354] width 497 height 57
click at [33, 354] on textarea "**********" at bounding box center [254, 354] width 497 height 57
paste textarea "**********"
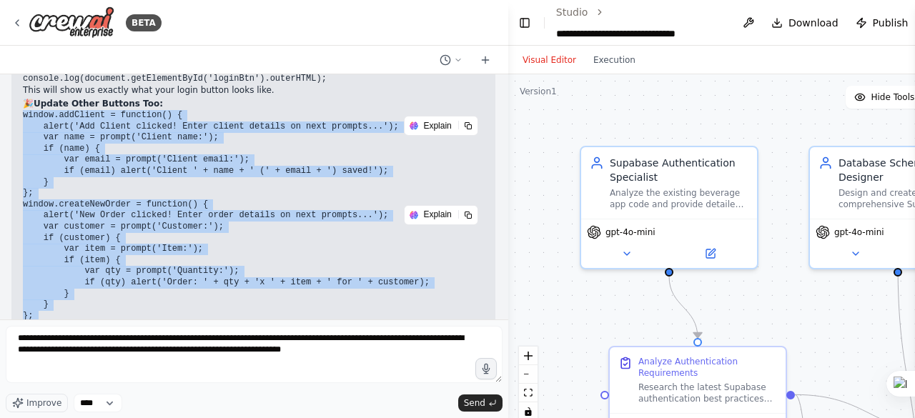
scroll to position [70471, 0]
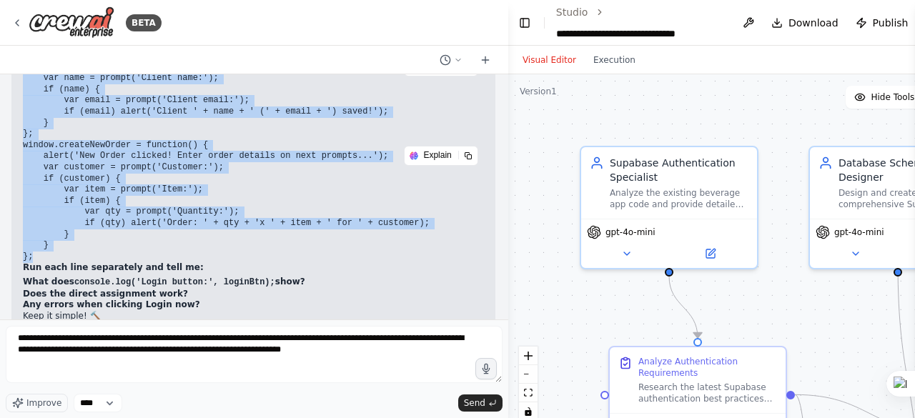
drag, startPoint x: 21, startPoint y: 140, endPoint x: 272, endPoint y: 237, distance: 268.7
click at [274, 237] on div "▶ Thought process There's a syntax error in the code. Let me give you a SIMPLE,…" at bounding box center [253, 61] width 484 height 559
copy div "window.addClient = function() { alert('Add Client clicked! Enter client details…"
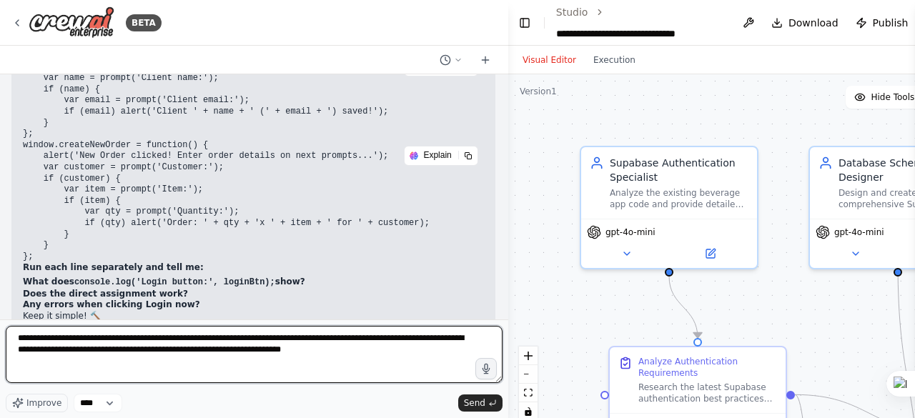
click at [376, 359] on textarea "**********" at bounding box center [254, 354] width 497 height 57
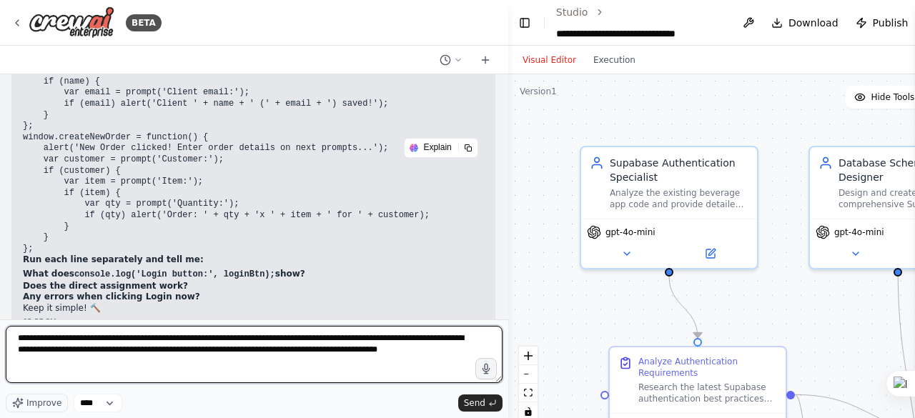
scroll to position [70482, 0]
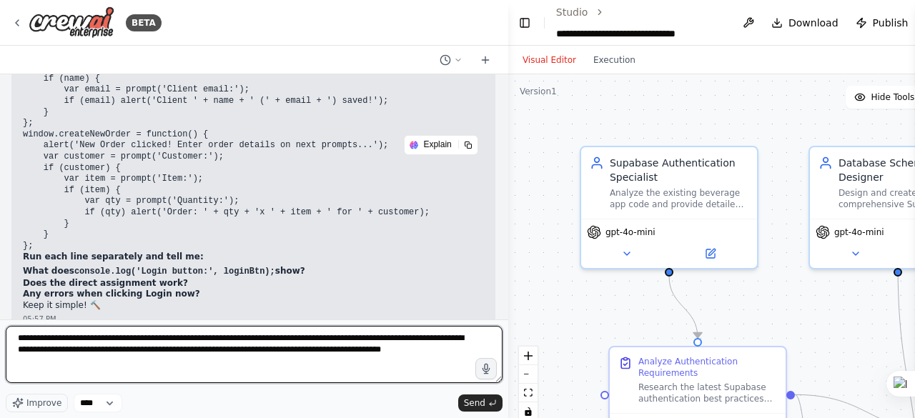
click at [455, 349] on textarea "**********" at bounding box center [254, 354] width 497 height 57
paste textarea "**********"
type textarea "**********"
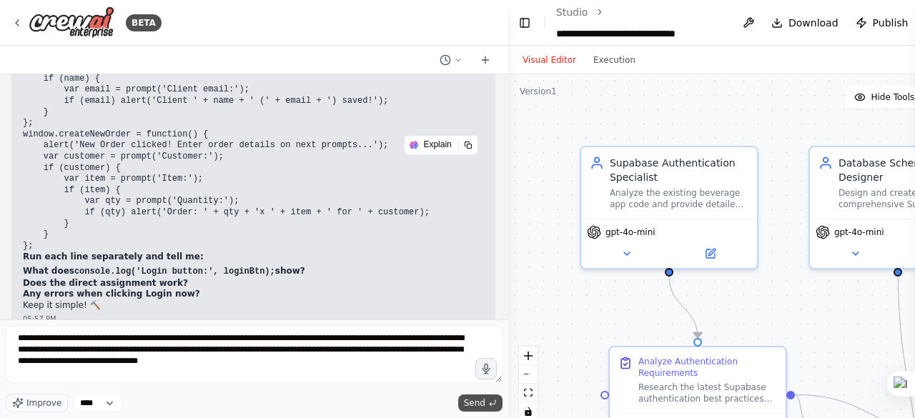
click at [477, 404] on span "Send" at bounding box center [474, 402] width 21 height 11
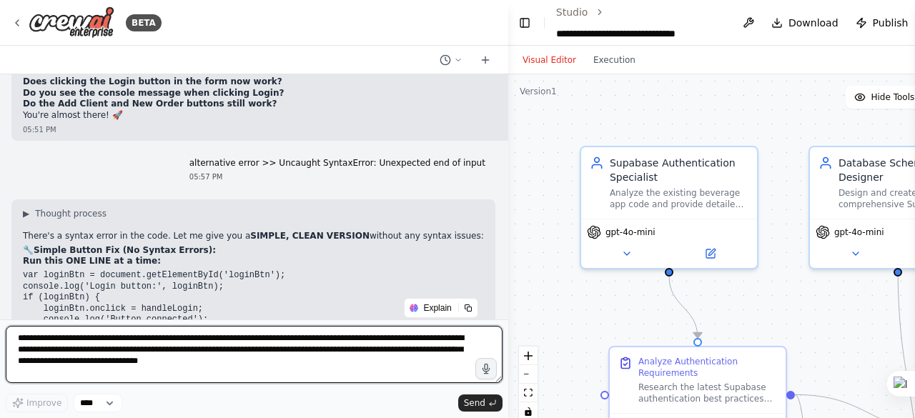
scroll to position [70125, 0]
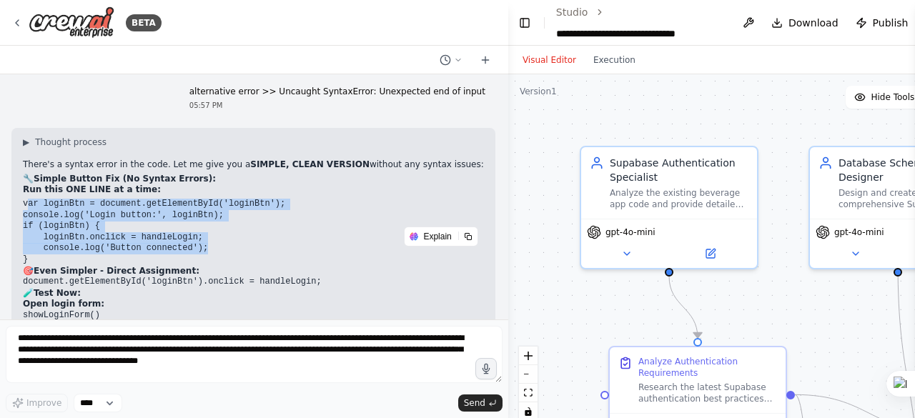
drag, startPoint x: 26, startPoint y: 182, endPoint x: 184, endPoint y: 202, distance: 159.2
click at [222, 223] on div "▶ Thought process There's a syntax error in the code. Let me give you a SIMPLE,…" at bounding box center [253, 401] width 461 height 531
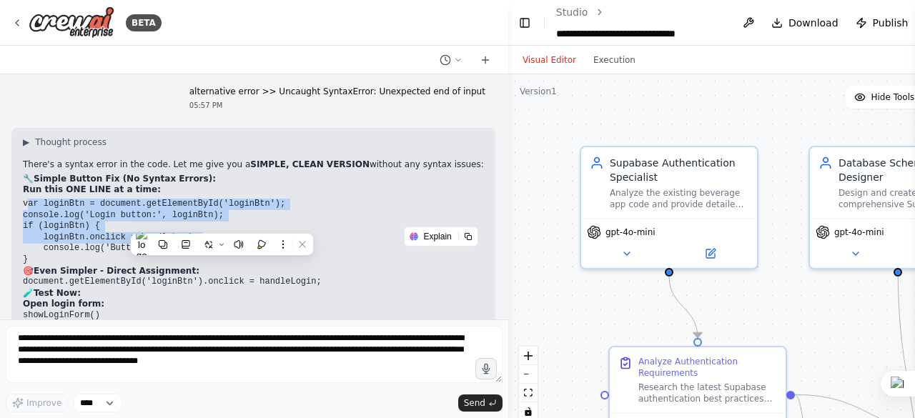
click at [234, 221] on pre "if (loginBtn) { loginBtn.onclick = handleLogin; console.log('Button connected')…" at bounding box center [253, 243] width 461 height 44
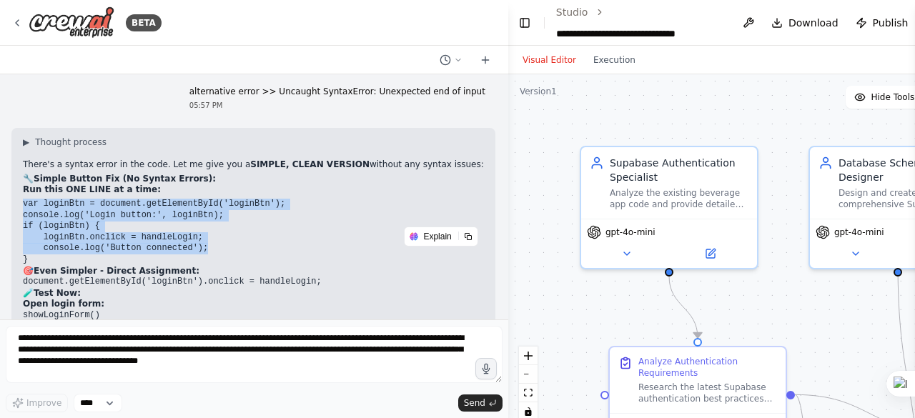
drag, startPoint x: 24, startPoint y: 180, endPoint x: 174, endPoint y: 212, distance: 153.3
click at [217, 229] on div "▶ Thought process There's a syntax error in the code. Let me give you a SIMPLE,…" at bounding box center [253, 407] width 484 height 559
copy div "var loginBtn = document.getElementById('loginBtn'); console.log('Login button:'…"
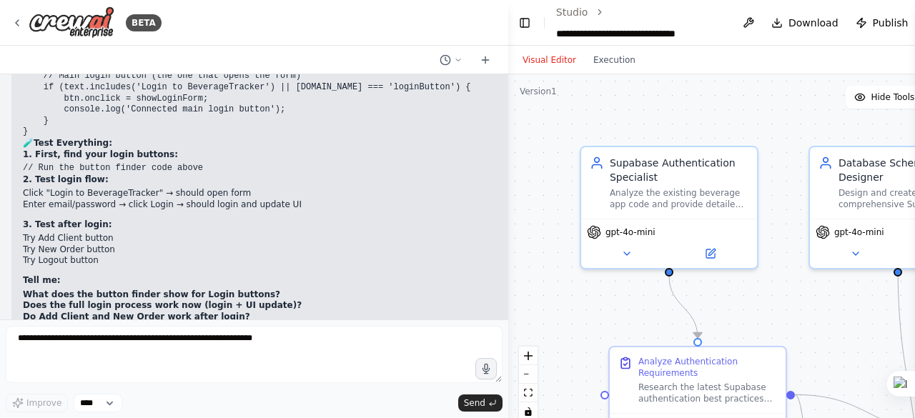
scroll to position [72055, 0]
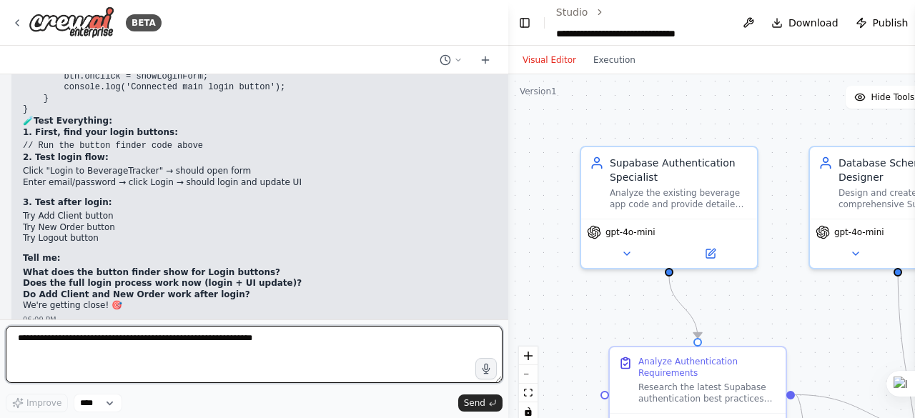
click at [71, 348] on textarea at bounding box center [254, 354] width 497 height 57
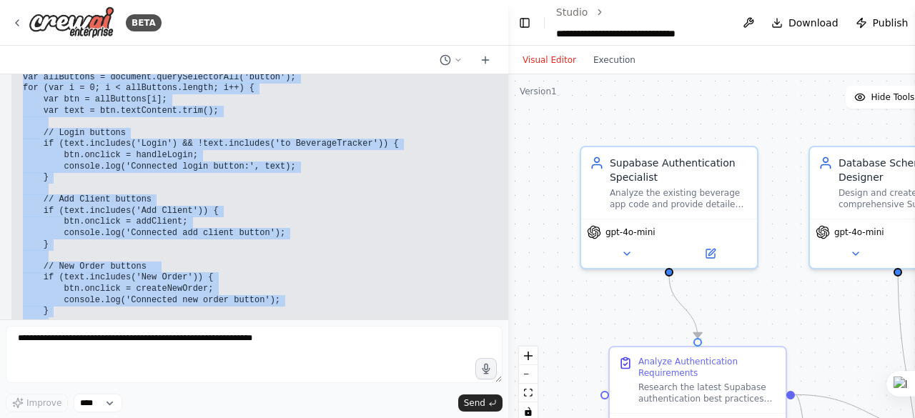
scroll to position [72002, 0]
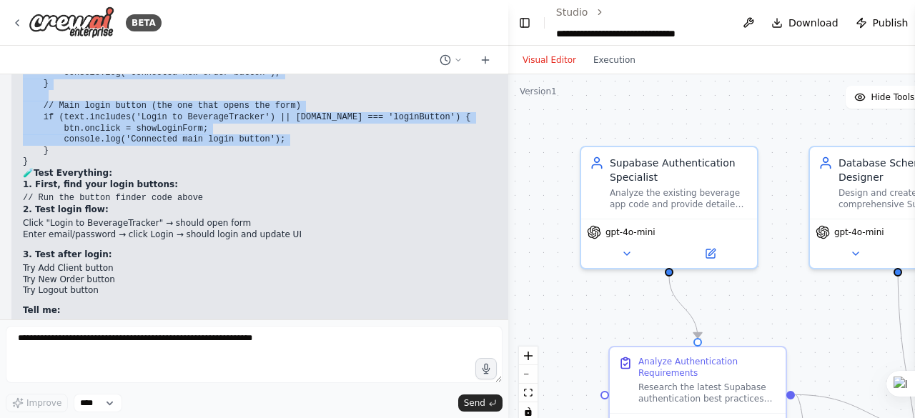
drag, startPoint x: 22, startPoint y: 195, endPoint x: 222, endPoint y: 141, distance: 206.6
copy code "// Find and fix all buttons var allButtons = document.querySelectorAll('button'…"
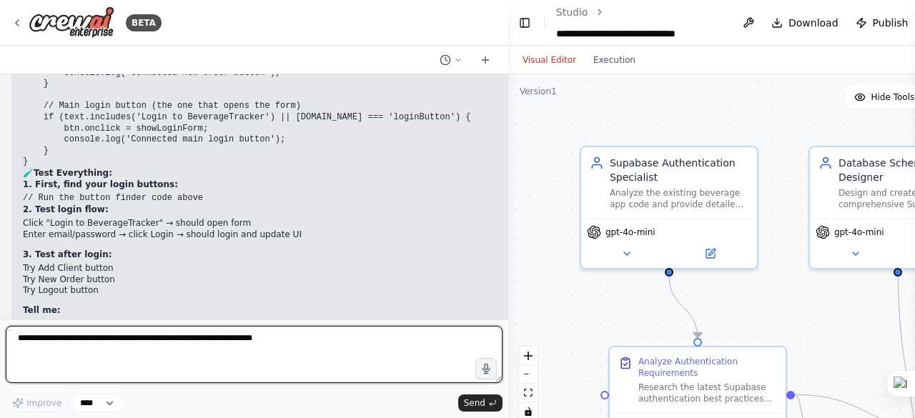
drag, startPoint x: 54, startPoint y: 336, endPoint x: 61, endPoint y: 338, distance: 7.5
click at [54, 337] on textarea at bounding box center [254, 354] width 497 height 57
type textarea "*"
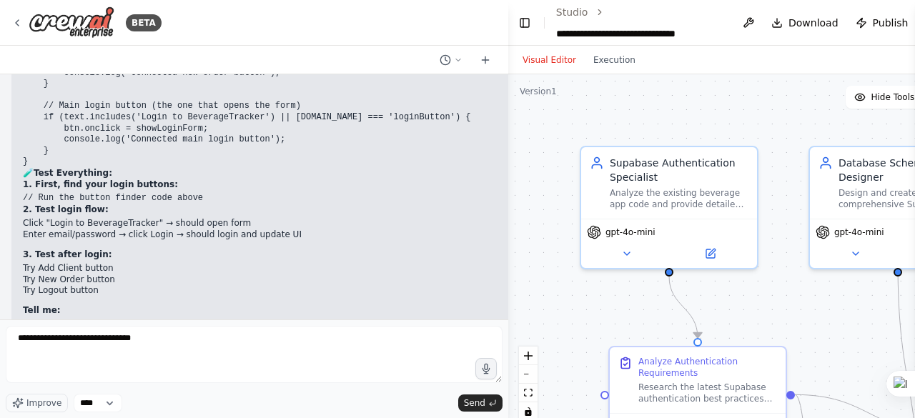
type textarea "**********"
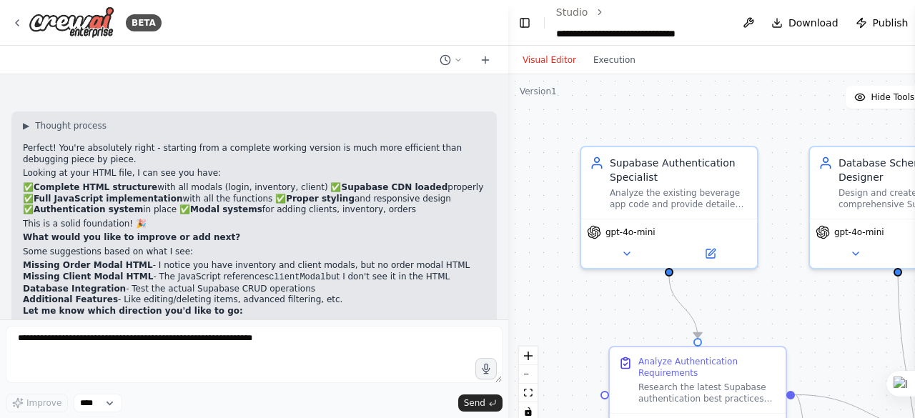
scroll to position [84966, 0]
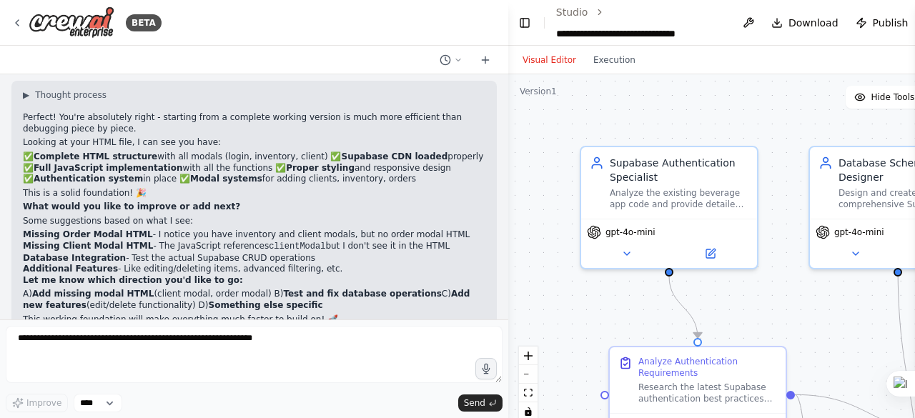
drag, startPoint x: 19, startPoint y: 198, endPoint x: 302, endPoint y: 235, distance: 284.7
click at [302, 235] on div "▶ Thought process Perfect! You're absolutely right - starting from a complete w…" at bounding box center [253, 213] width 485 height 264
copy ol "Missing Order Modal HTML - I notice you have inventory and client modals, but n…"
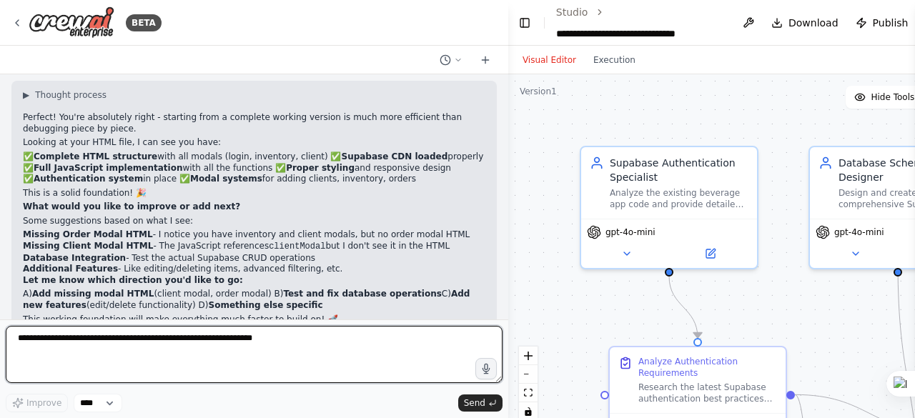
click at [23, 336] on textarea at bounding box center [254, 354] width 497 height 57
paste textarea "**********"
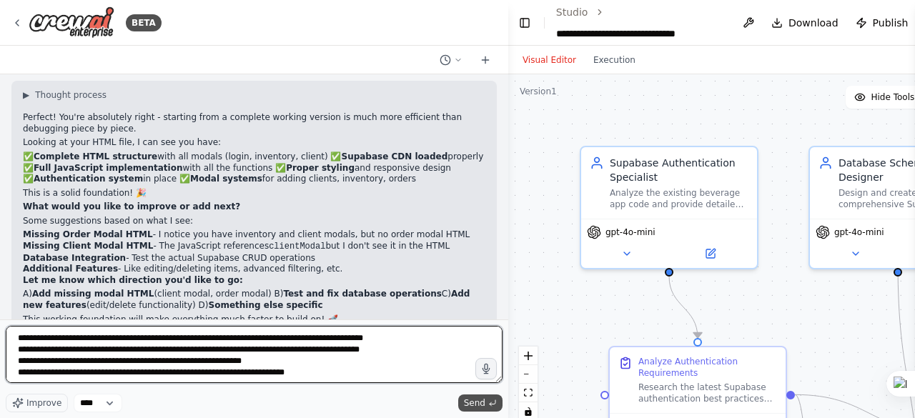
type textarea "**********"
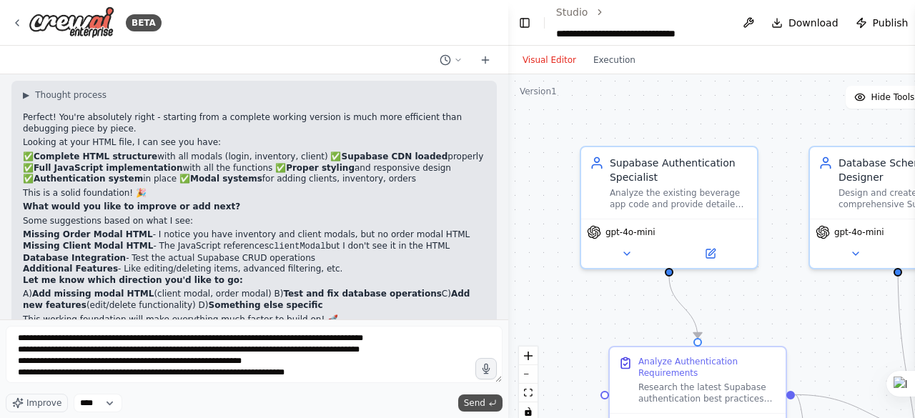
click at [474, 404] on span "Send" at bounding box center [474, 402] width 21 height 11
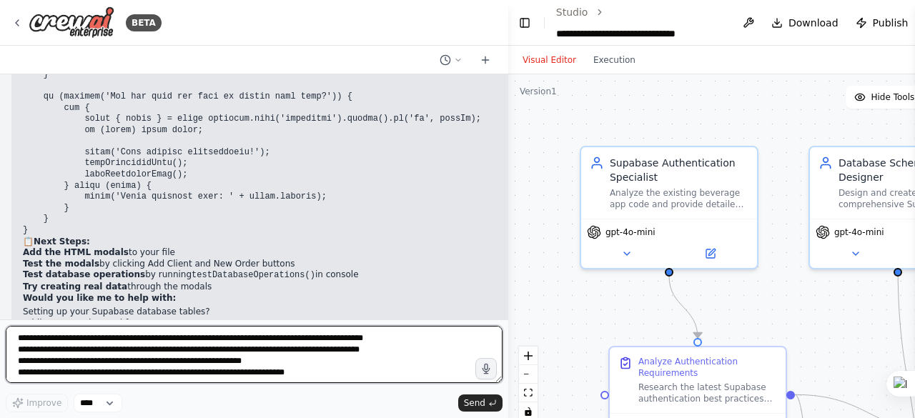
scroll to position [89463, 0]
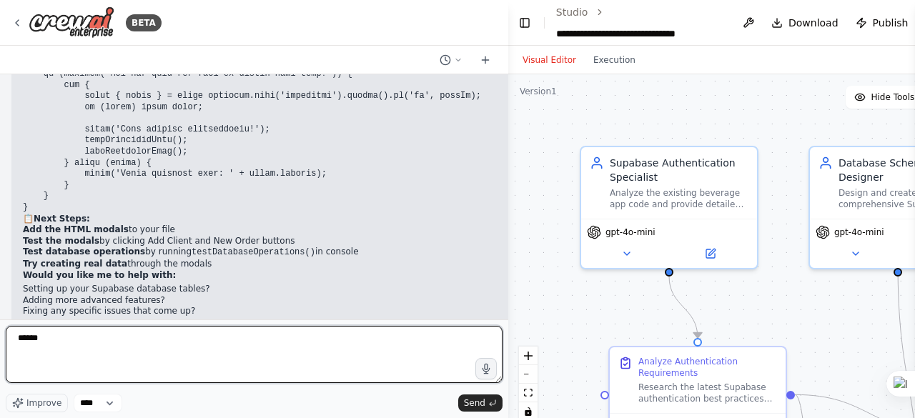
type textarea "******"
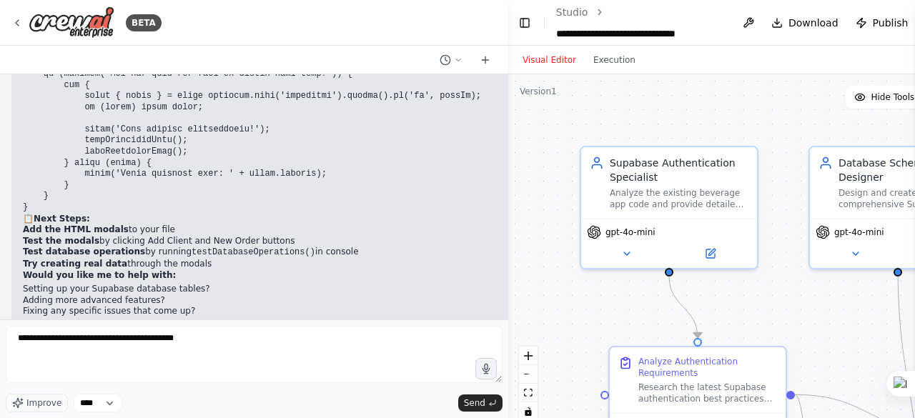
type textarea "**********"
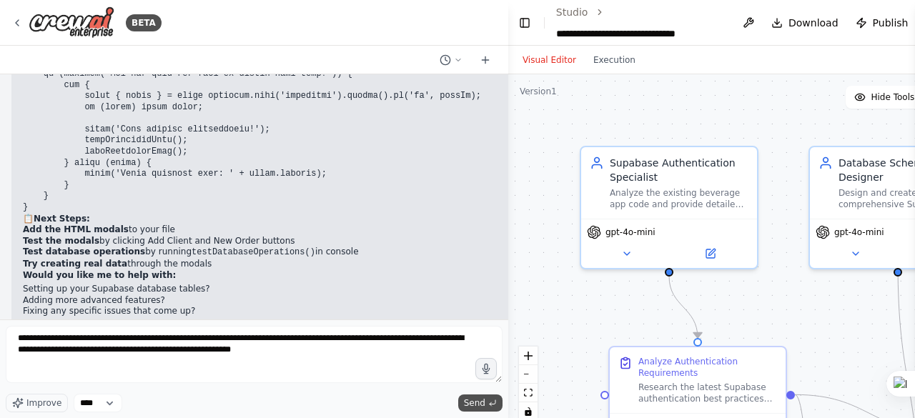
type textarea "**********"
click at [479, 401] on span "Send" at bounding box center [474, 402] width 21 height 11
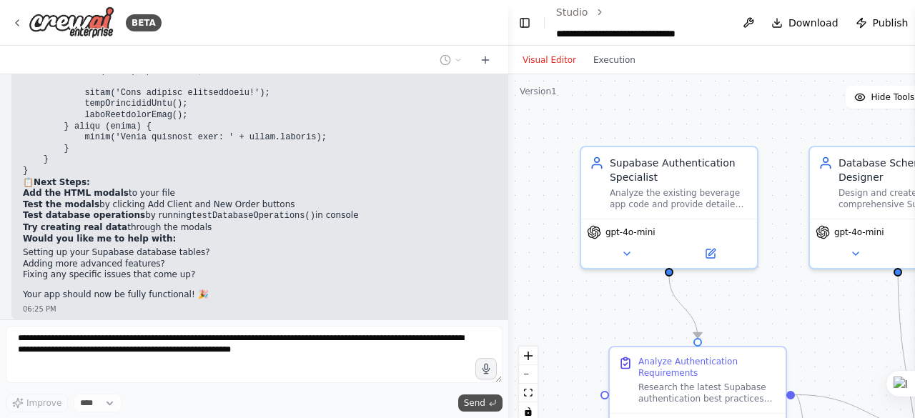
scroll to position [89559, 0]
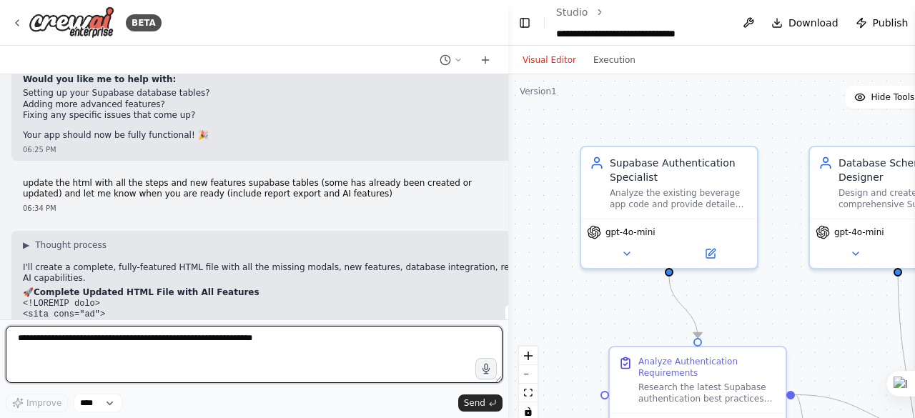
scroll to position [89690, 0]
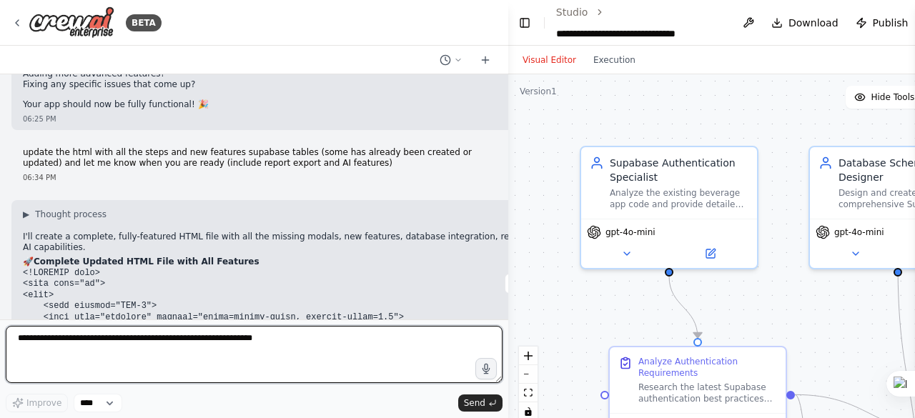
click at [29, 343] on textarea at bounding box center [254, 354] width 497 height 57
type textarea "**********"
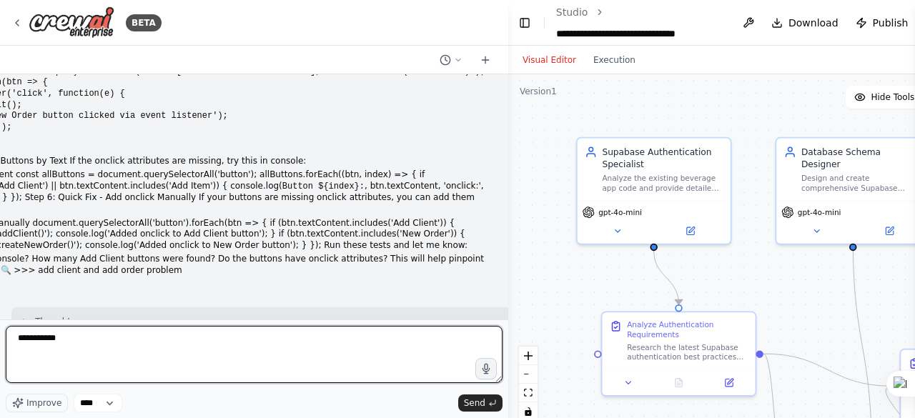
scroll to position [1244, 0]
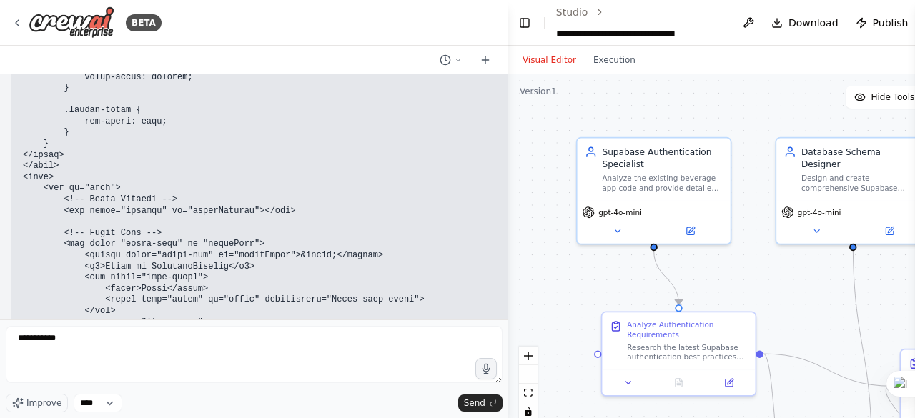
scroll to position [95932, 0]
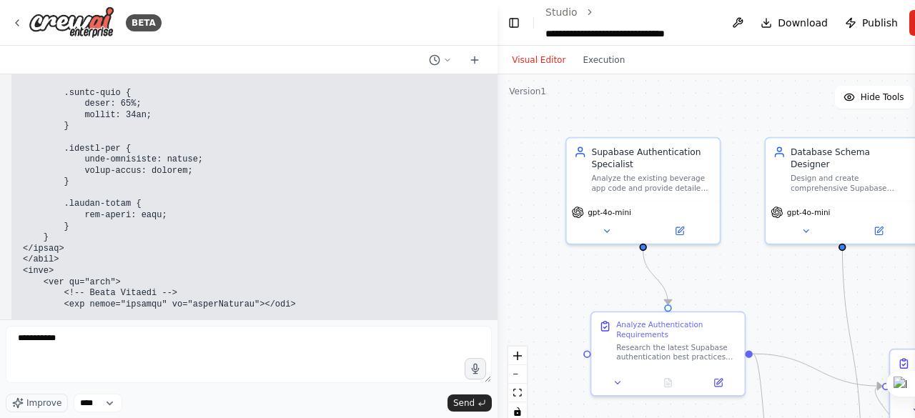
drag, startPoint x: 505, startPoint y: 299, endPoint x: 498, endPoint y: 271, distance: 29.3
click at [498, 268] on div "BETA Hello! I'm the CrewAI assistant. What kind of automation do you want to bu…" at bounding box center [457, 209] width 915 height 418
drag, startPoint x: 494, startPoint y: 302, endPoint x: 492, endPoint y: 282, distance: 20.8
click at [492, 282] on div "BETA Hello! I'm the CrewAI assistant. What kind of automation do you want to bu…" at bounding box center [457, 209] width 915 height 418
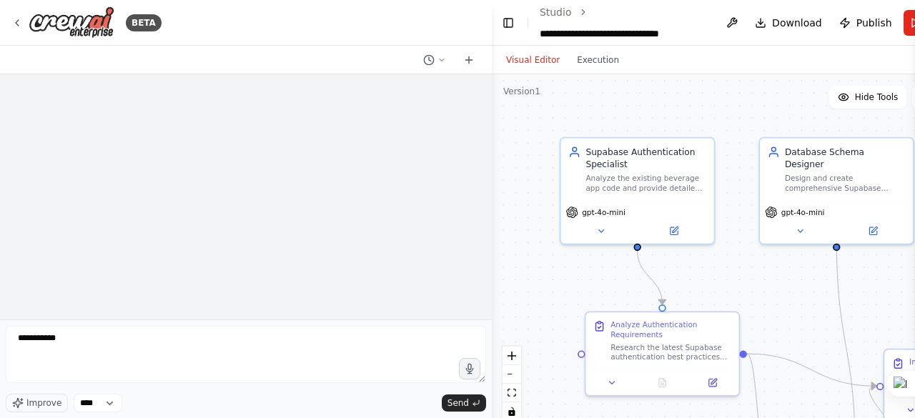
scroll to position [30382, 0]
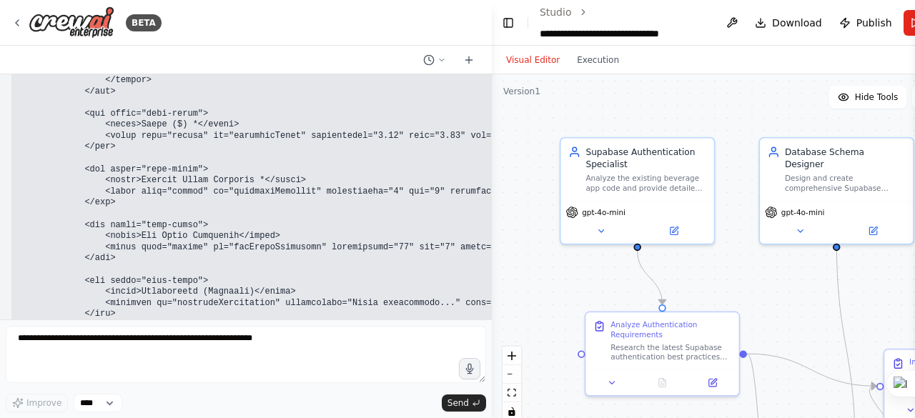
scroll to position [100141, 0]
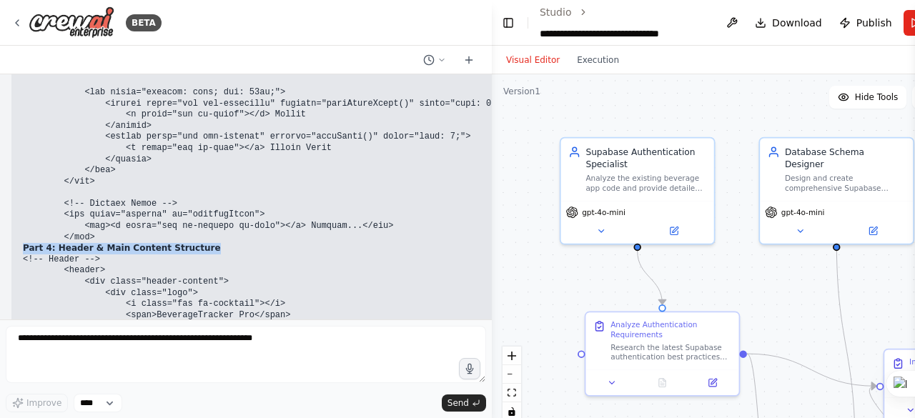
drag, startPoint x: 24, startPoint y: 175, endPoint x: 204, endPoint y: 179, distance: 180.1
copy strong "Part 4: Header & Main Content Structure"
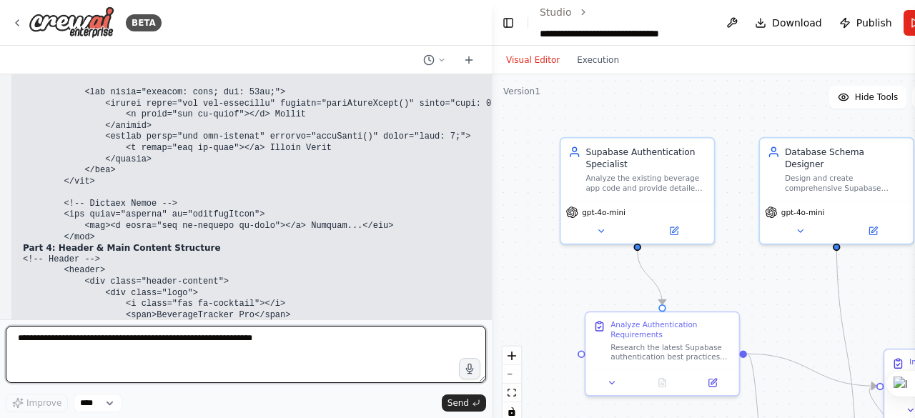
click at [37, 344] on textarea at bounding box center [246, 354] width 480 height 57
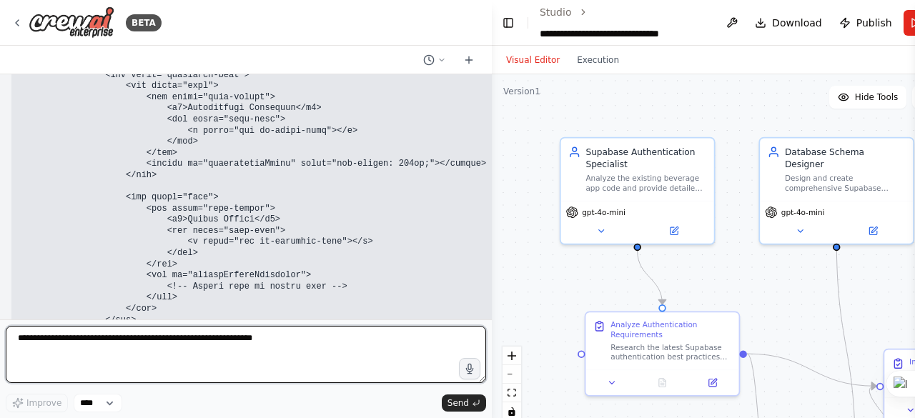
scroll to position [103725, 0]
